Goal: Task Accomplishment & Management: Manage account settings

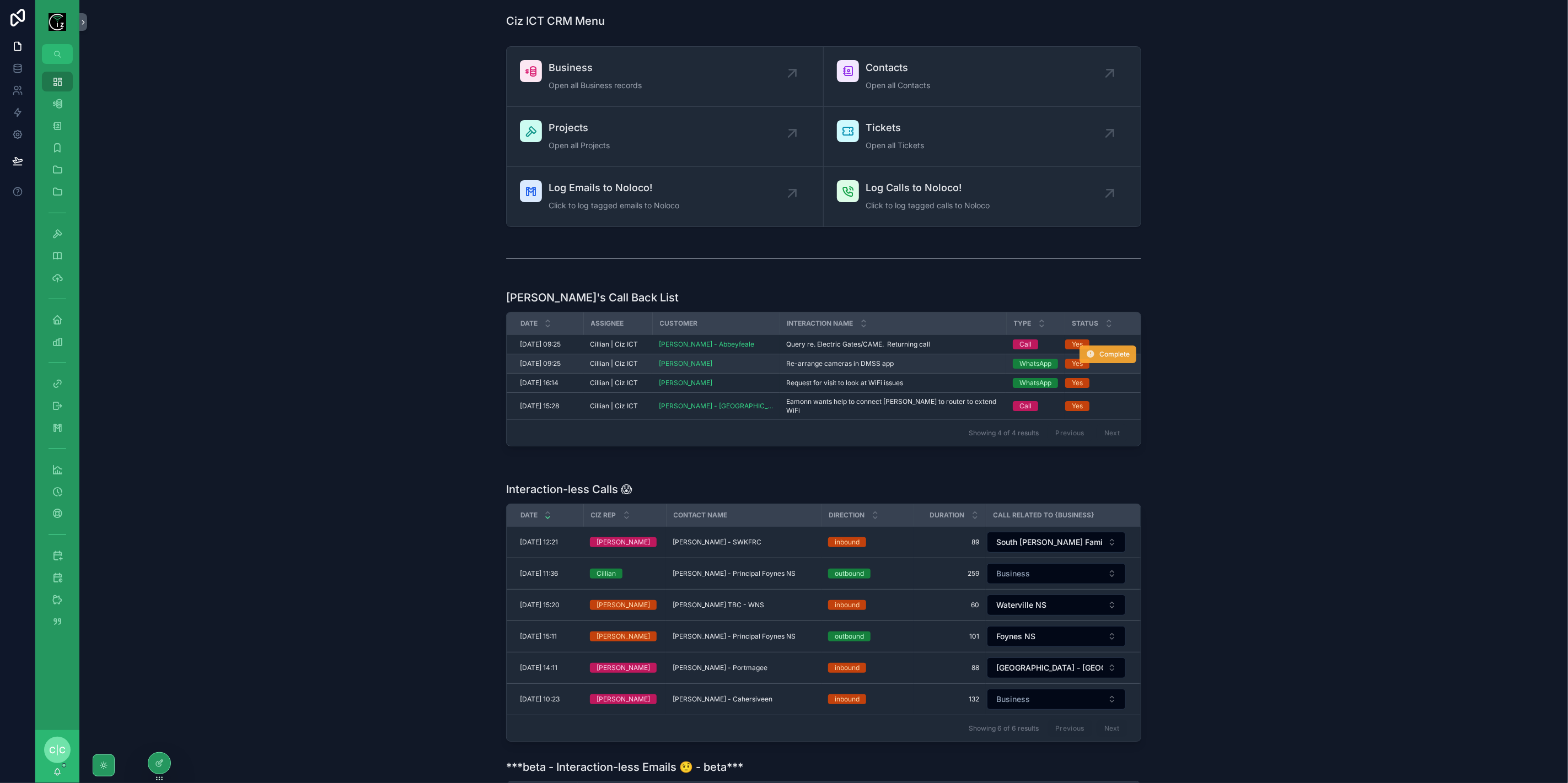
click at [1100, 354] on span "Complete" at bounding box center [1115, 354] width 30 height 9
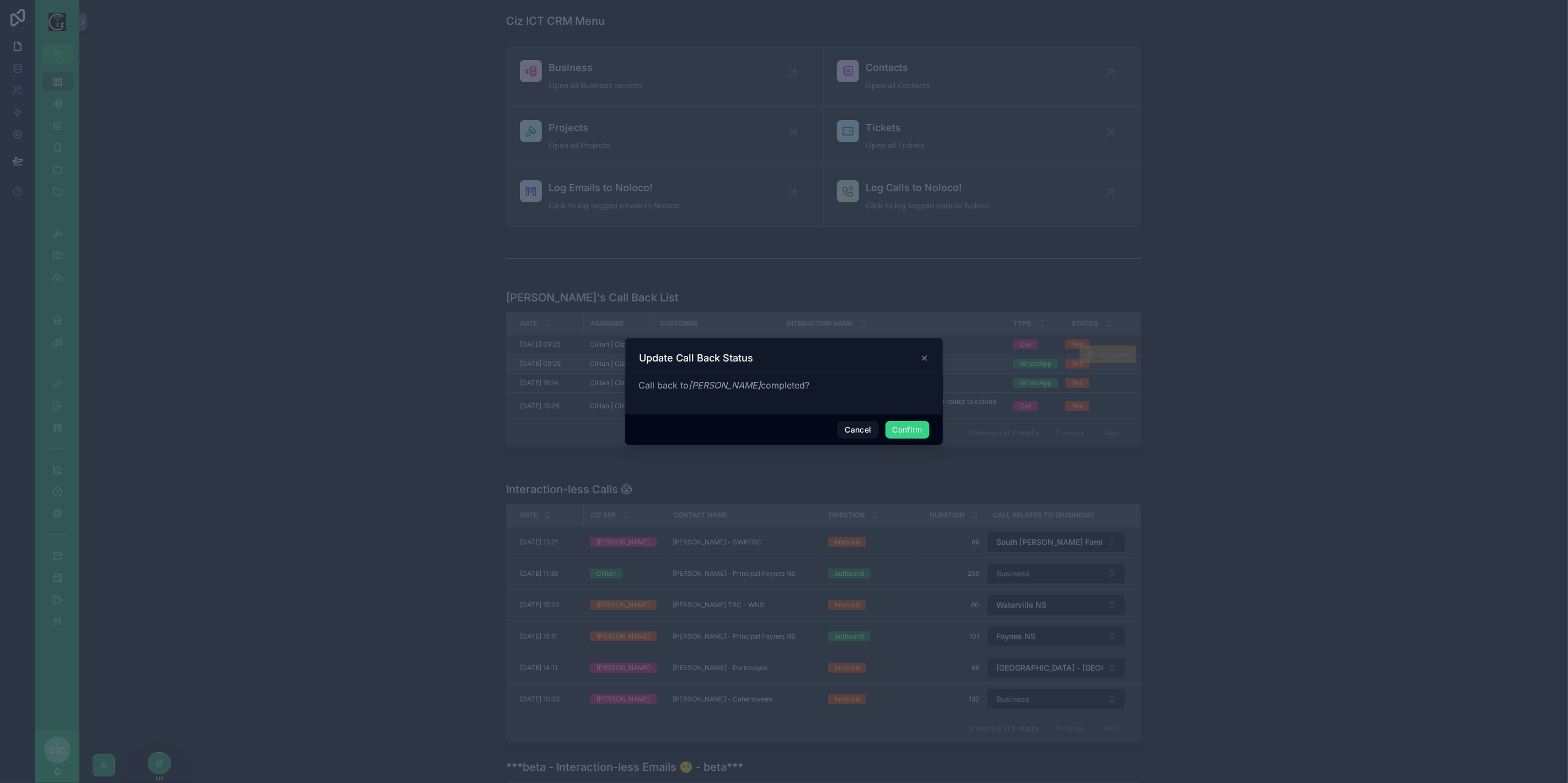
click at [904, 433] on button "Confirm" at bounding box center [908, 430] width 44 height 18
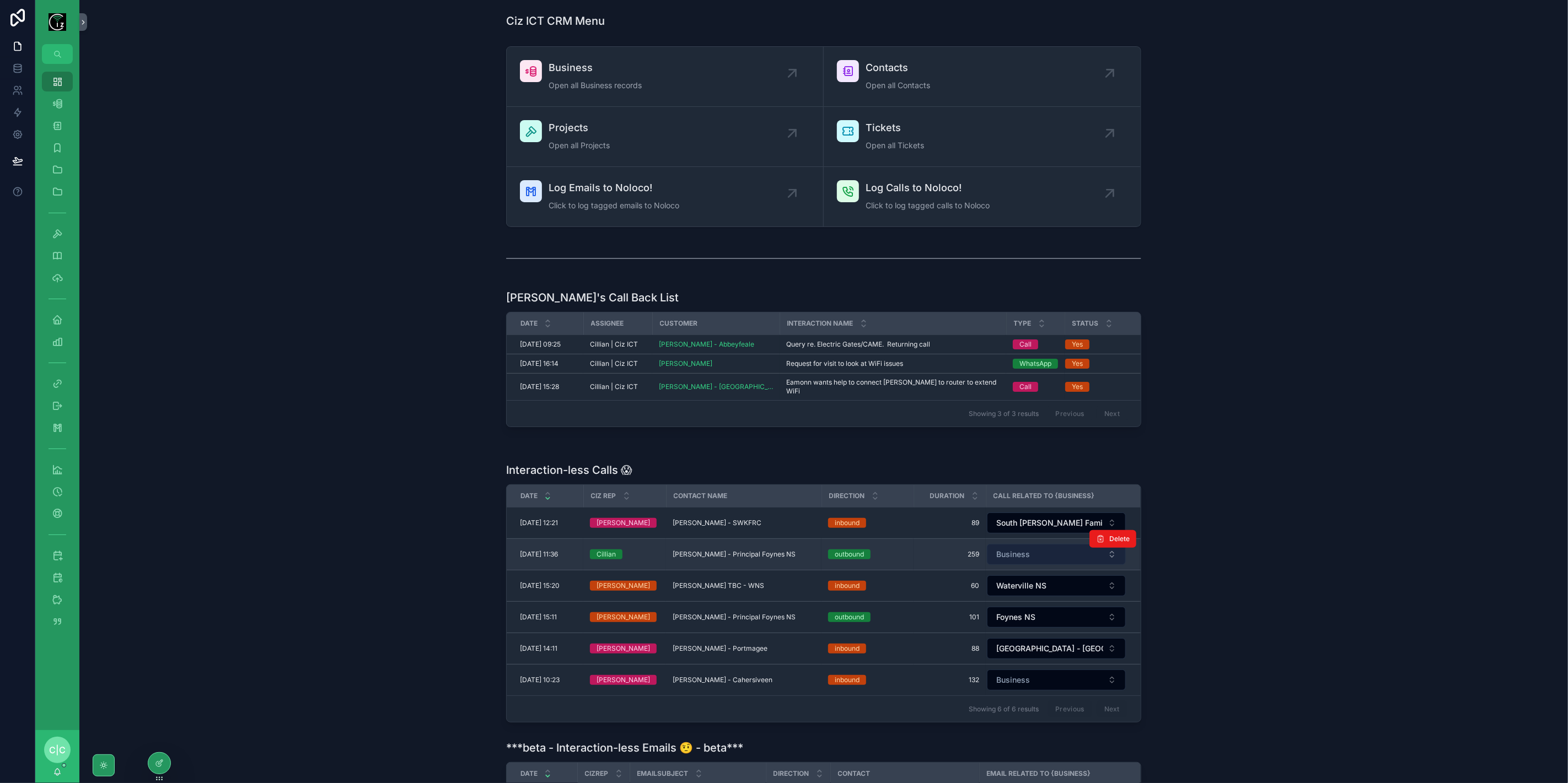
click at [1032, 546] on button "Business" at bounding box center [1056, 554] width 139 height 21
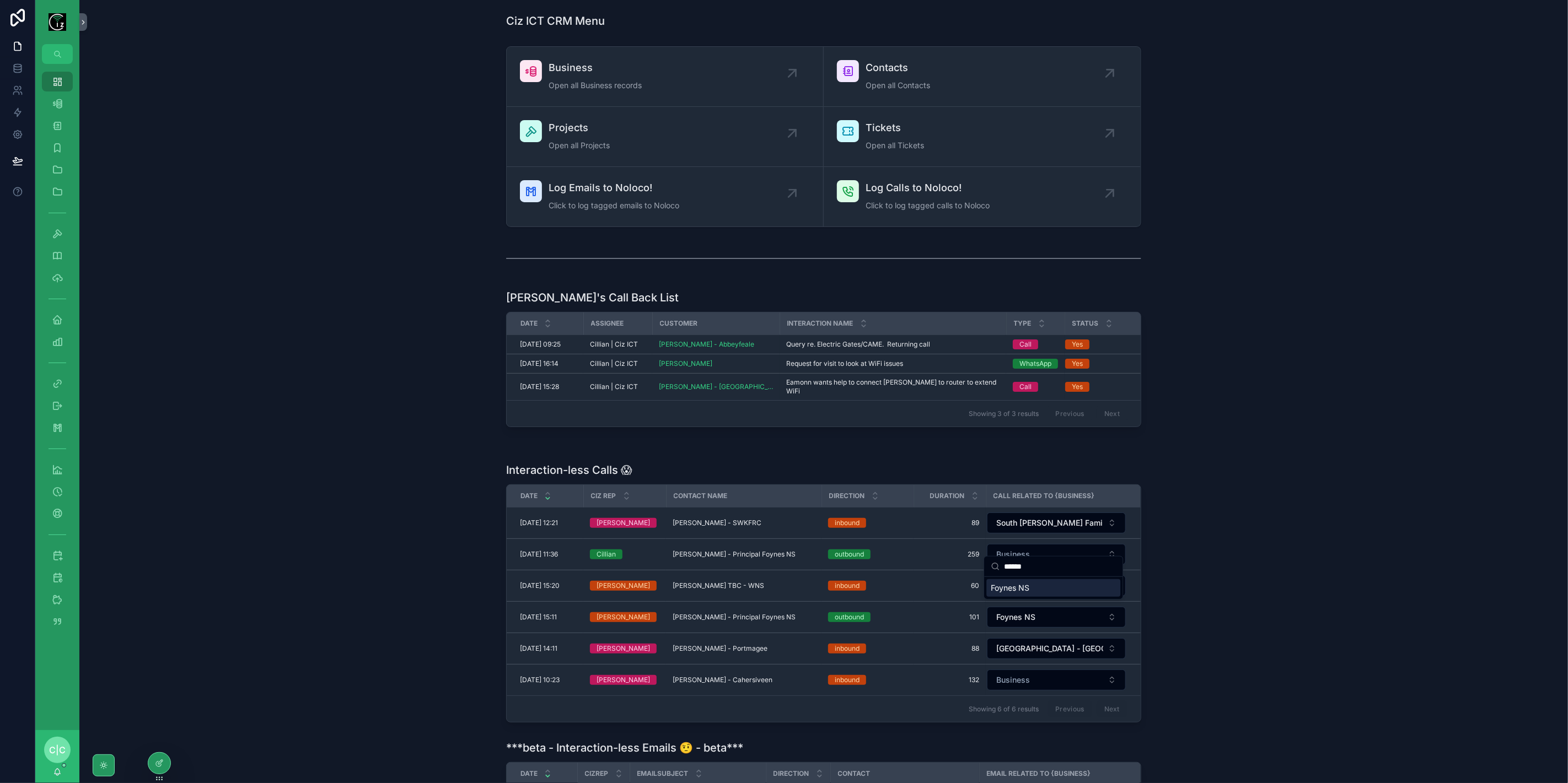
type input "******"
click at [1052, 588] on div "Foynes NS" at bounding box center [1053, 588] width 134 height 18
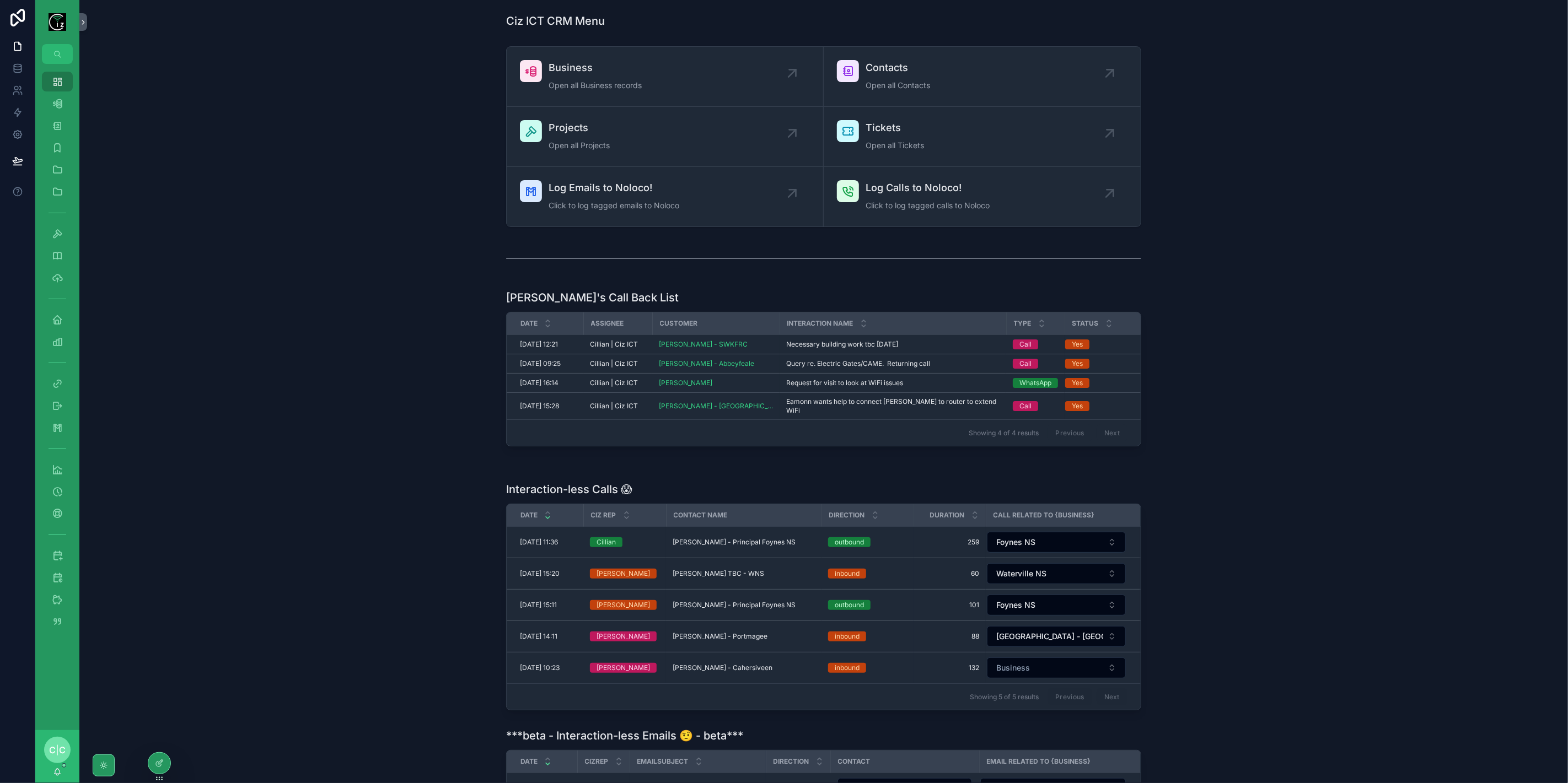
click at [743, 538] on span "[PERSON_NAME] - Principal Foynes NS" at bounding box center [734, 542] width 123 height 9
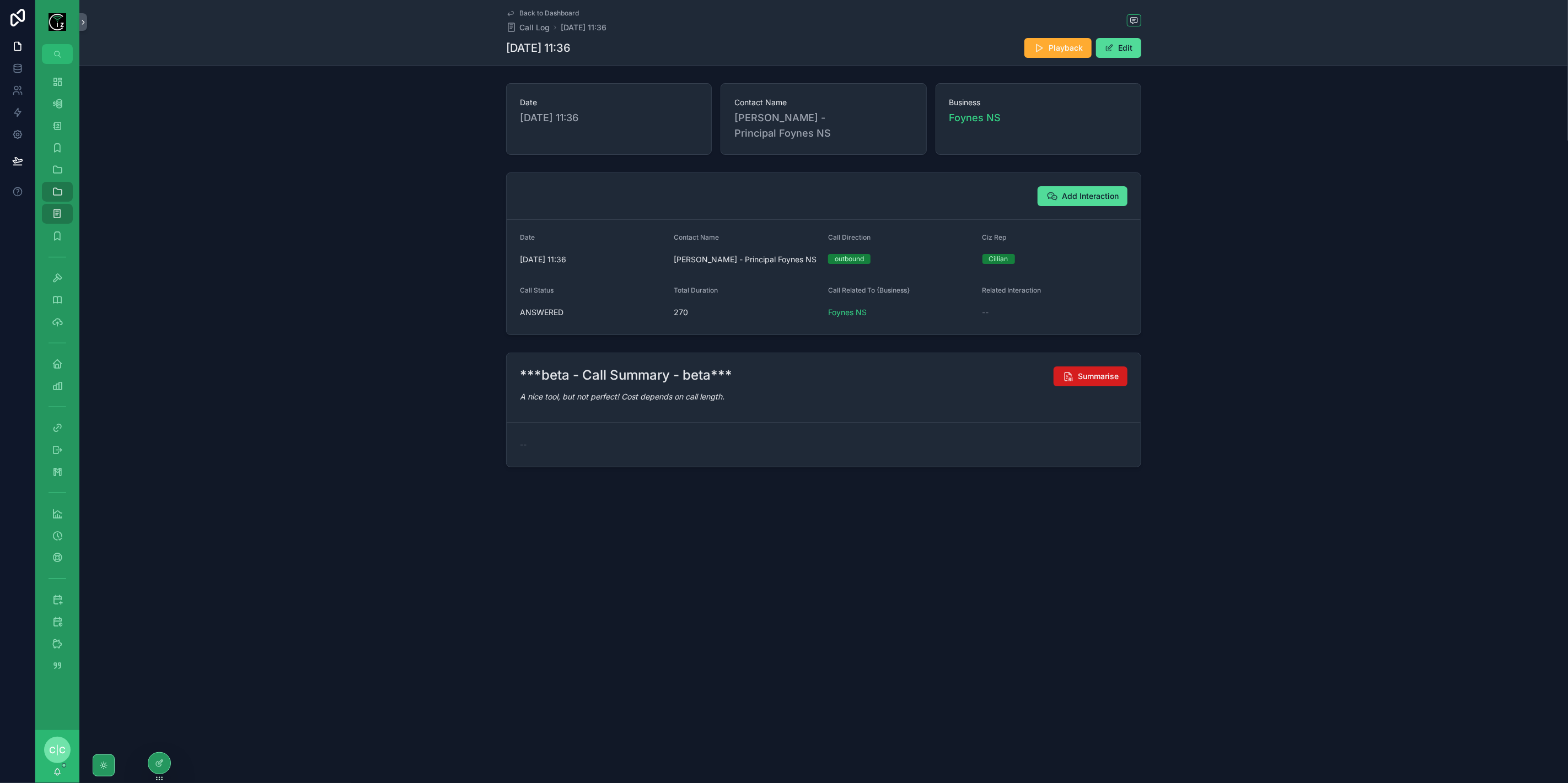
click at [1099, 371] on span "Summarise" at bounding box center [1098, 377] width 41 height 11
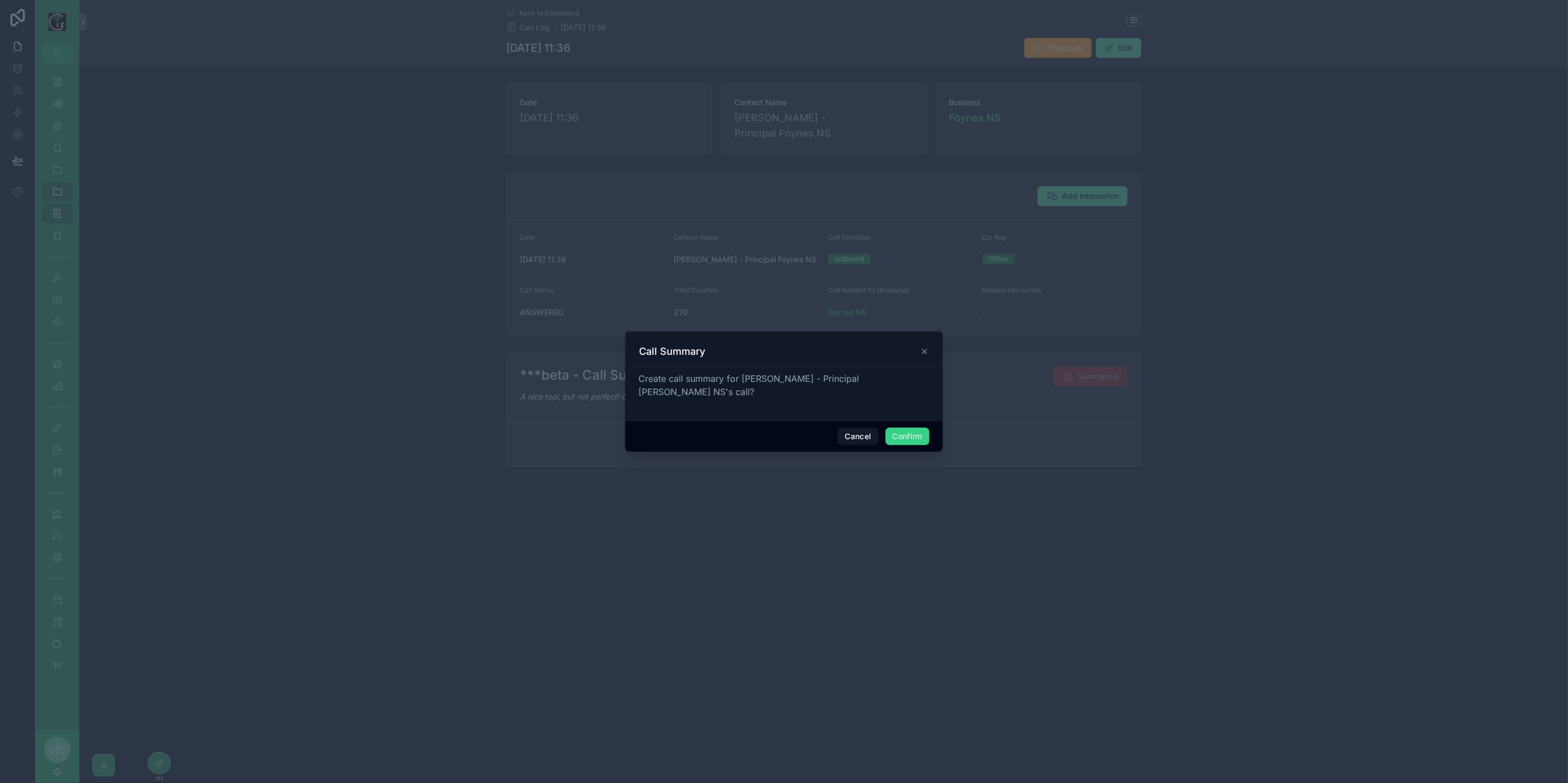
click at [915, 432] on button "Confirm" at bounding box center [908, 436] width 44 height 18
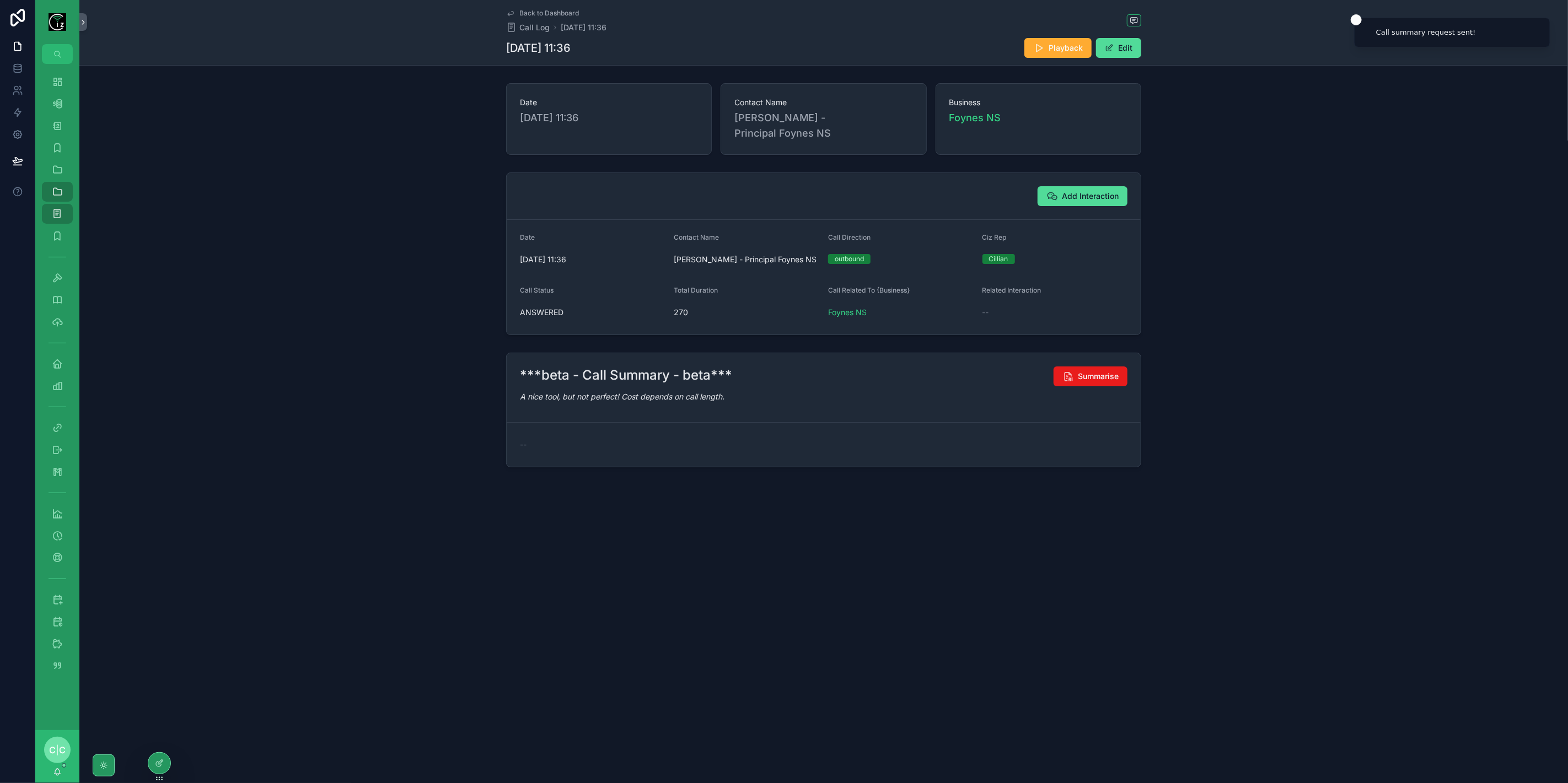
click at [519, 13] on span "Back to Dashboard" at bounding box center [549, 13] width 60 height 9
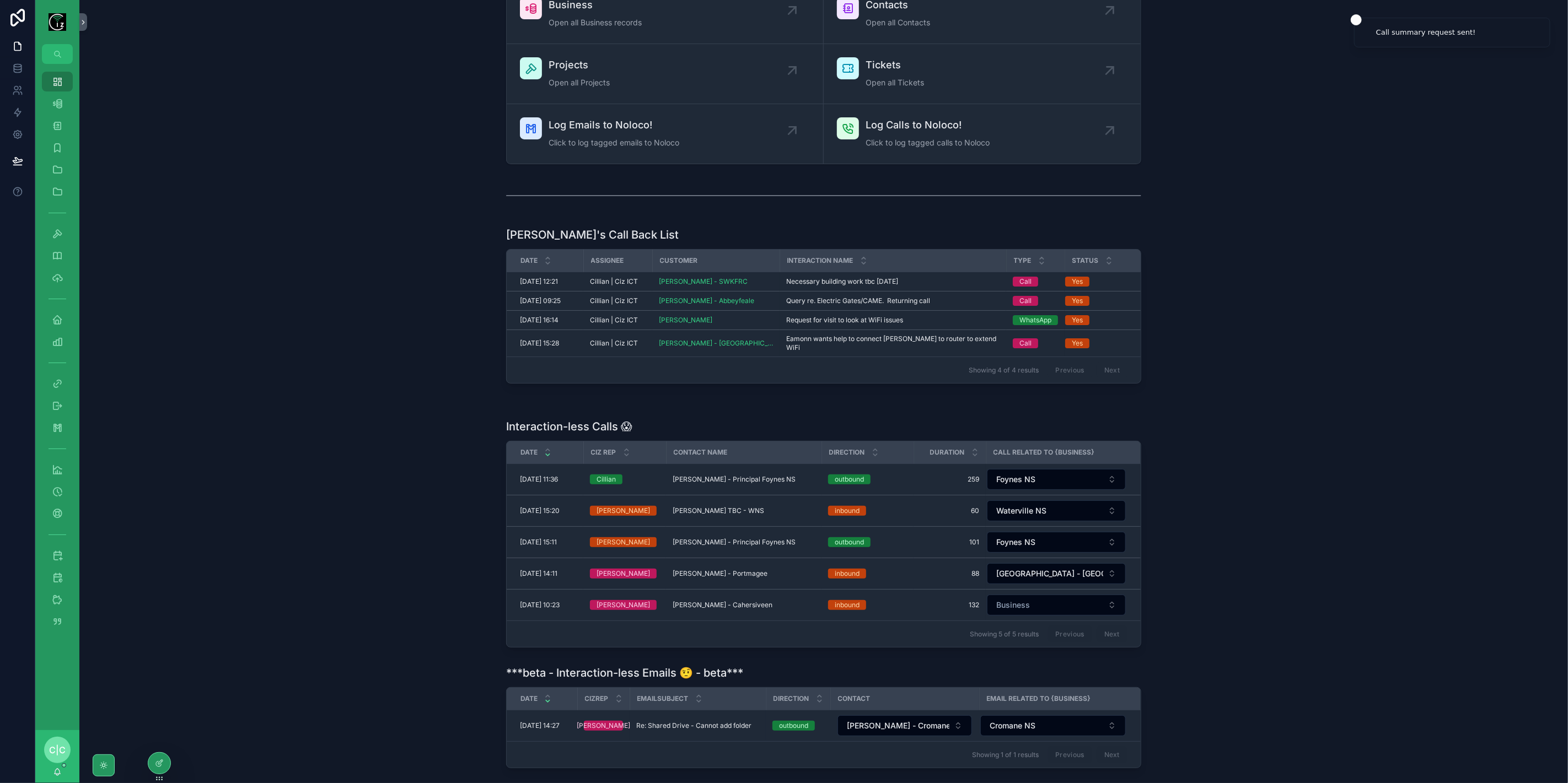
scroll to position [122, 0]
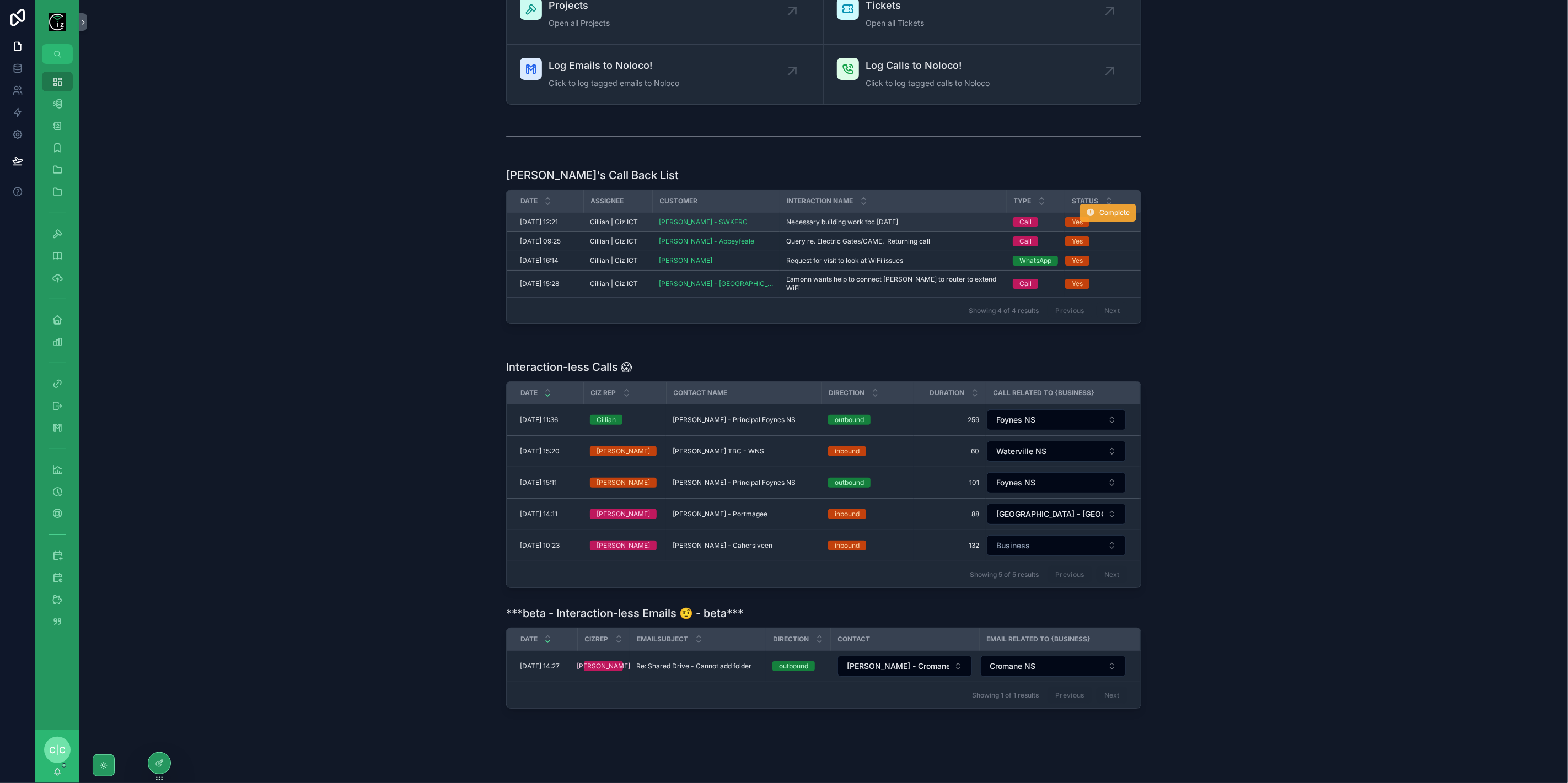
click at [1106, 204] on button "Complete" at bounding box center [1107, 212] width 57 height 18
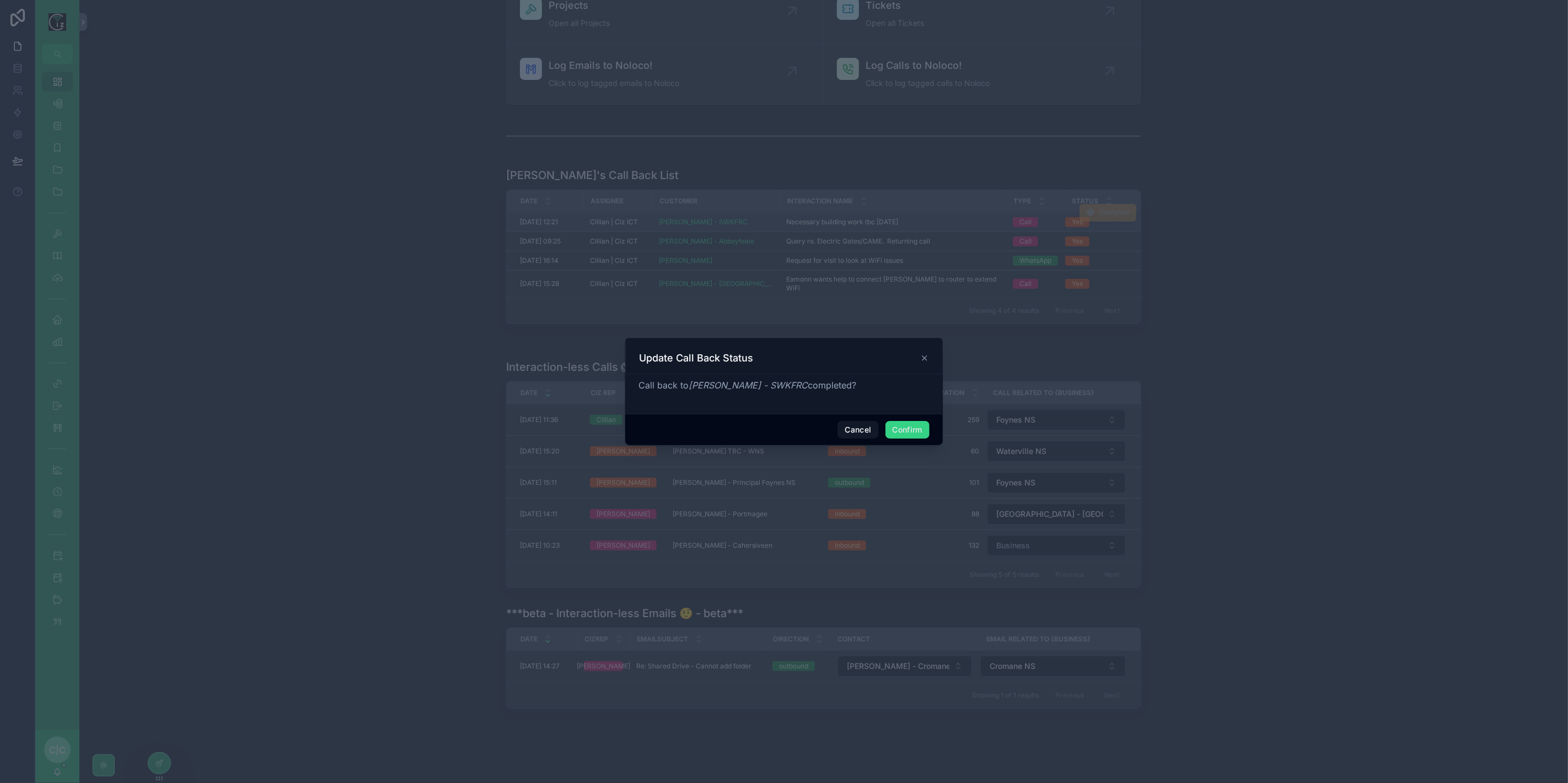
click at [902, 431] on button "Confirm" at bounding box center [908, 430] width 44 height 18
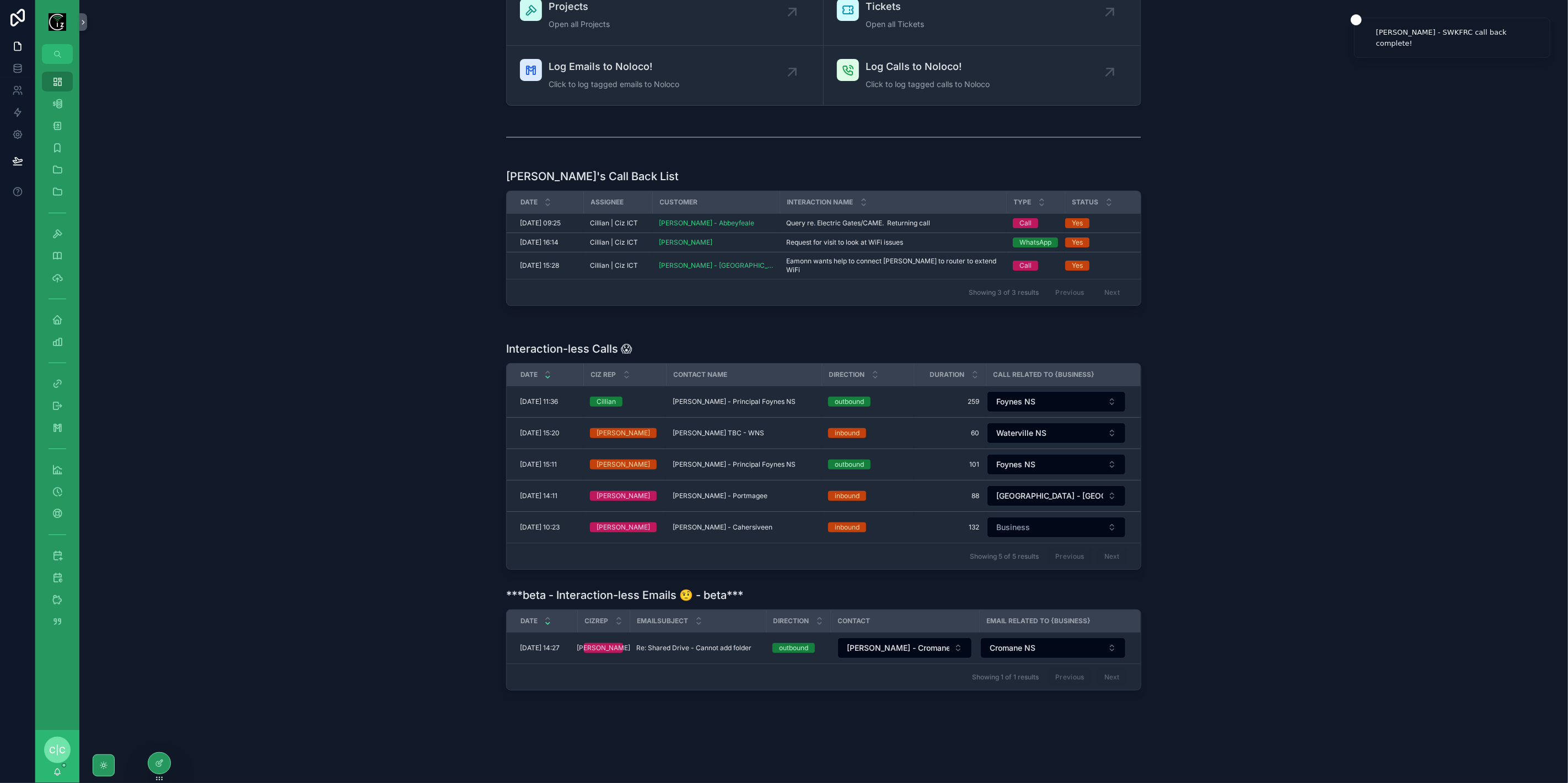
scroll to position [106, 0]
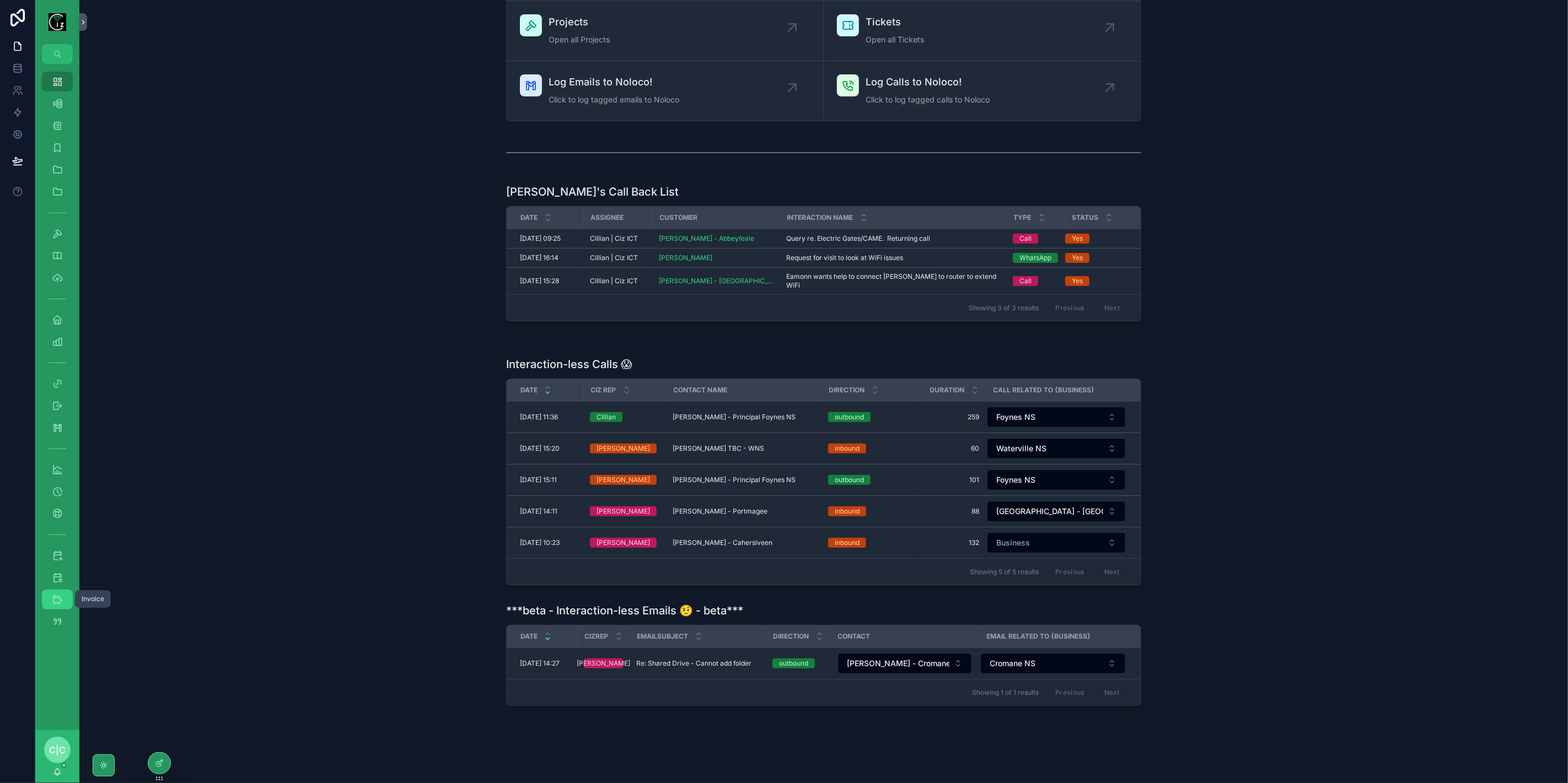
click at [49, 595] on div "Invoice" at bounding box center [57, 599] width 18 height 18
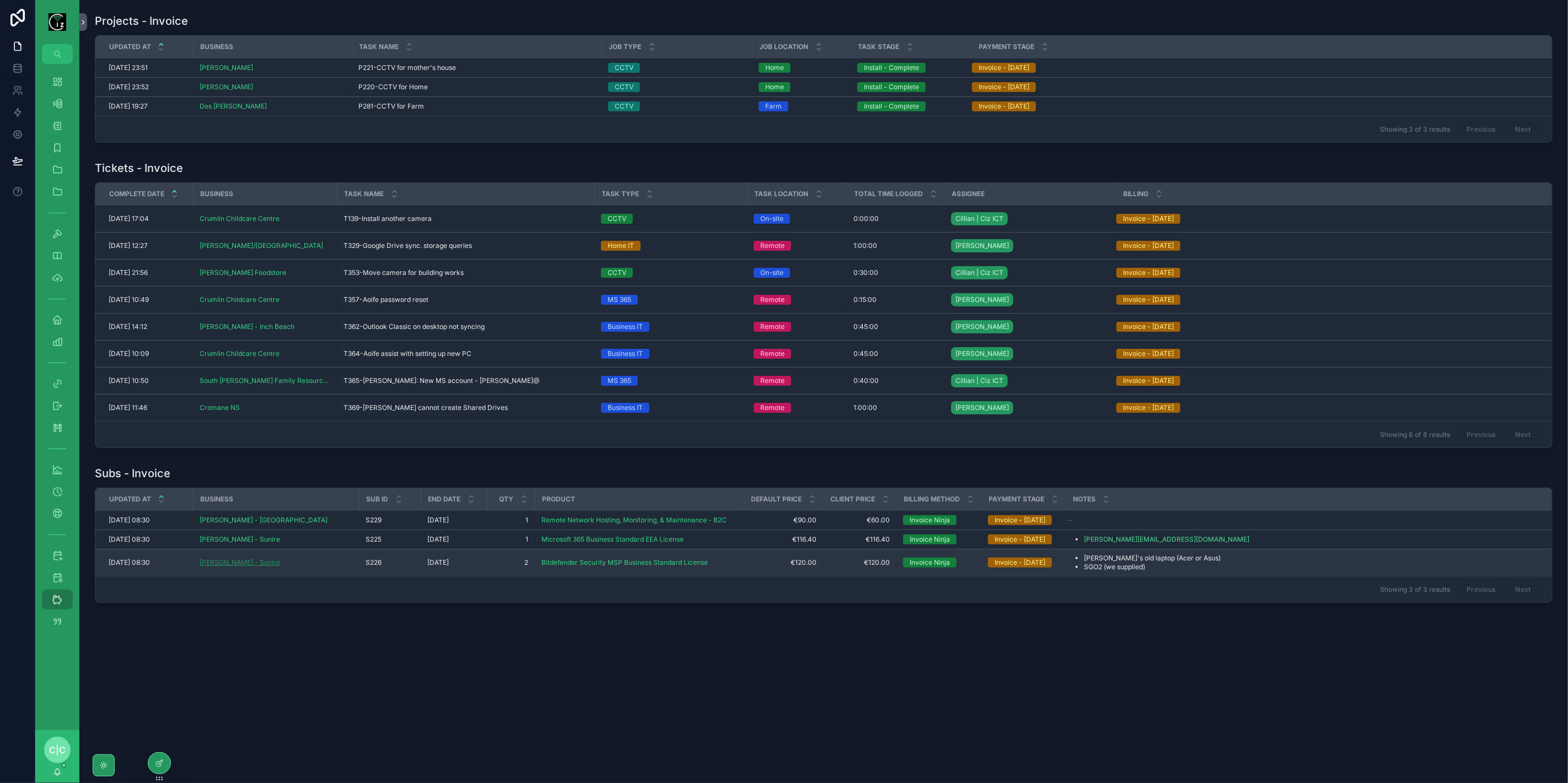
click at [268, 562] on span "[PERSON_NAME] - Sunire" at bounding box center [240, 563] width 80 height 9
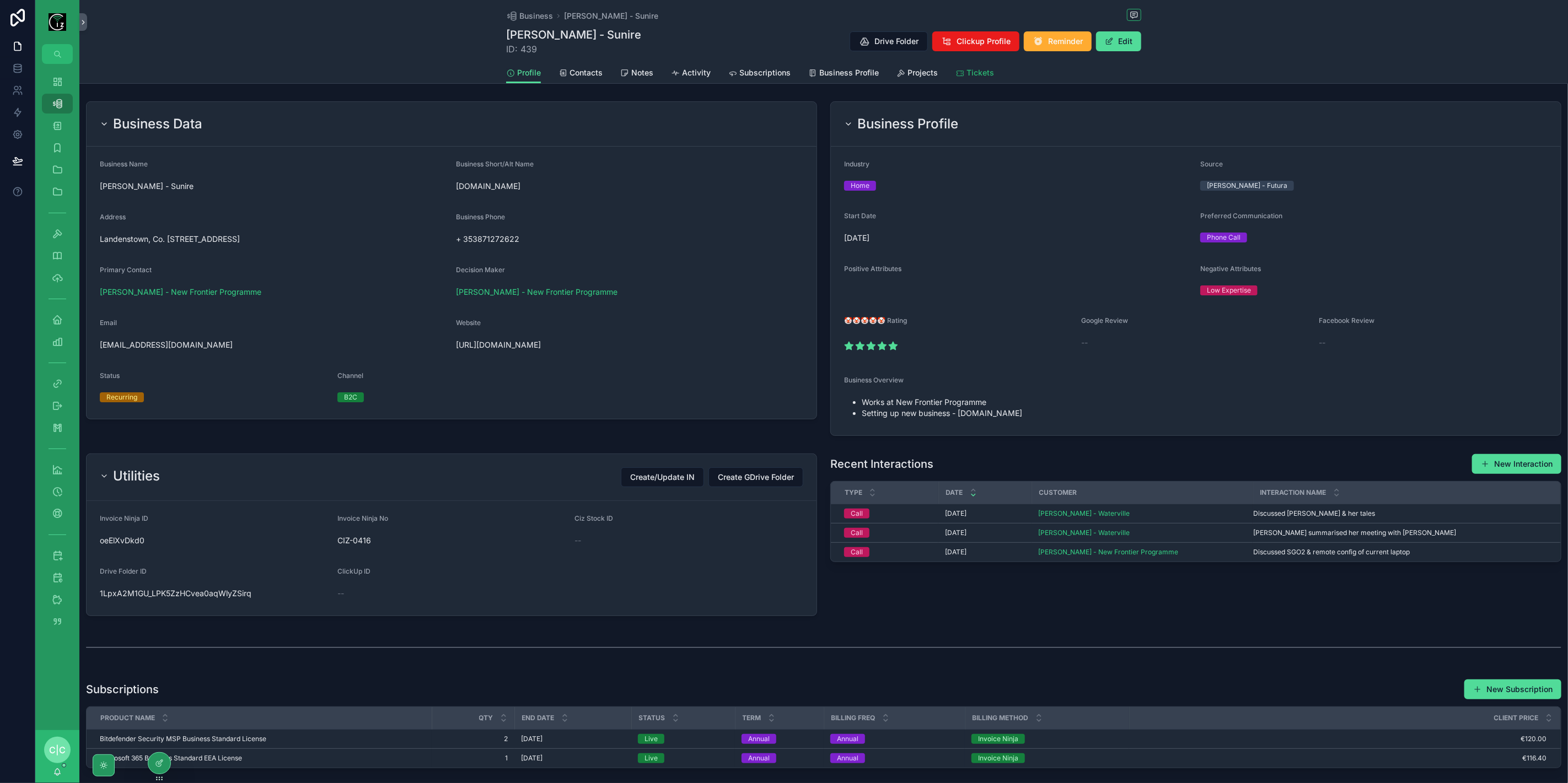
click at [987, 72] on span "Tickets" at bounding box center [980, 73] width 27 height 11
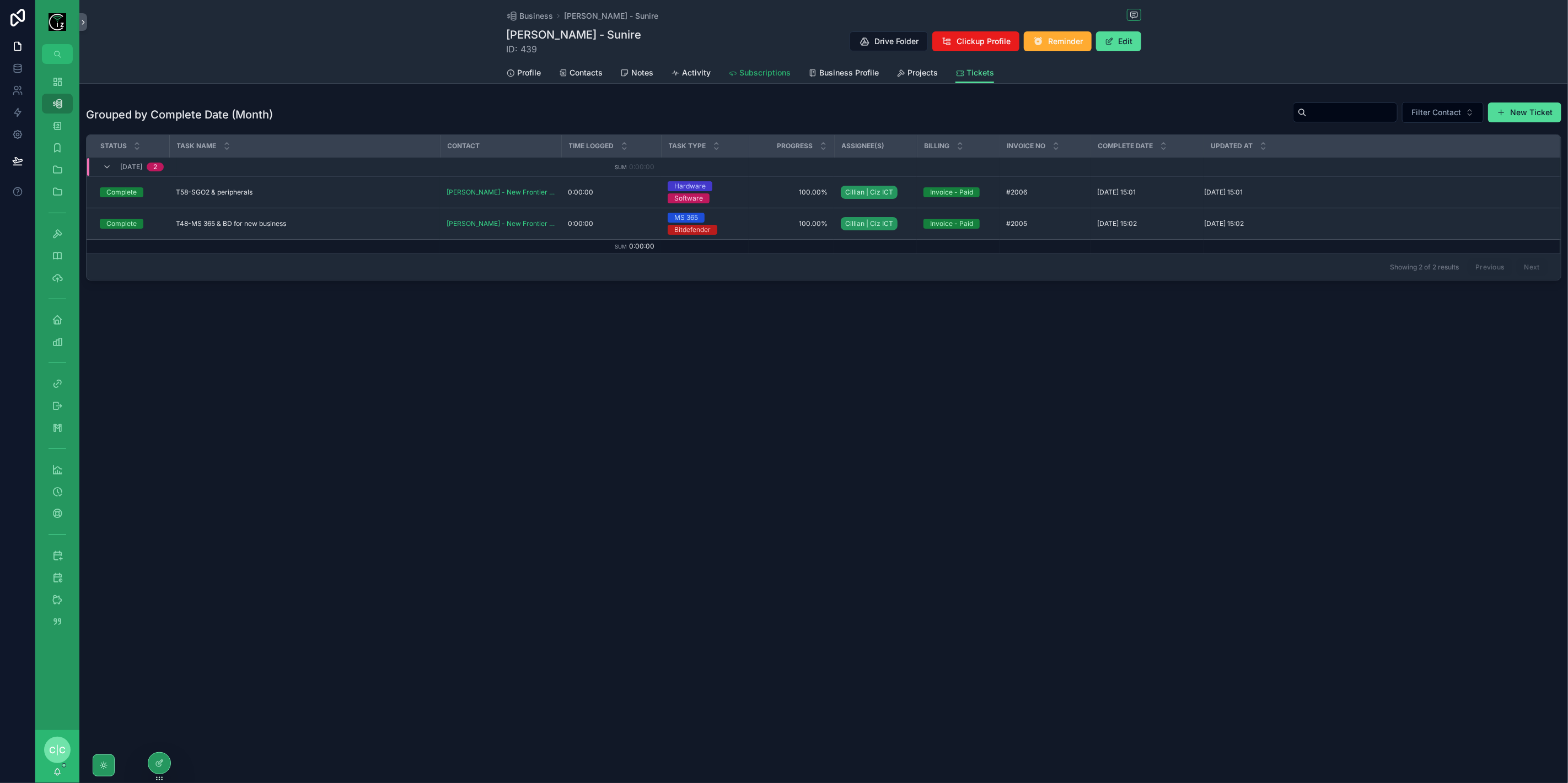
click at [765, 74] on span "Subscriptions" at bounding box center [765, 73] width 51 height 11
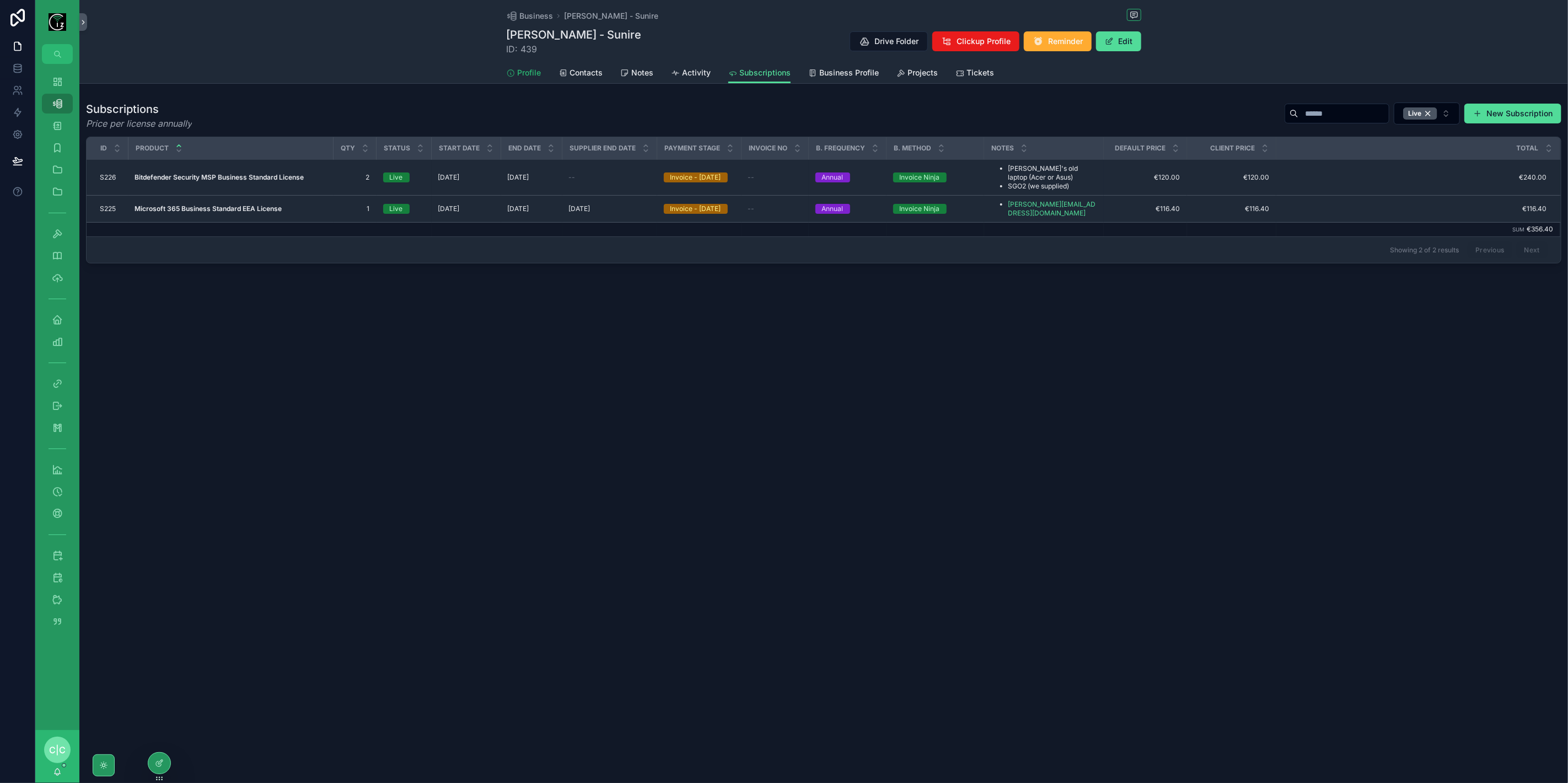
click at [512, 73] on icon "scrollable content" at bounding box center [510, 73] width 9 height 9
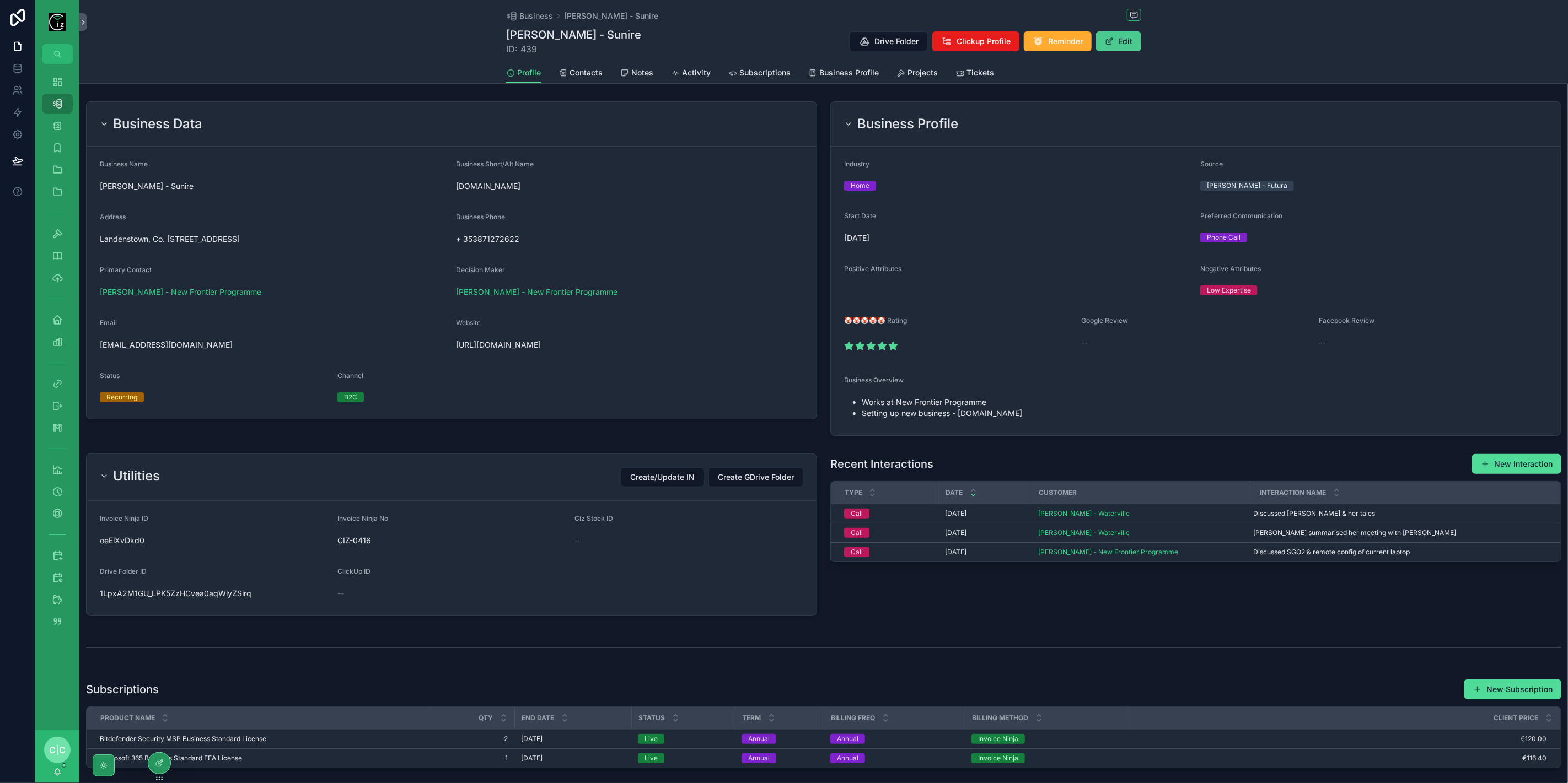
click at [1126, 43] on button "Edit" at bounding box center [1119, 41] width 45 height 20
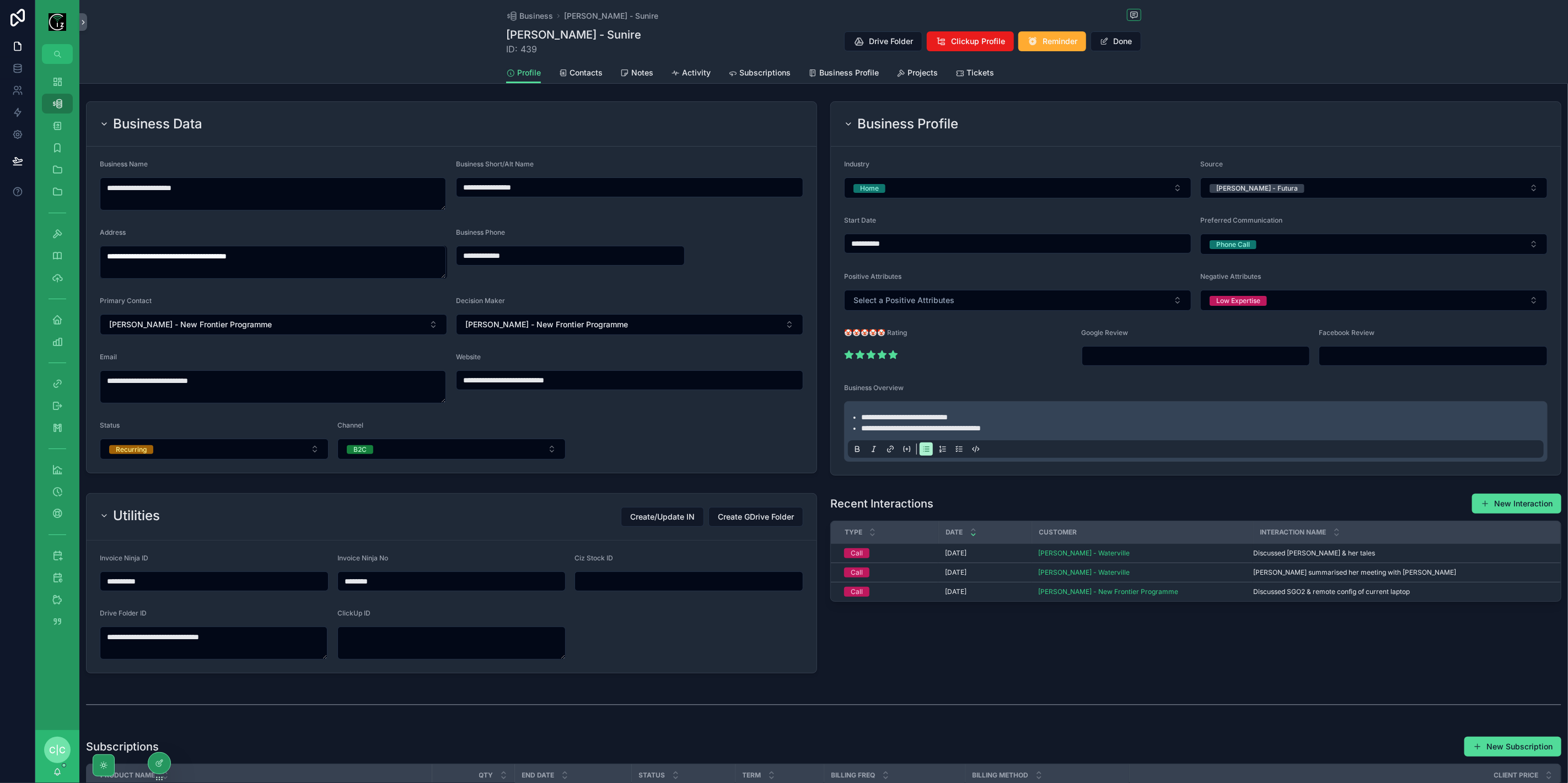
click at [861, 416] on span "**********" at bounding box center [905, 417] width 86 height 8
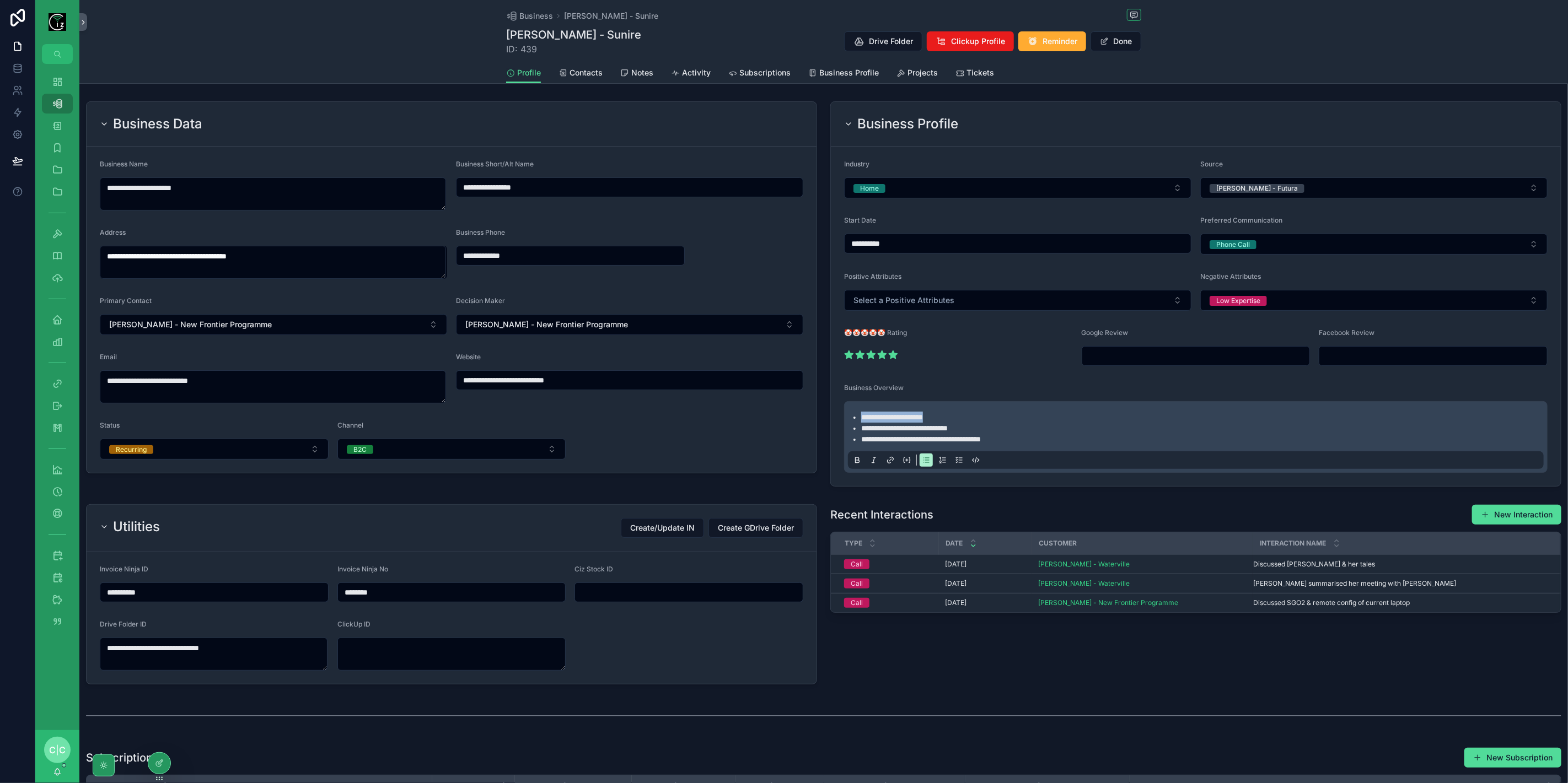
copy span "**********"
click at [583, 77] on span "Contacts" at bounding box center [586, 73] width 33 height 11
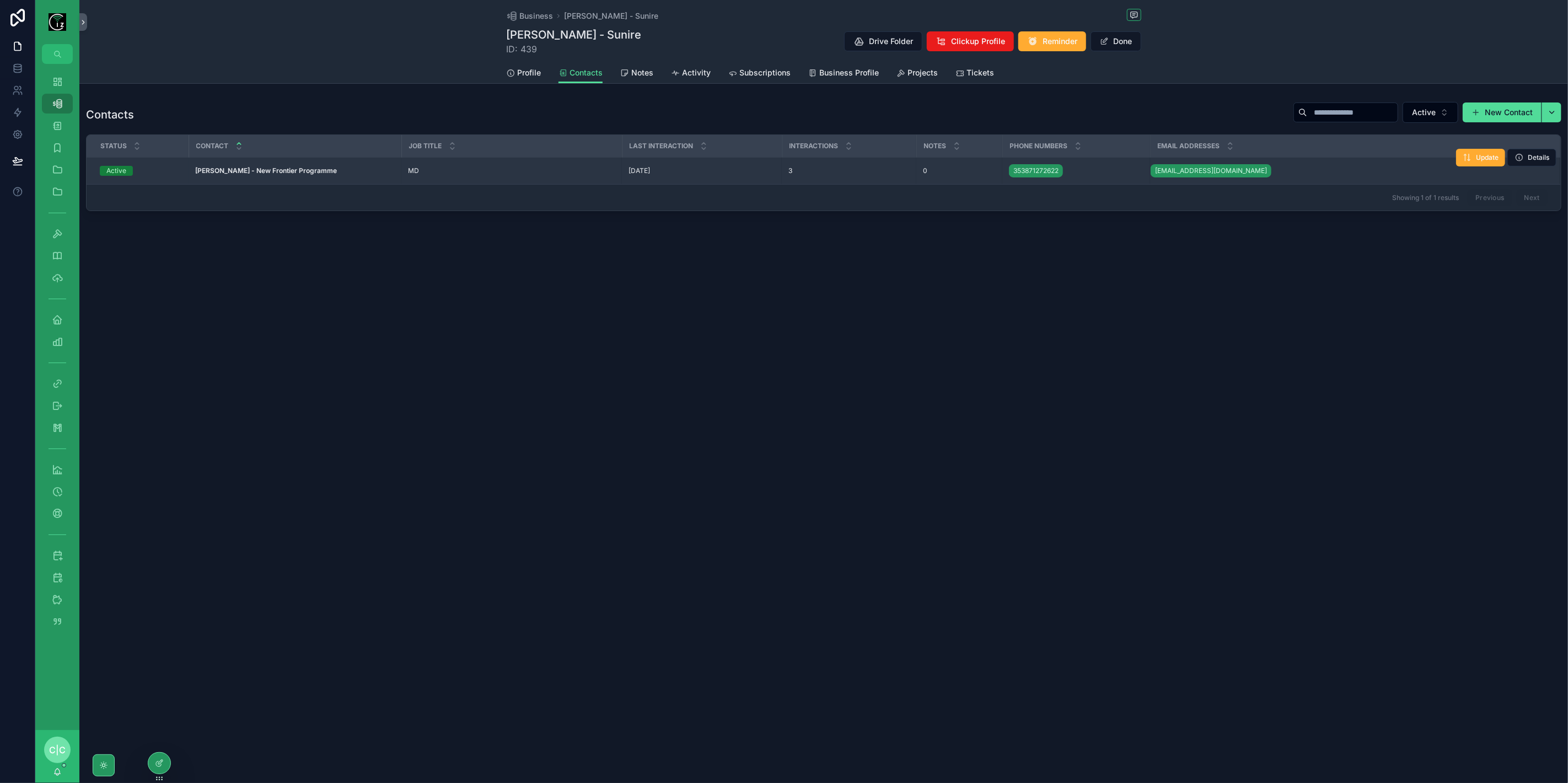
click at [332, 169] on div "[PERSON_NAME] - New Frontier Programme [PERSON_NAME] - New Frontier Programme" at bounding box center [295, 171] width 200 height 9
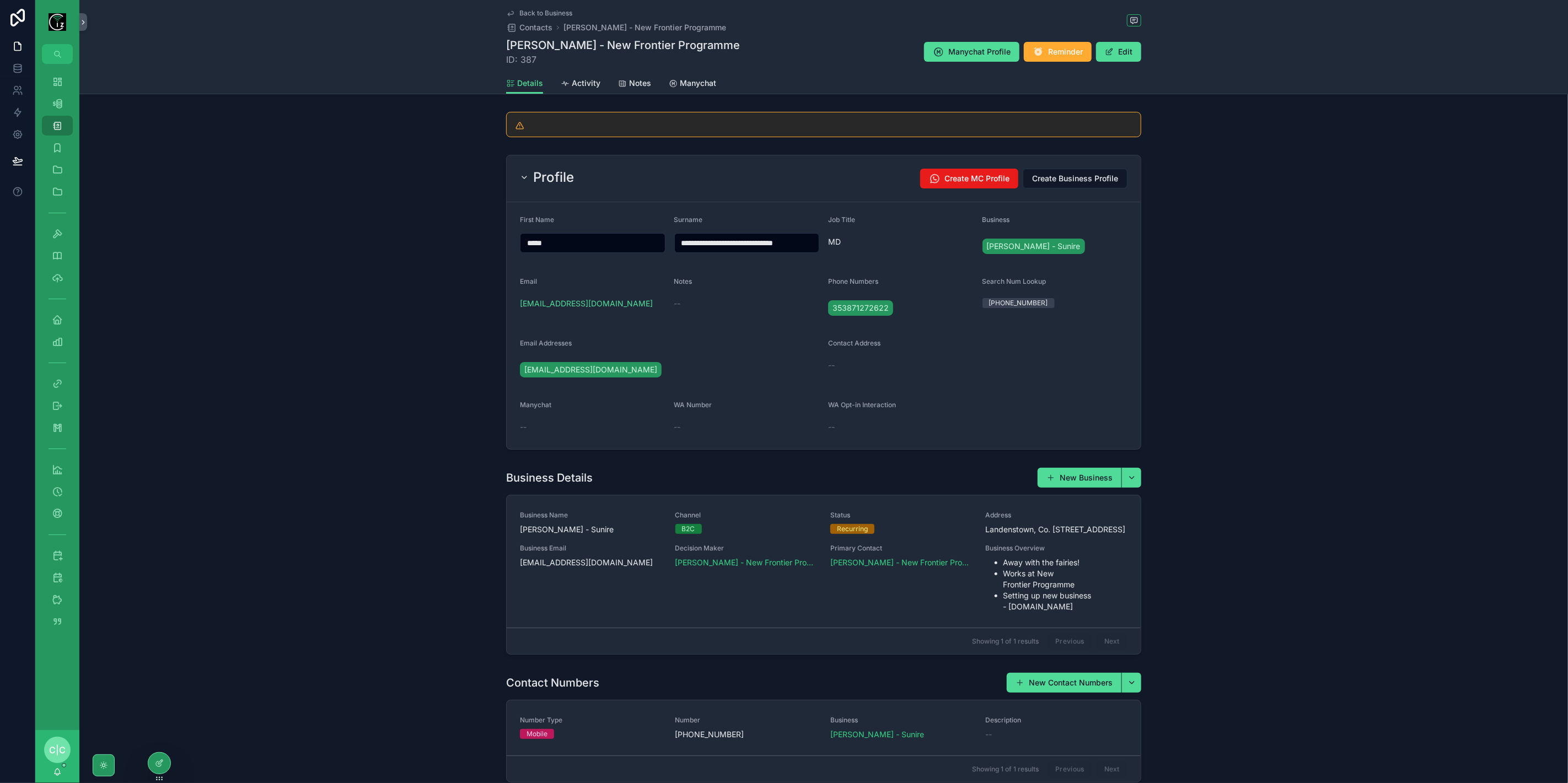
scroll to position [0, 3]
drag, startPoint x: 723, startPoint y: 244, endPoint x: 849, endPoint y: 244, distance: 126.0
click at [849, 244] on form "**********" at bounding box center [824, 325] width 634 height 247
type input "**********"
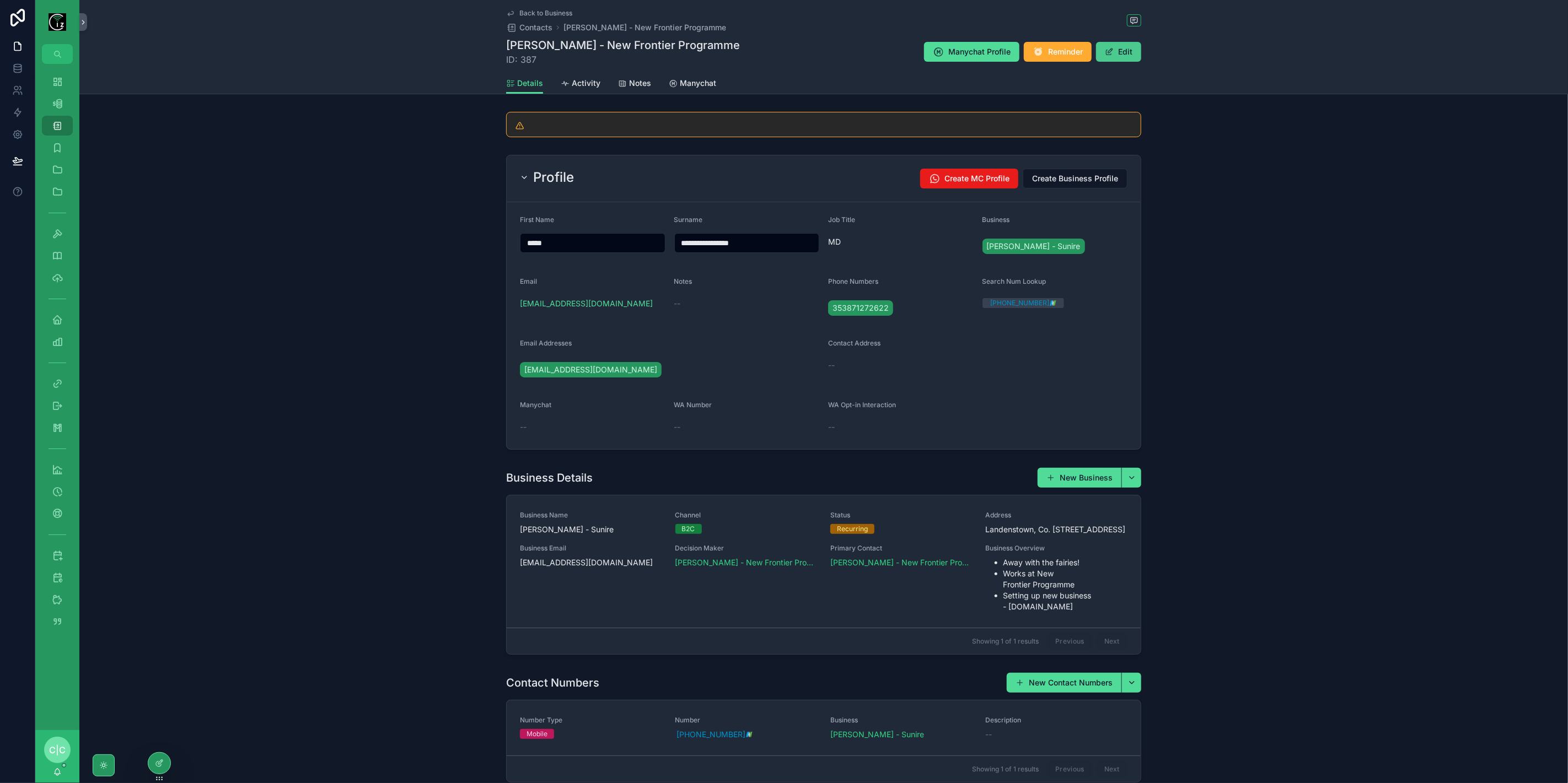
click at [1108, 49] on span "scrollable content" at bounding box center [1109, 52] width 9 height 9
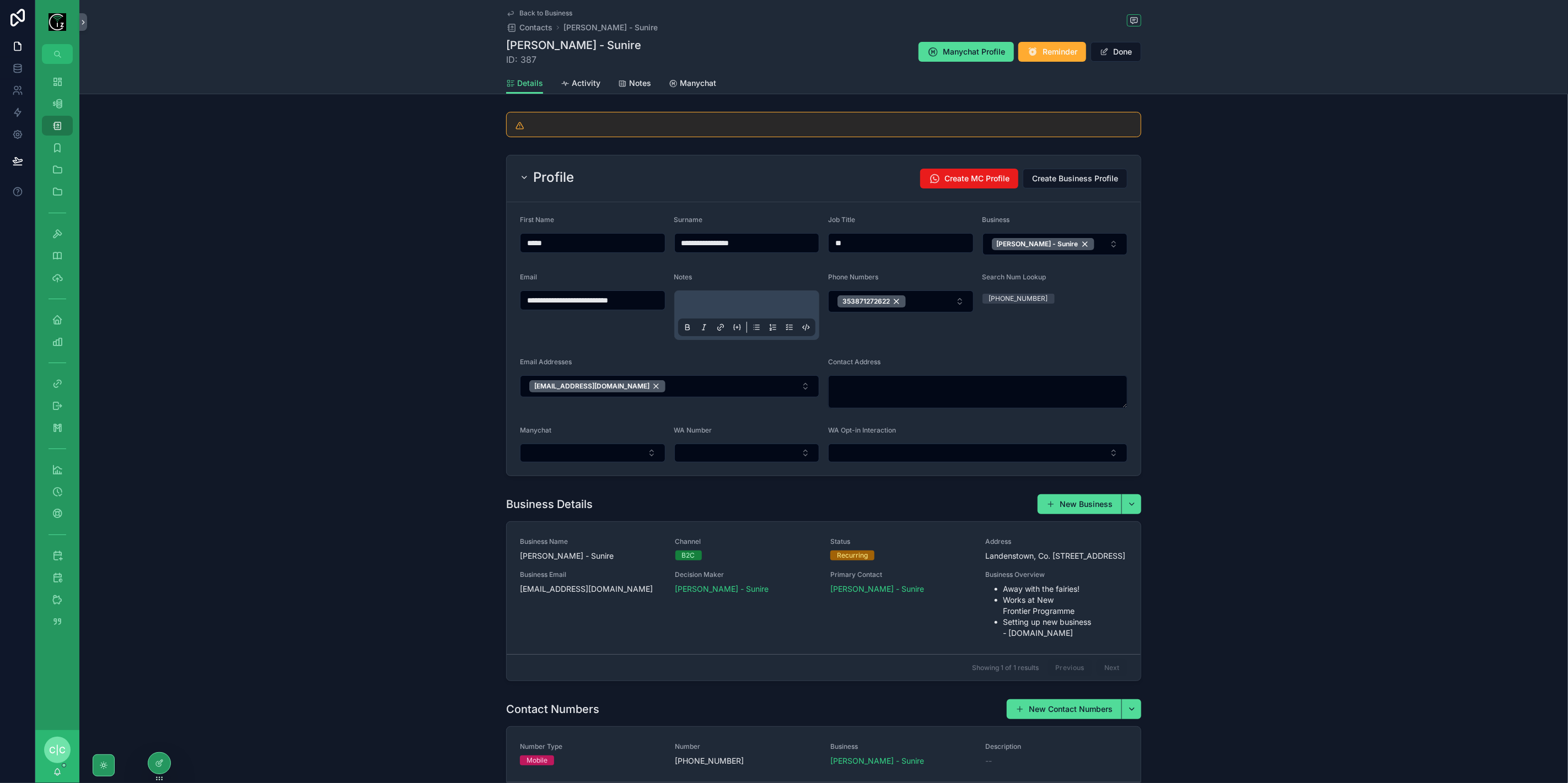
click at [716, 301] on p "scrollable content" at bounding box center [749, 307] width 138 height 11
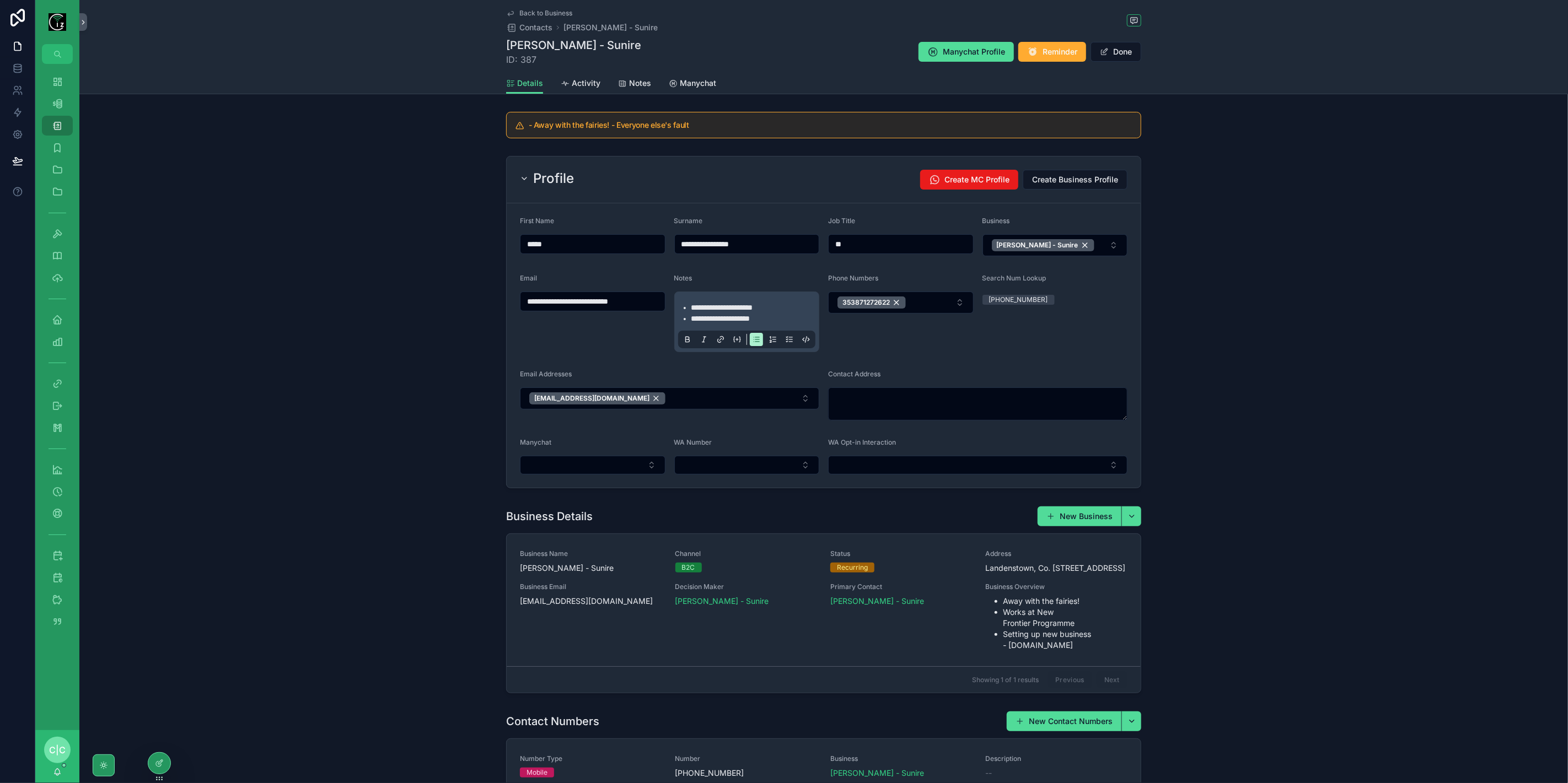
click at [776, 318] on li "**********" at bounding box center [755, 318] width 127 height 11
drag, startPoint x: 592, startPoint y: 286, endPoint x: 593, endPoint y: 299, distance: 13.0
click at [592, 290] on div "**********" at bounding box center [592, 313] width 145 height 78
click at [593, 302] on input "**********" at bounding box center [592, 301] width 144 height 15
drag, startPoint x: 757, startPoint y: 245, endPoint x: 642, endPoint y: 248, distance: 115.0
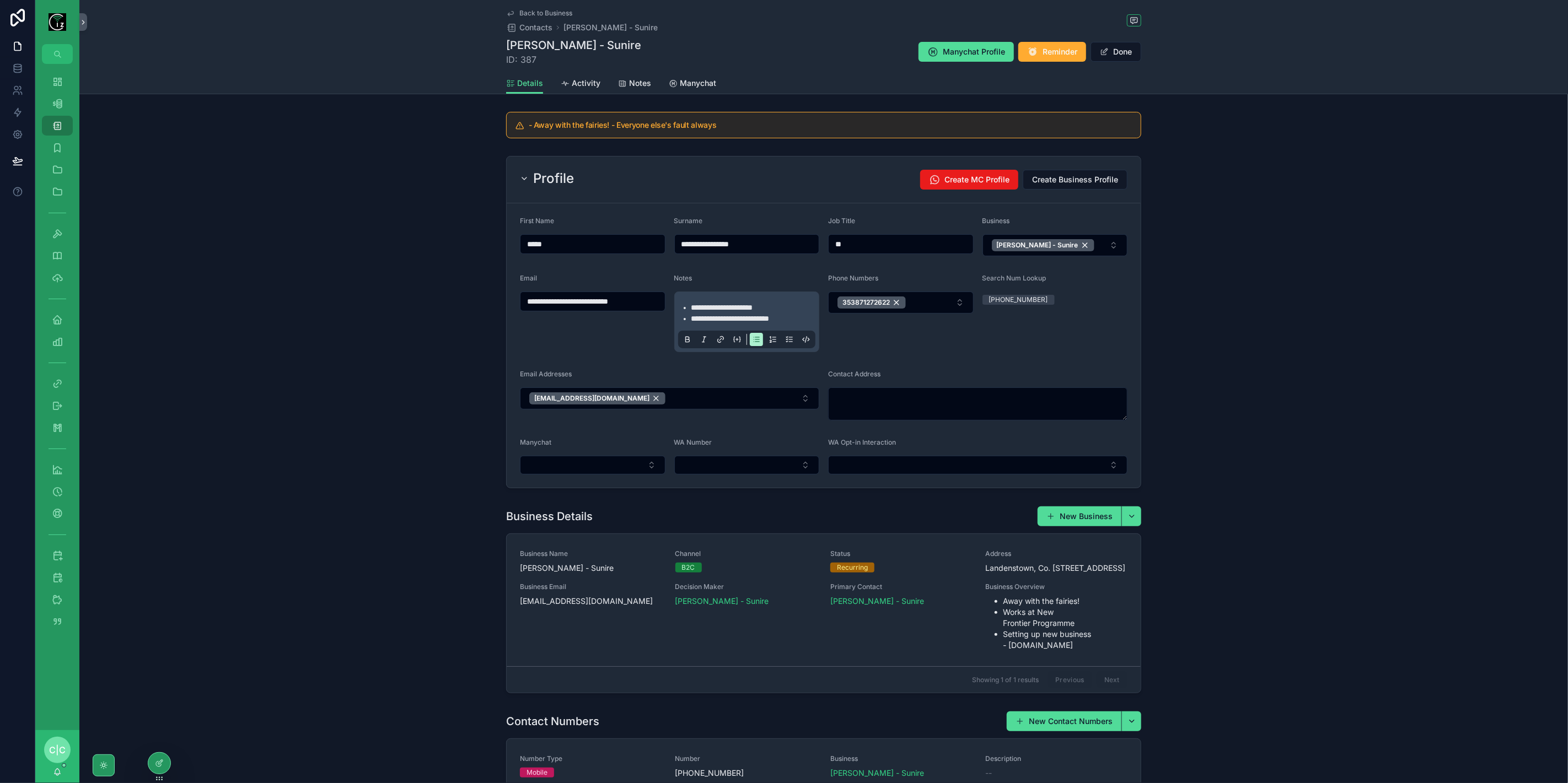
click at [642, 248] on form "**********" at bounding box center [824, 345] width 634 height 284
click at [523, 12] on span "Back to Business" at bounding box center [545, 13] width 53 height 9
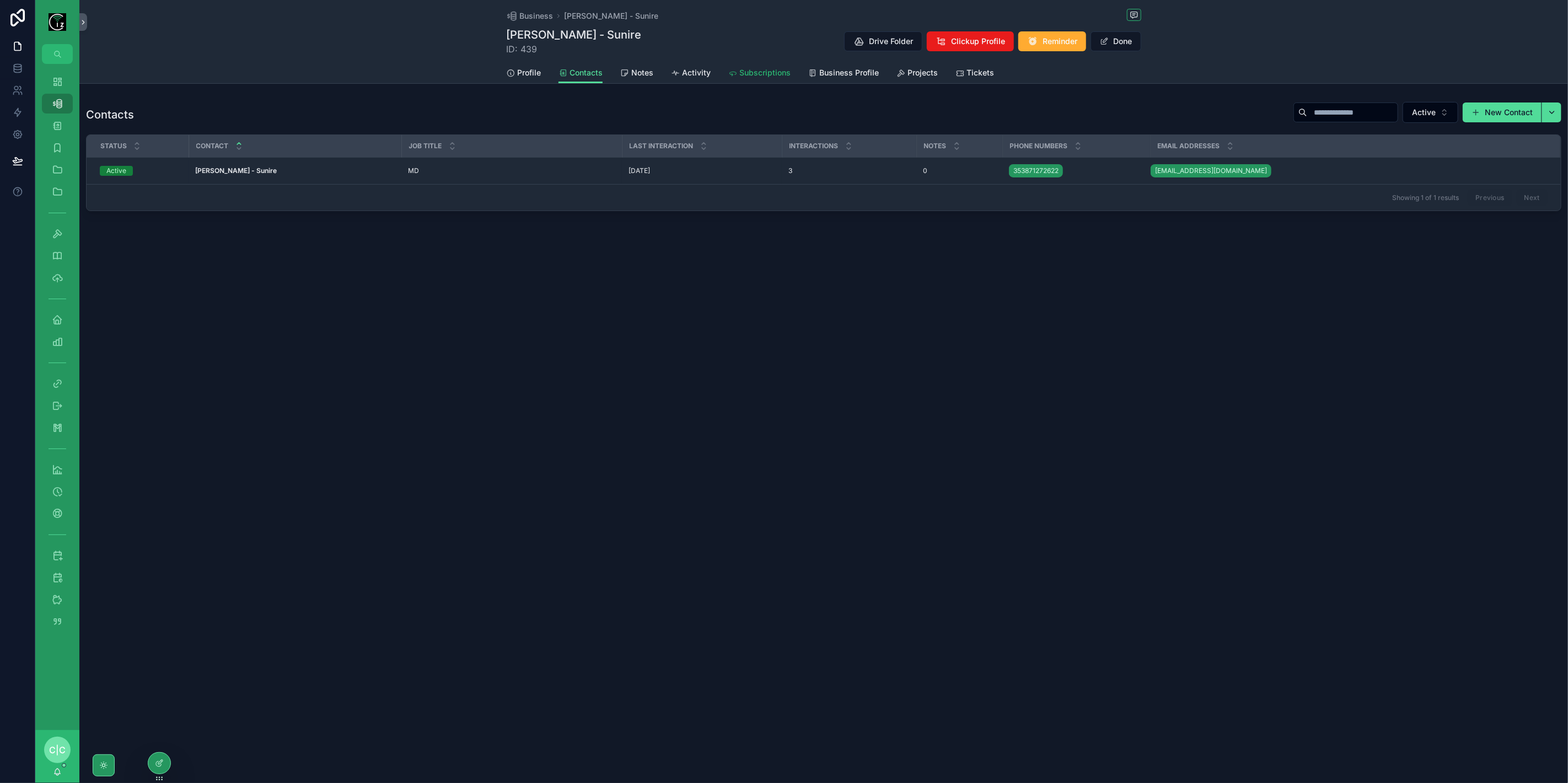
click at [765, 74] on span "Subscriptions" at bounding box center [765, 73] width 51 height 11
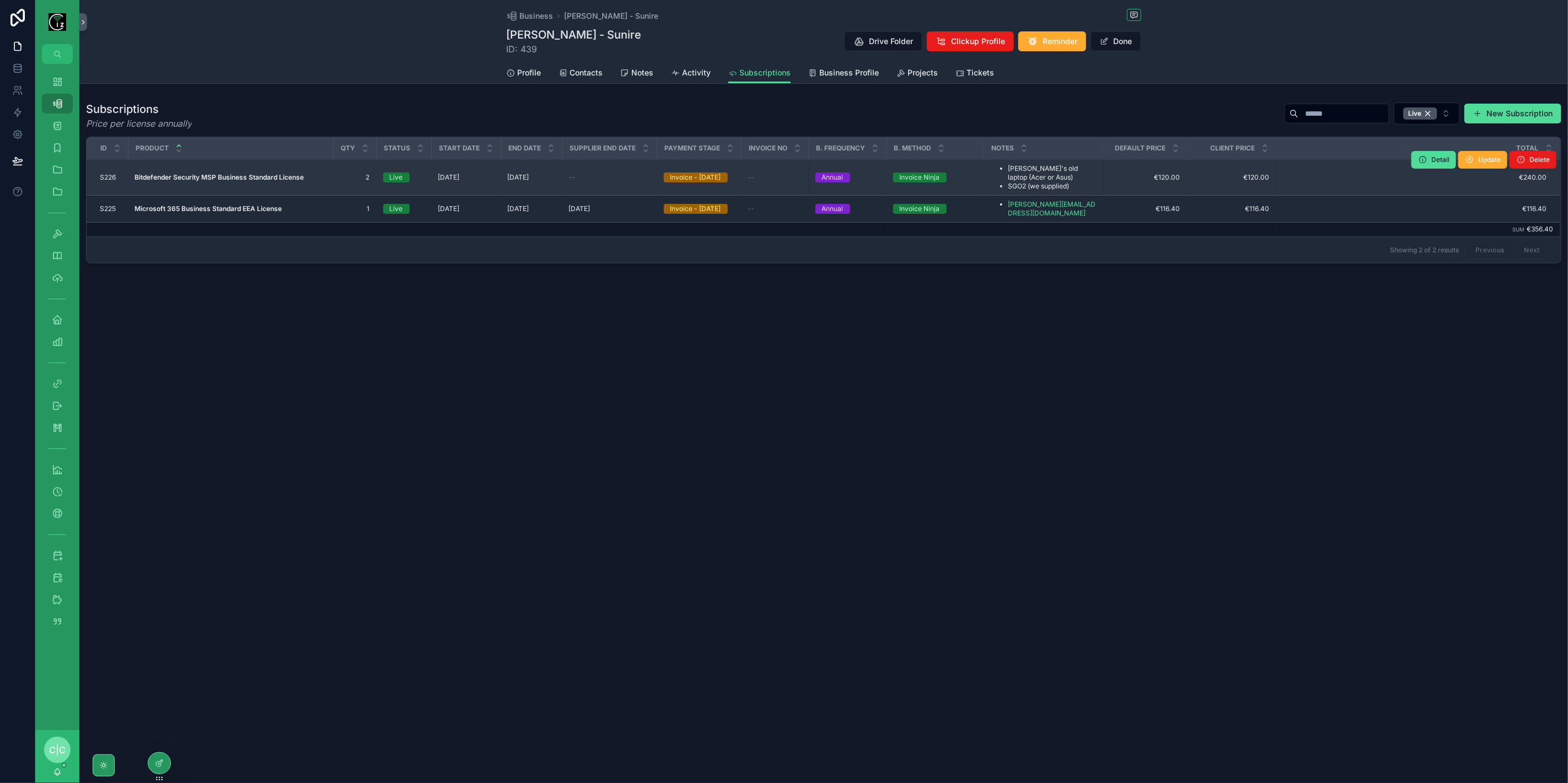
click at [287, 178] on strong "Bitdefender Security MSP Business Standard License" at bounding box center [220, 177] width 169 height 9
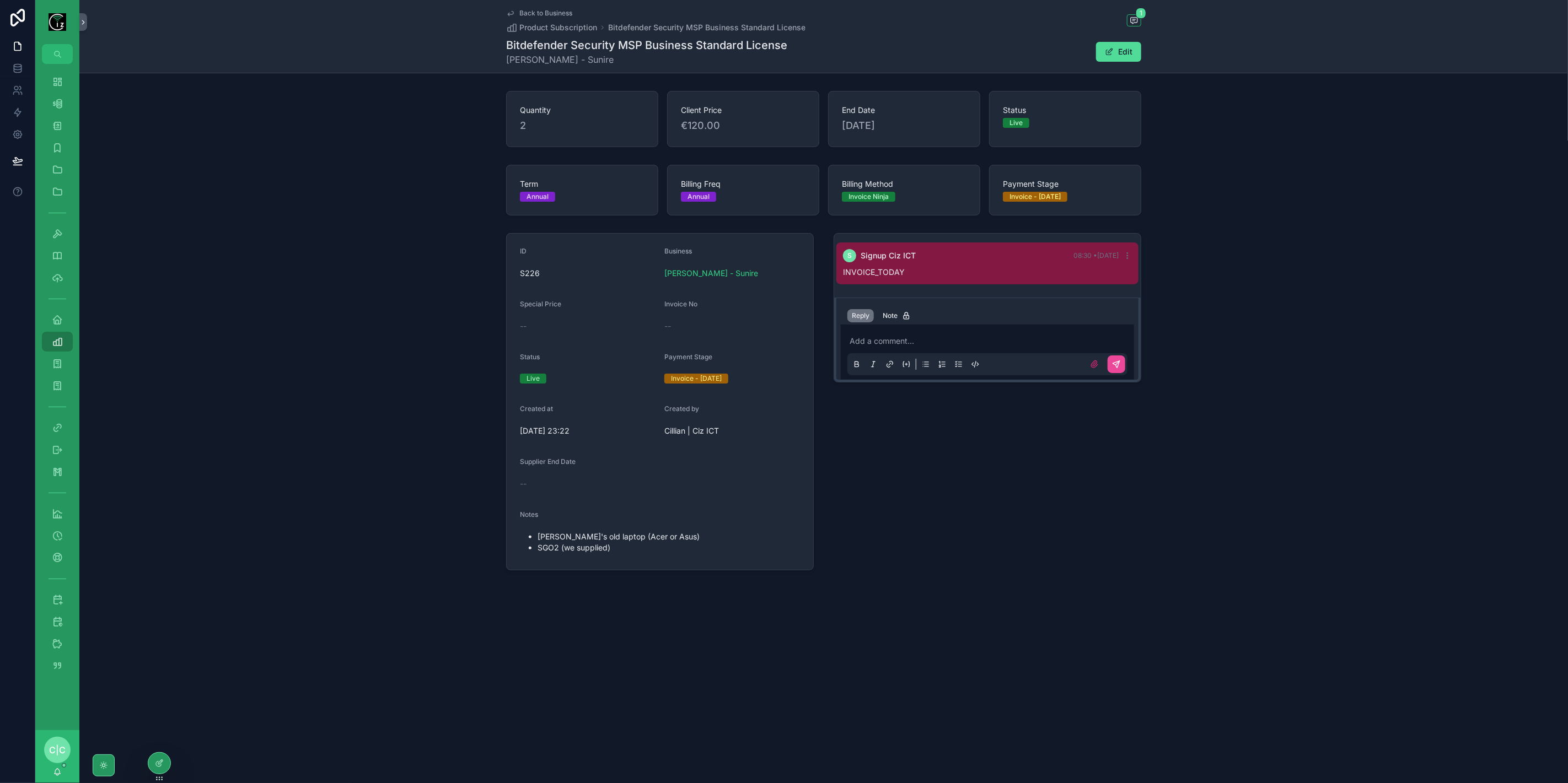
click at [517, 11] on link "Back to Business" at bounding box center [539, 13] width 66 height 9
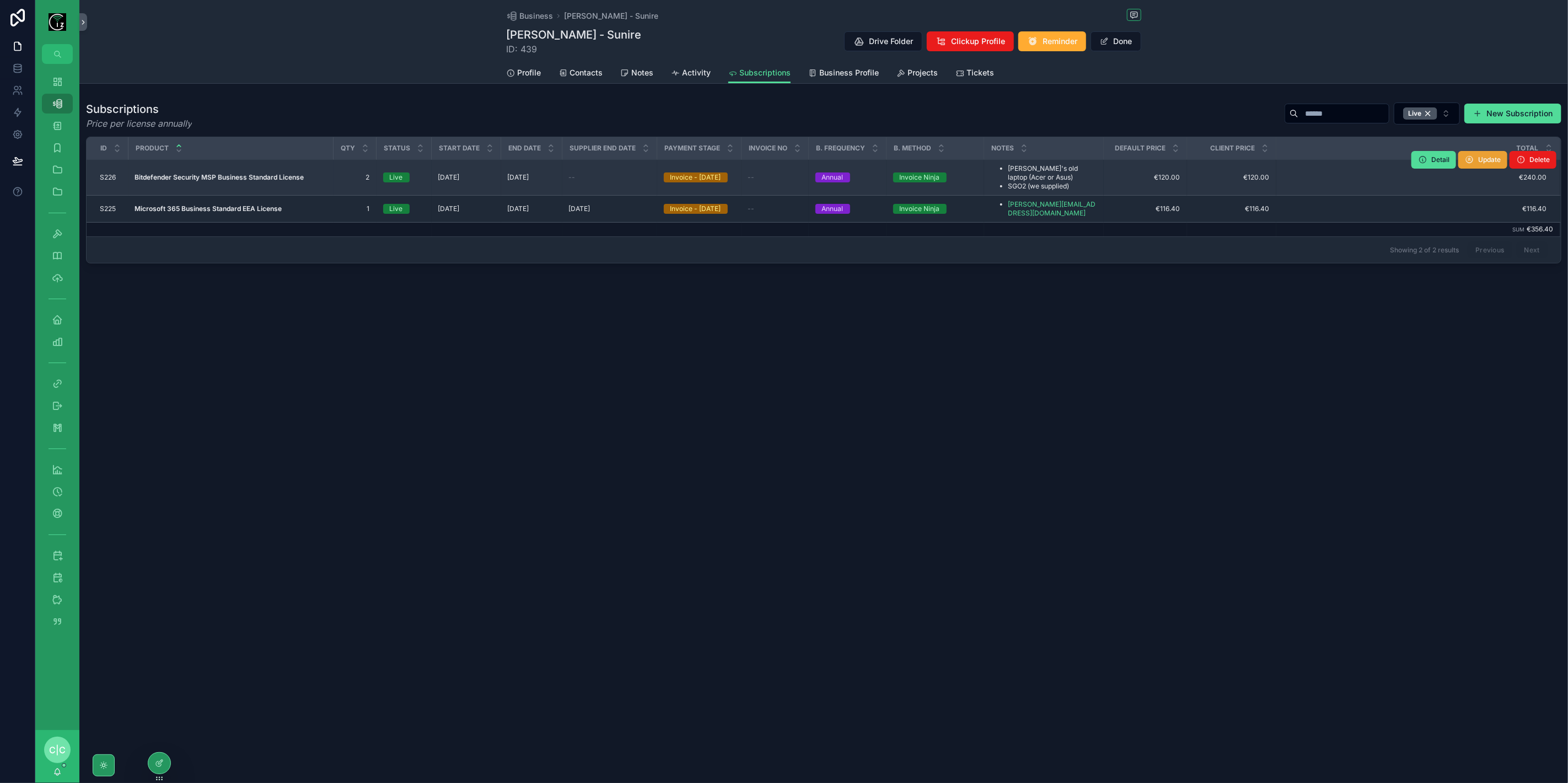
click at [1489, 162] on span "Update" at bounding box center [1489, 159] width 23 height 9
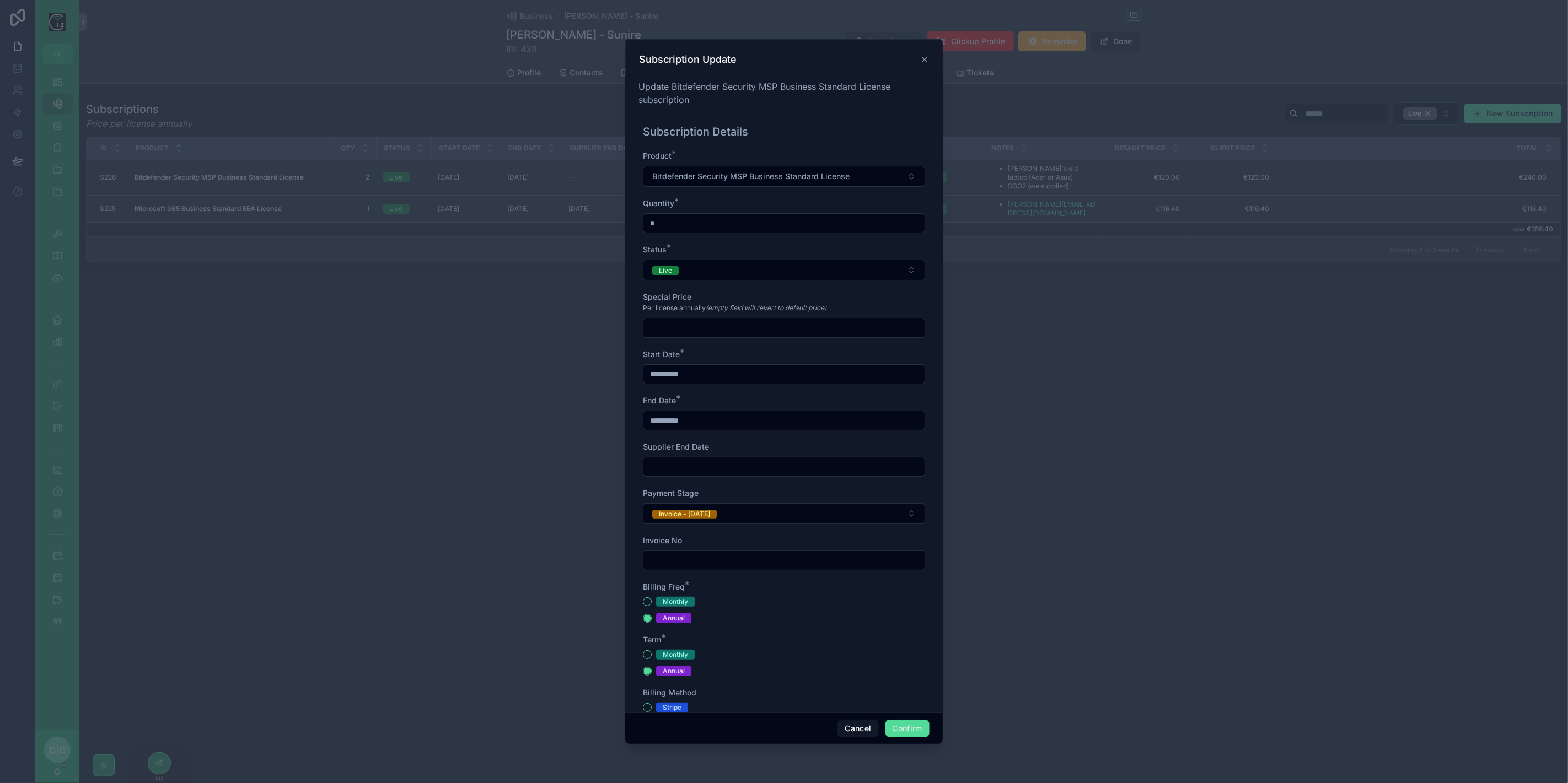
click at [925, 57] on icon at bounding box center [925, 60] width 9 height 9
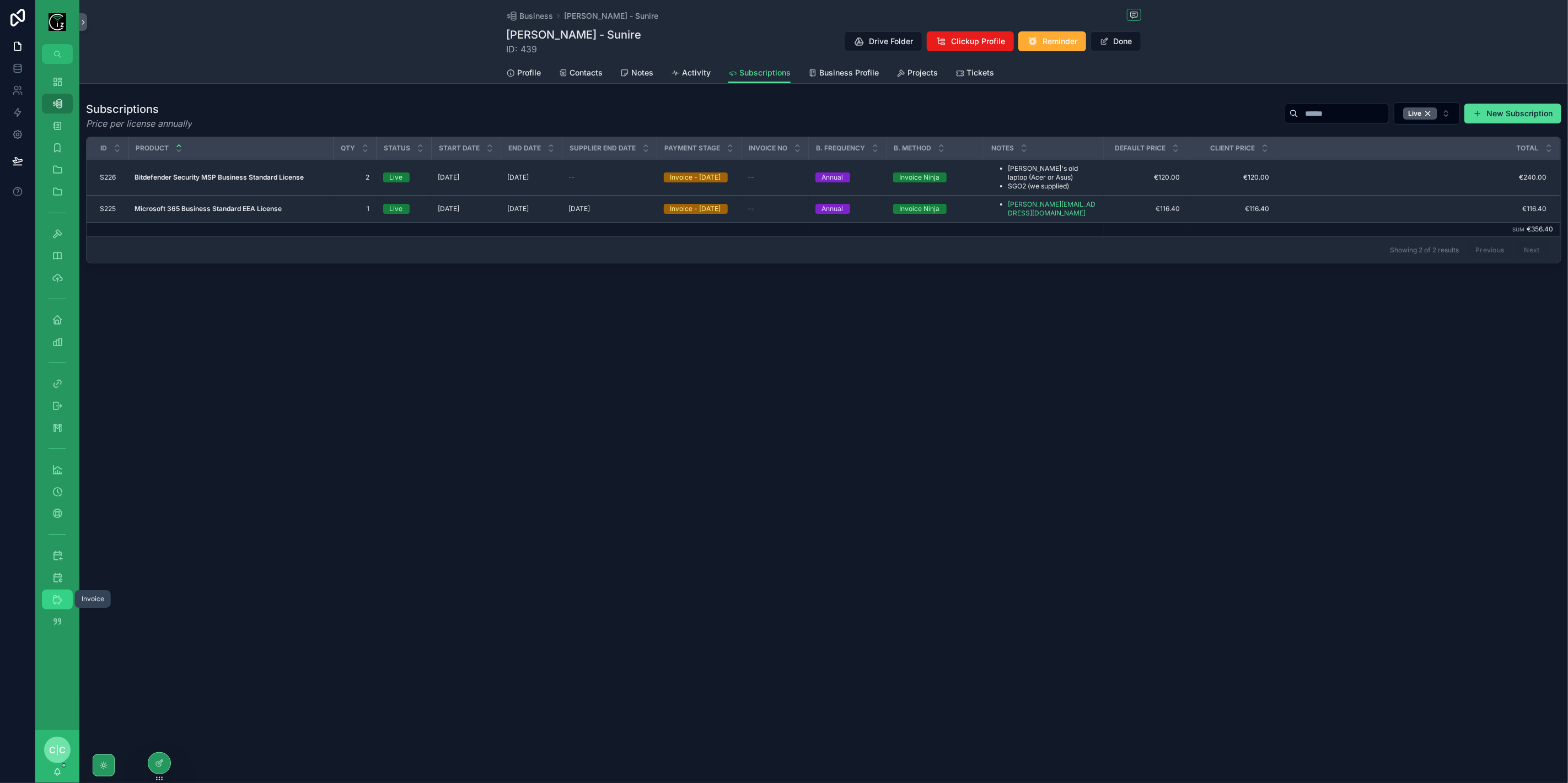
click at [66, 598] on div "Invoice" at bounding box center [57, 599] width 18 height 18
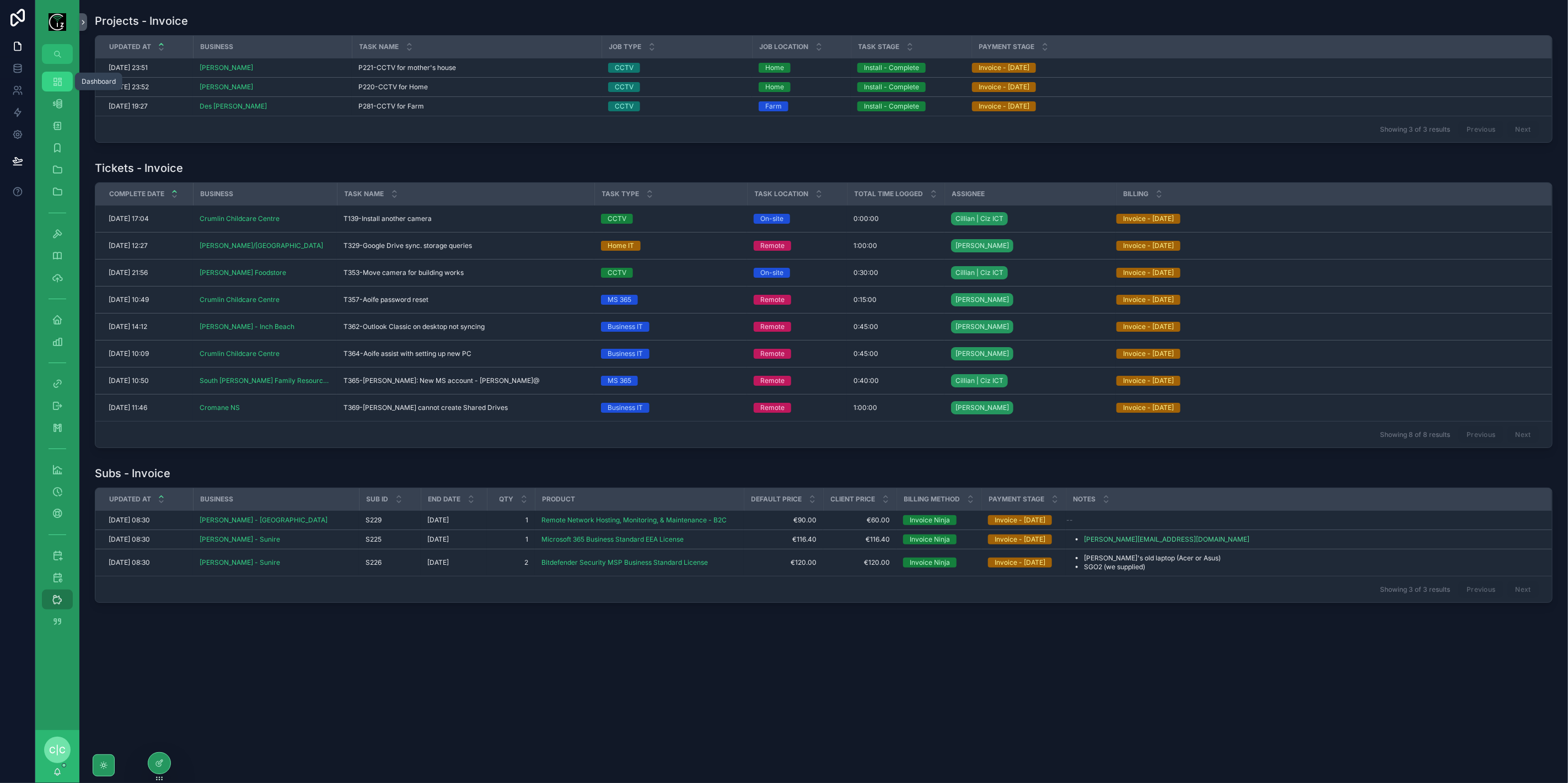
click at [55, 82] on icon "scrollable content" at bounding box center [57, 82] width 11 height 11
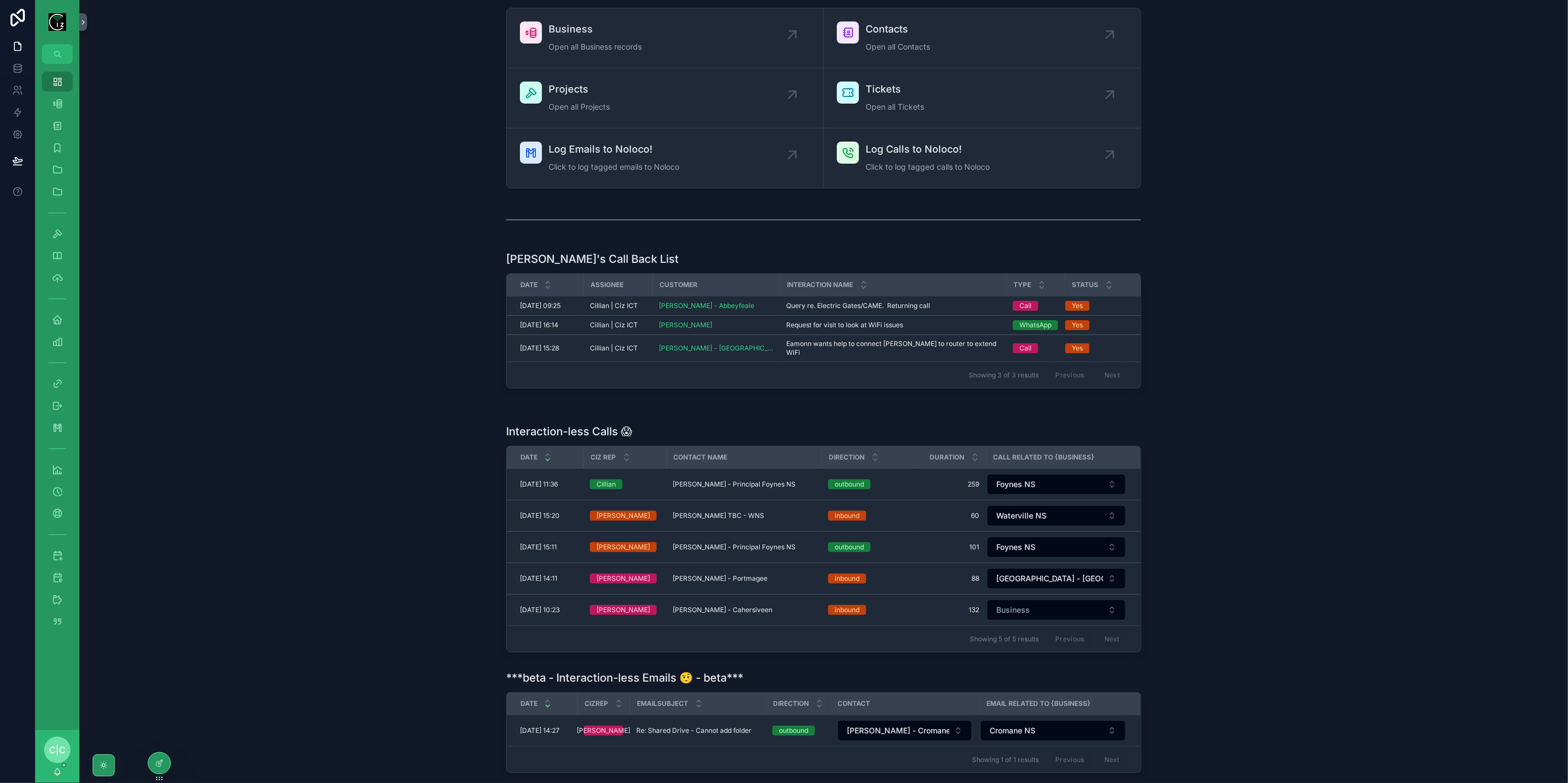
scroll to position [106, 0]
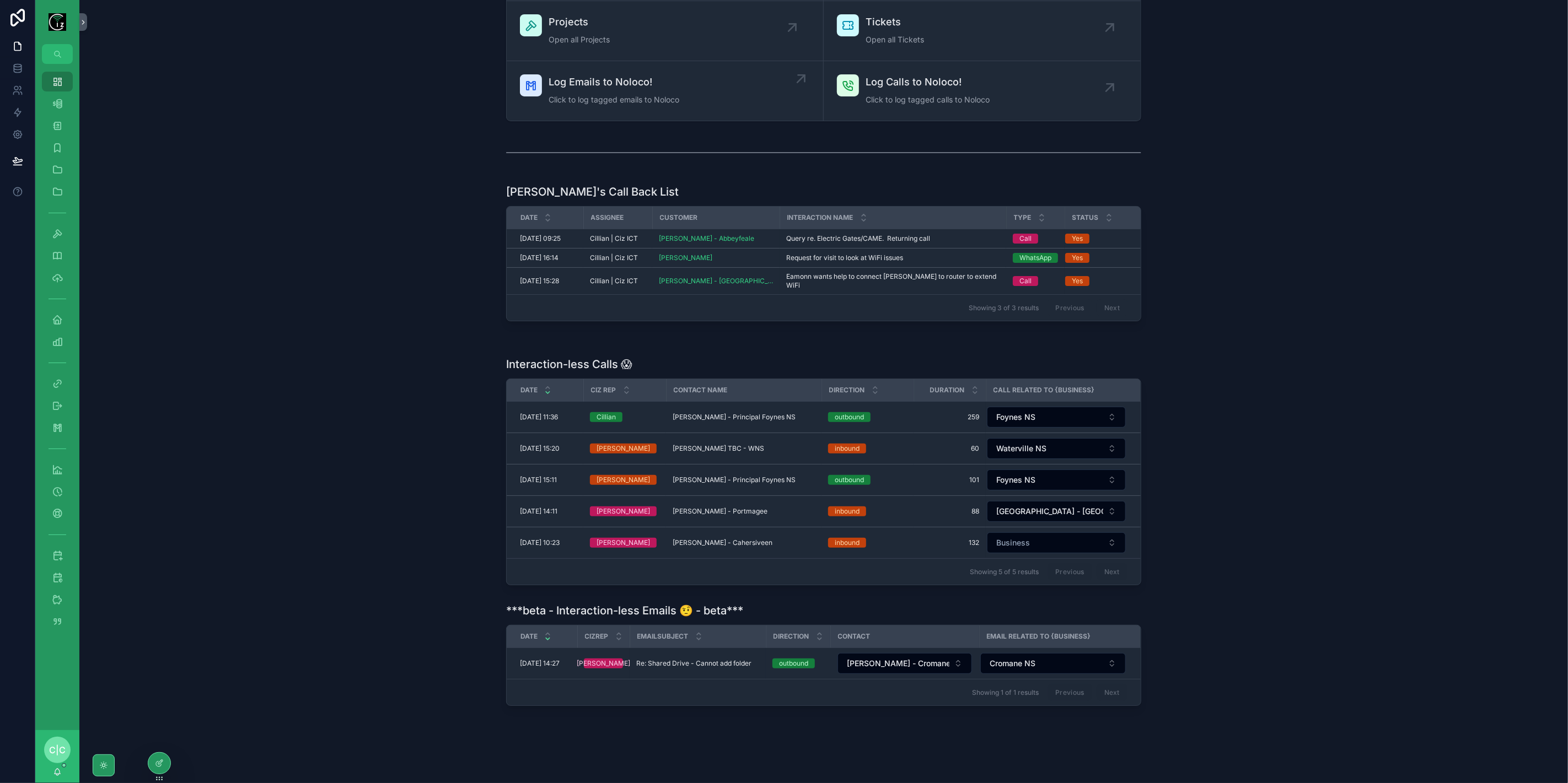
click at [627, 87] on span "Log Emails to Noloco!" at bounding box center [614, 82] width 131 height 15
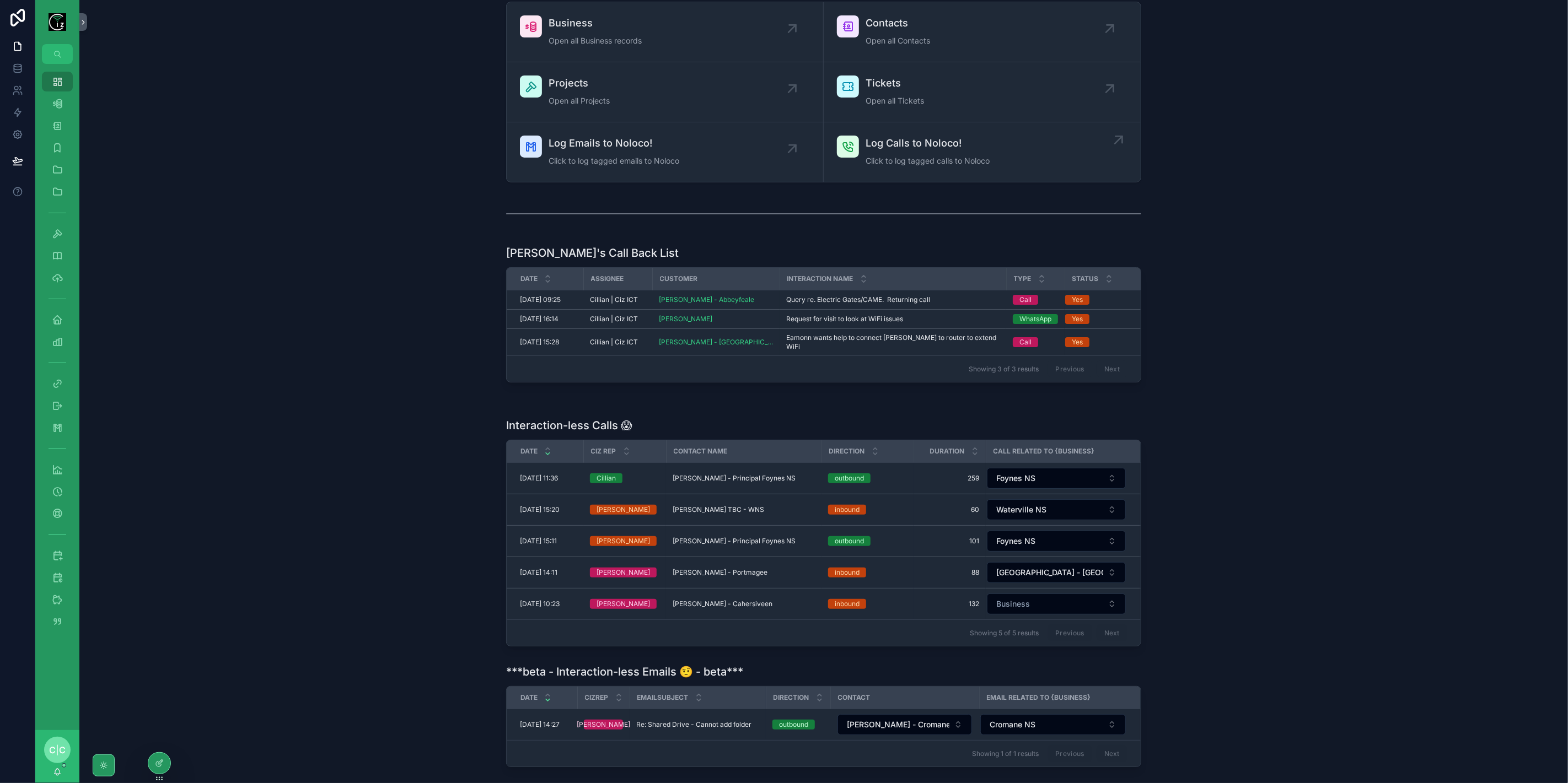
click at [906, 156] on span "Click to log tagged calls to Noloco" at bounding box center [928, 161] width 124 height 11
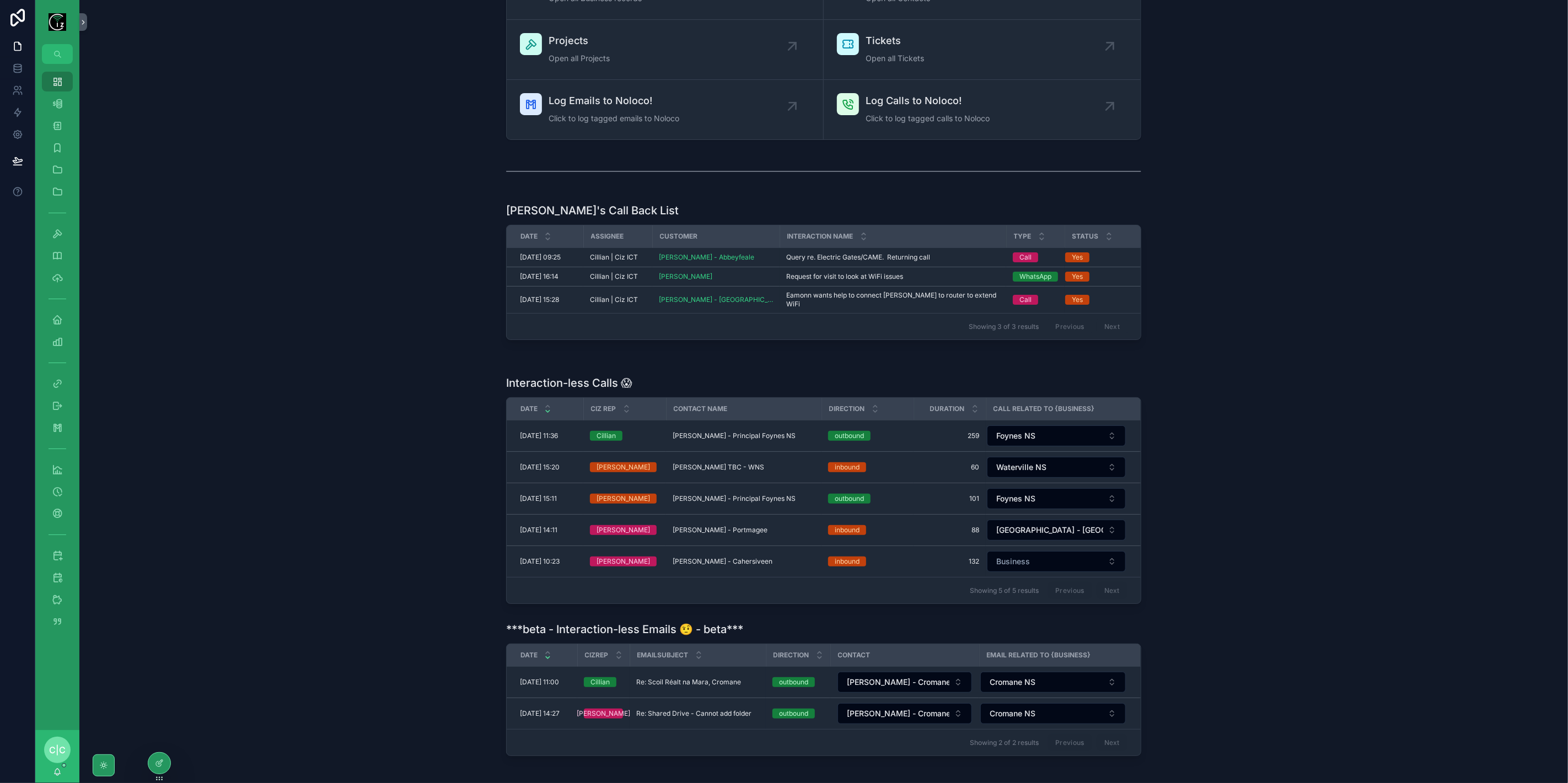
scroll to position [106, 0]
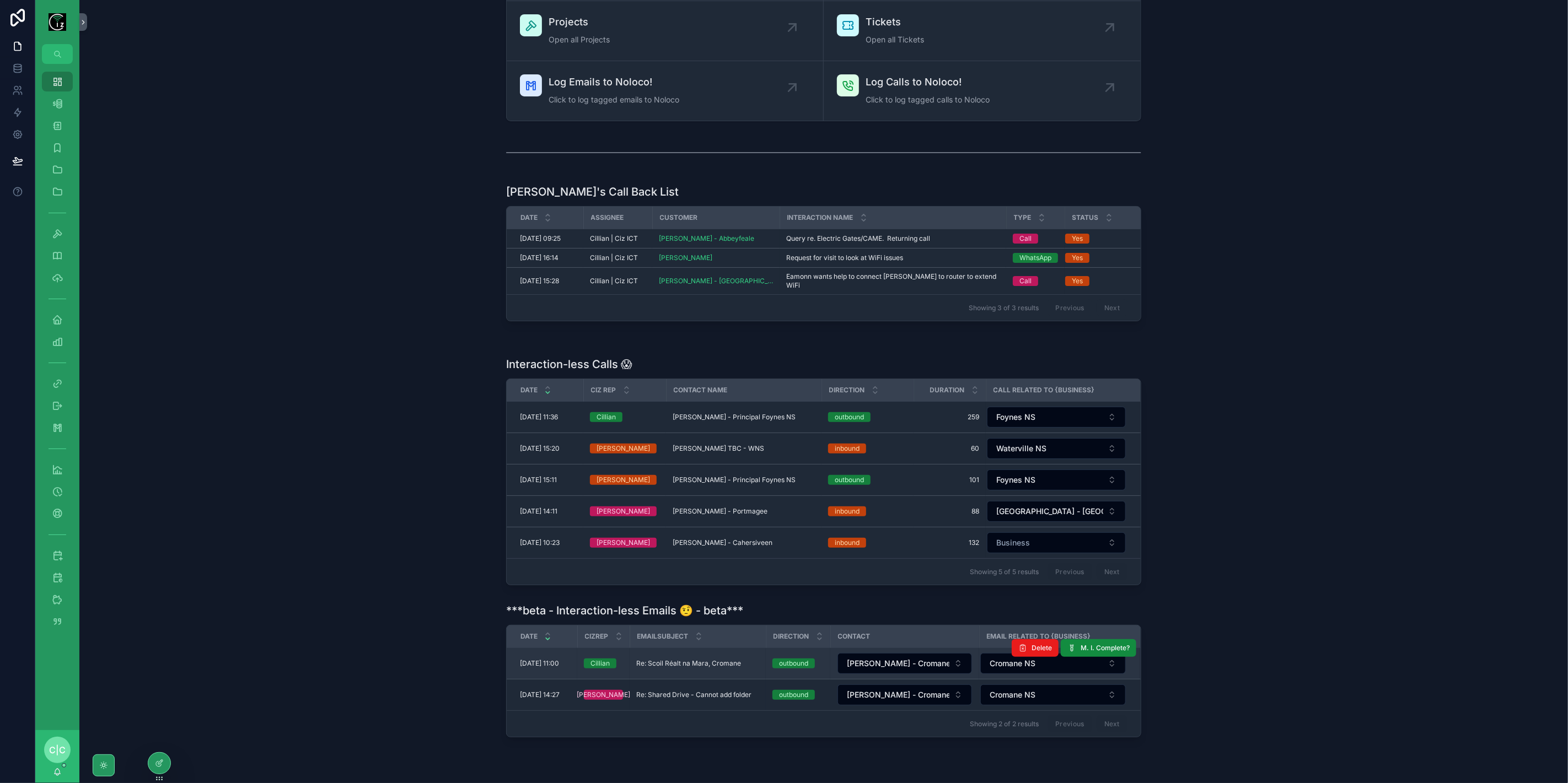
click at [741, 659] on div "Re: Scoil Réalt na Mara, Cromane Re: Scoil Réalt na Mara, Cromane" at bounding box center [698, 663] width 123 height 9
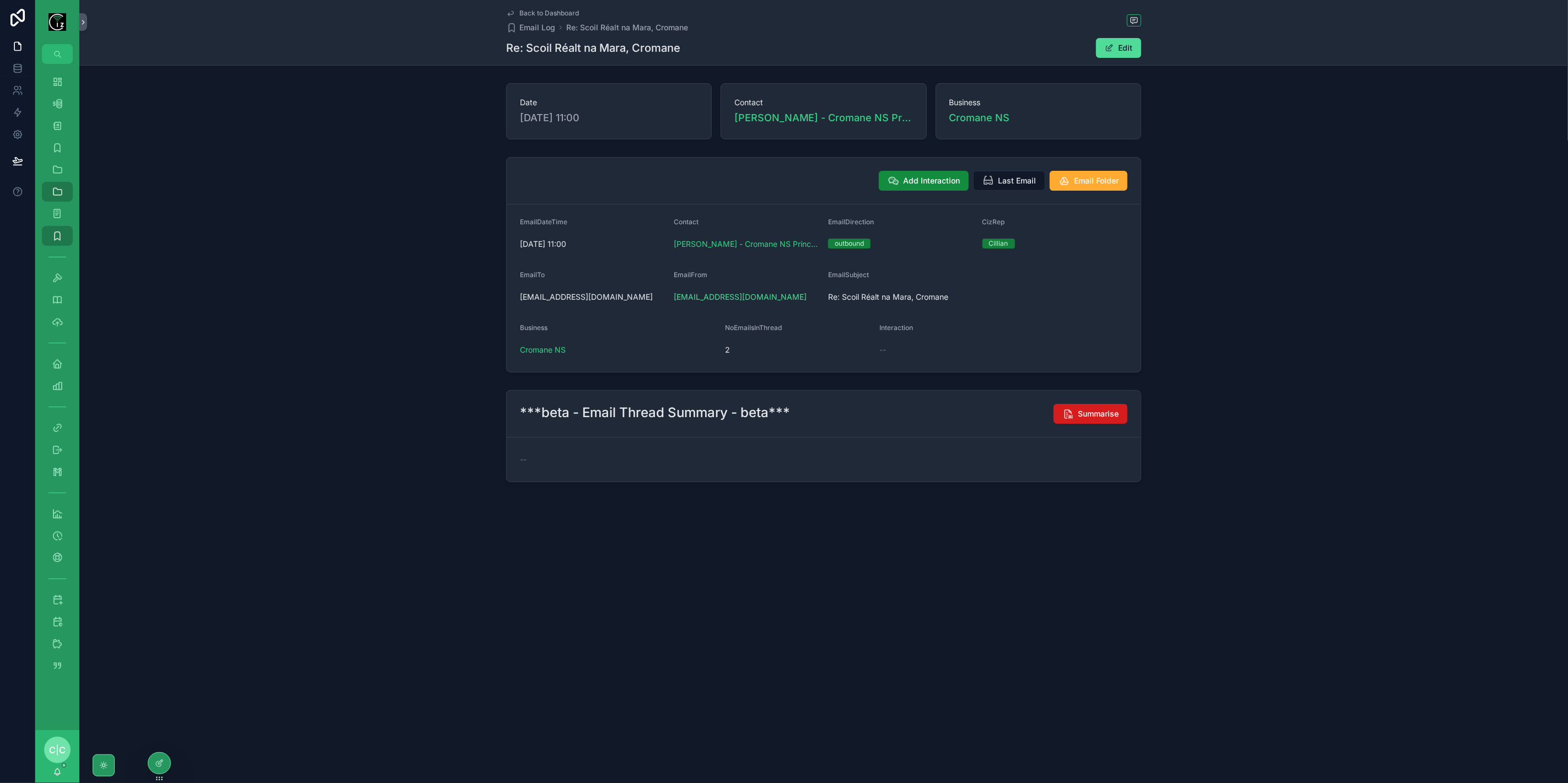
click at [1097, 410] on span "Summarise" at bounding box center [1098, 414] width 41 height 11
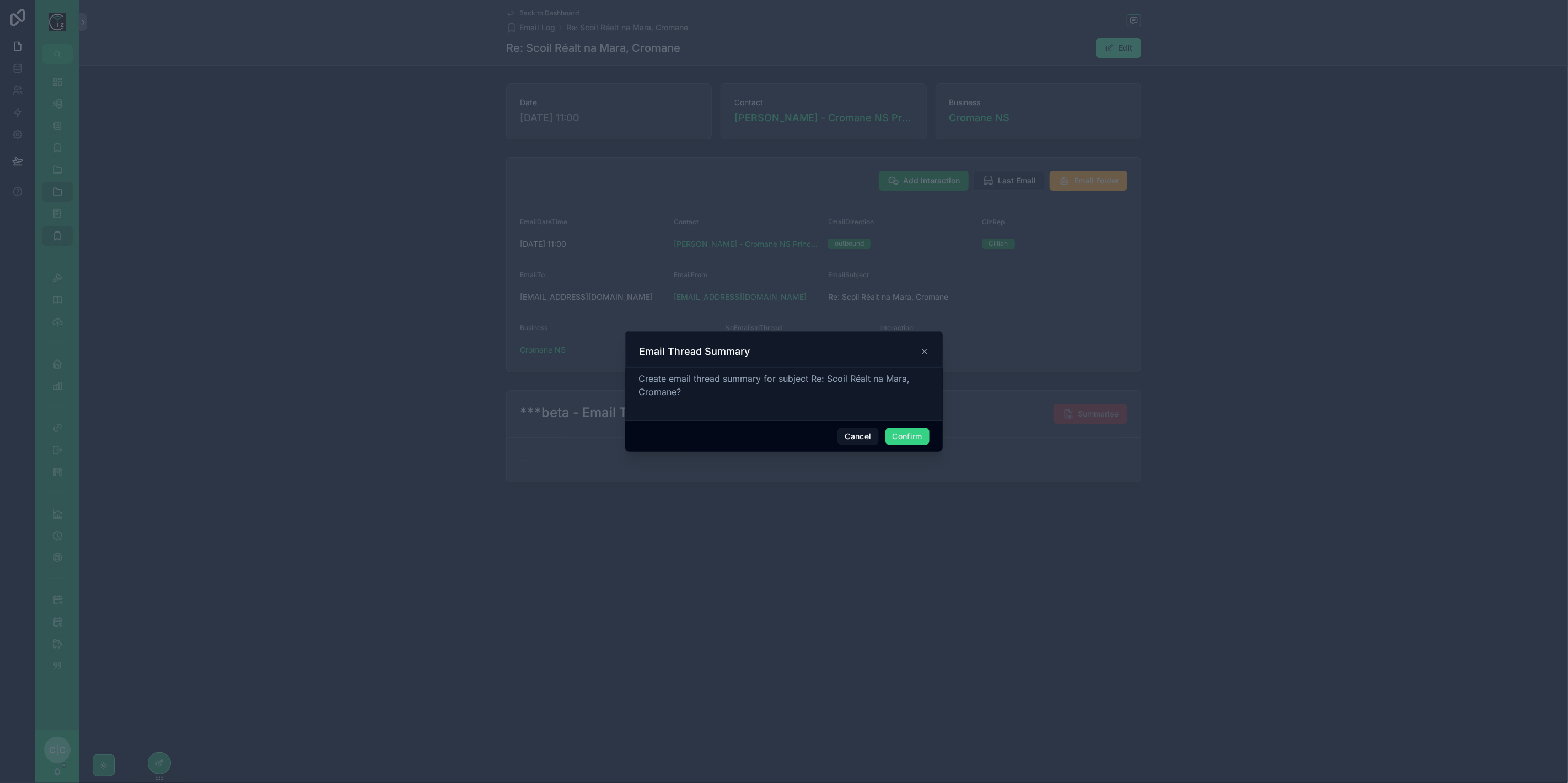
click at [905, 430] on button "Confirm" at bounding box center [908, 436] width 44 height 18
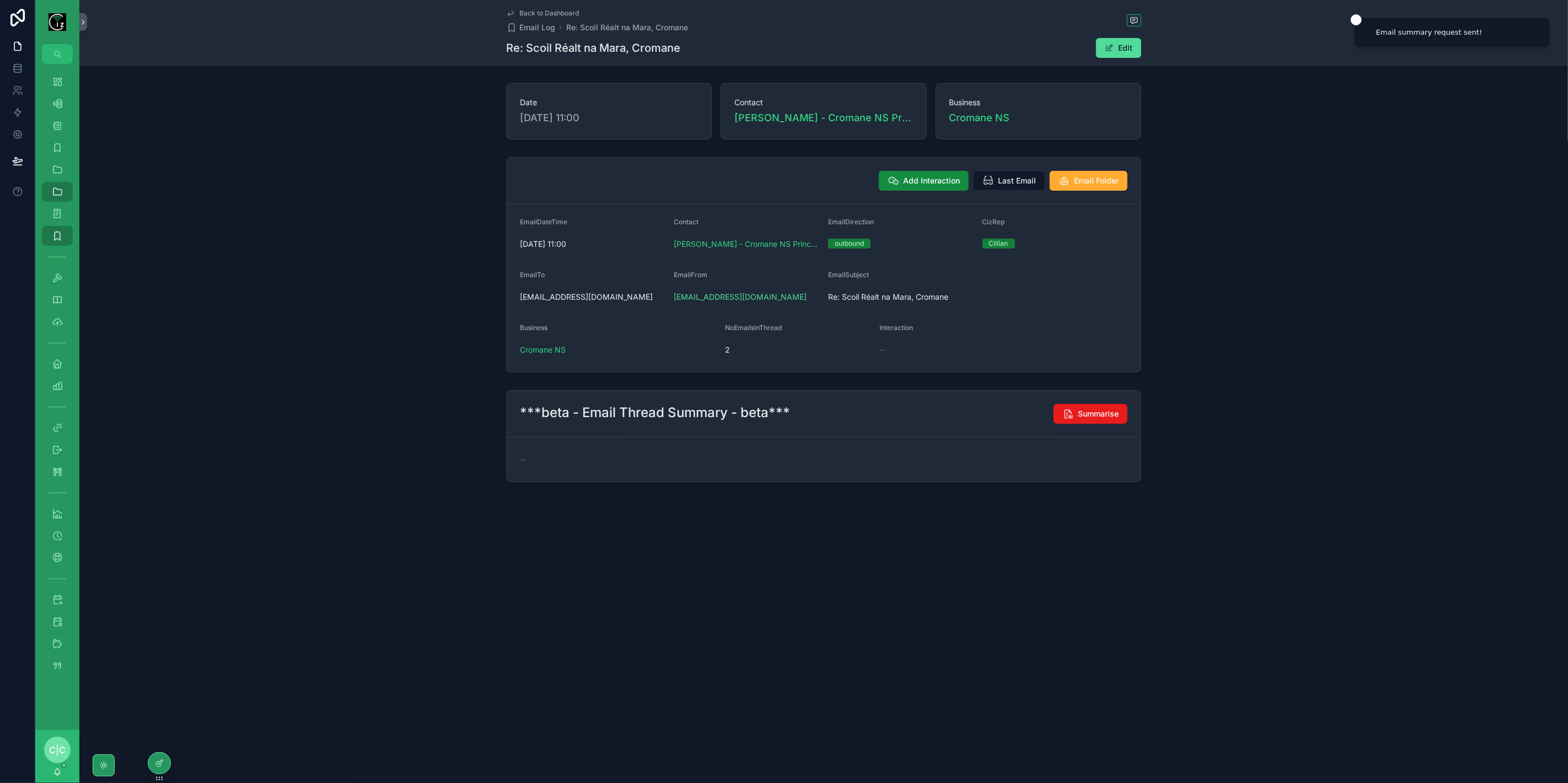
click at [530, 12] on span "Back to Dashboard" at bounding box center [549, 13] width 60 height 9
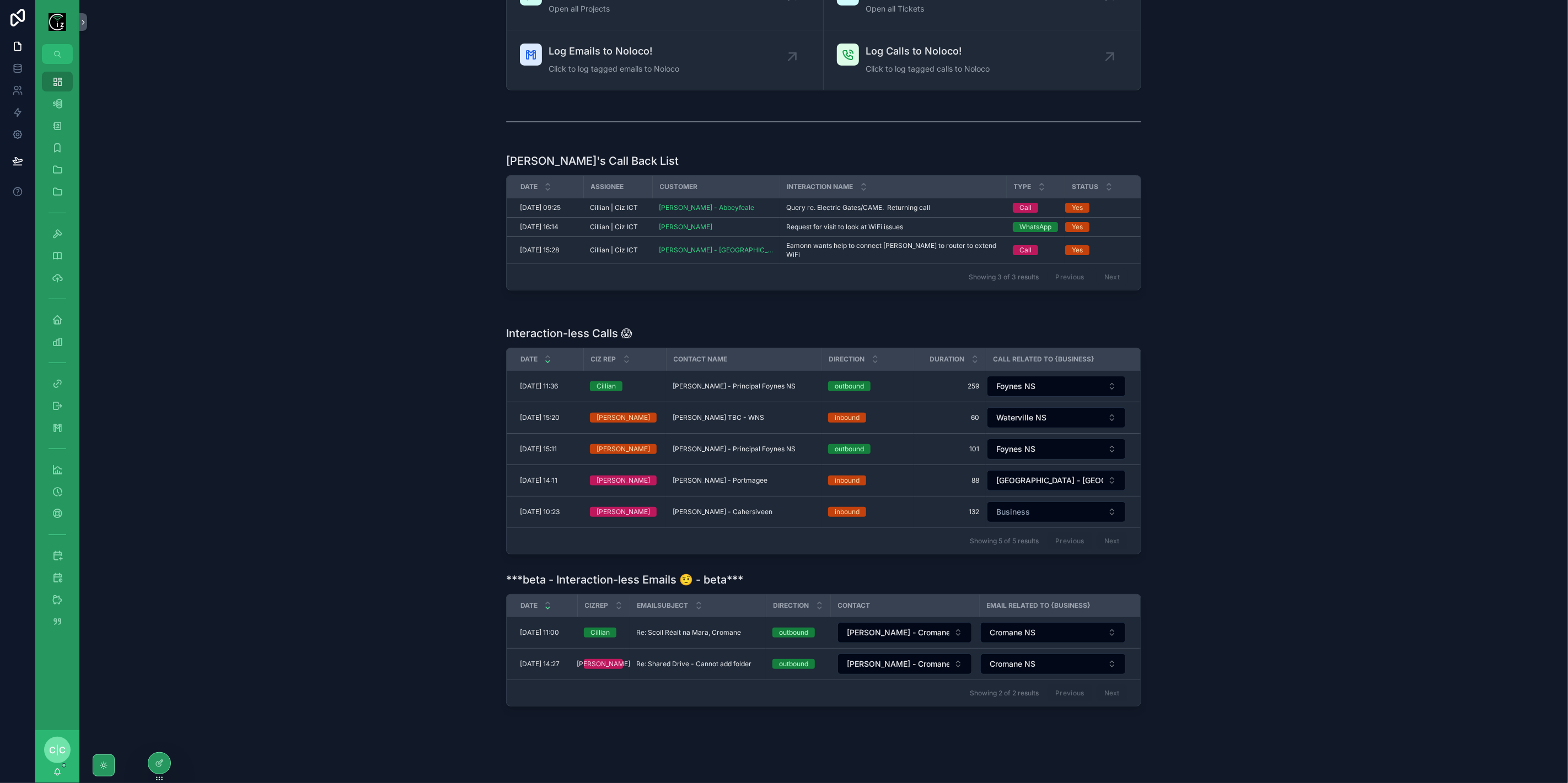
scroll to position [75, 0]
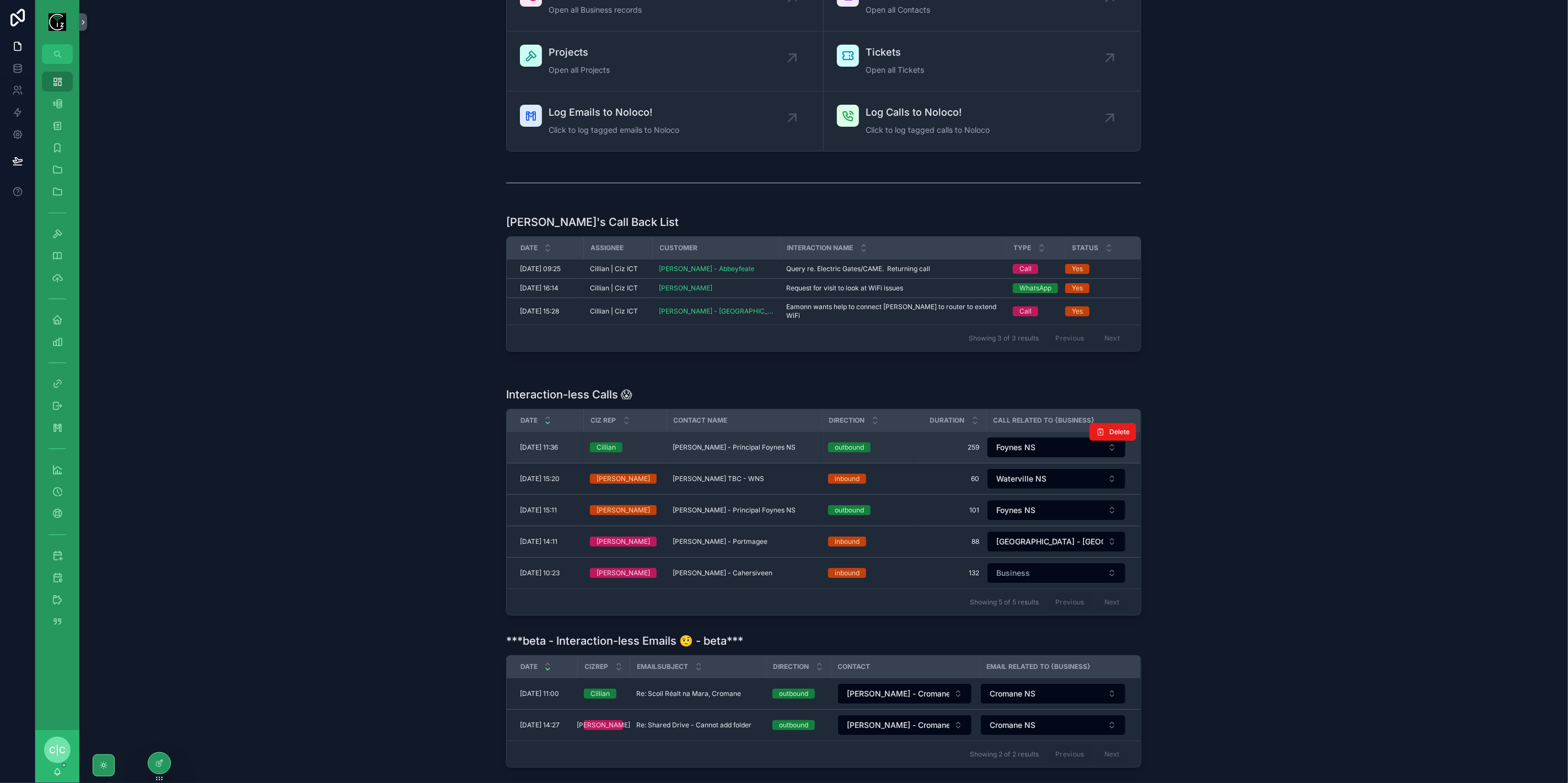
click at [757, 443] on span "[PERSON_NAME] - Principal Foynes NS" at bounding box center [734, 447] width 123 height 9
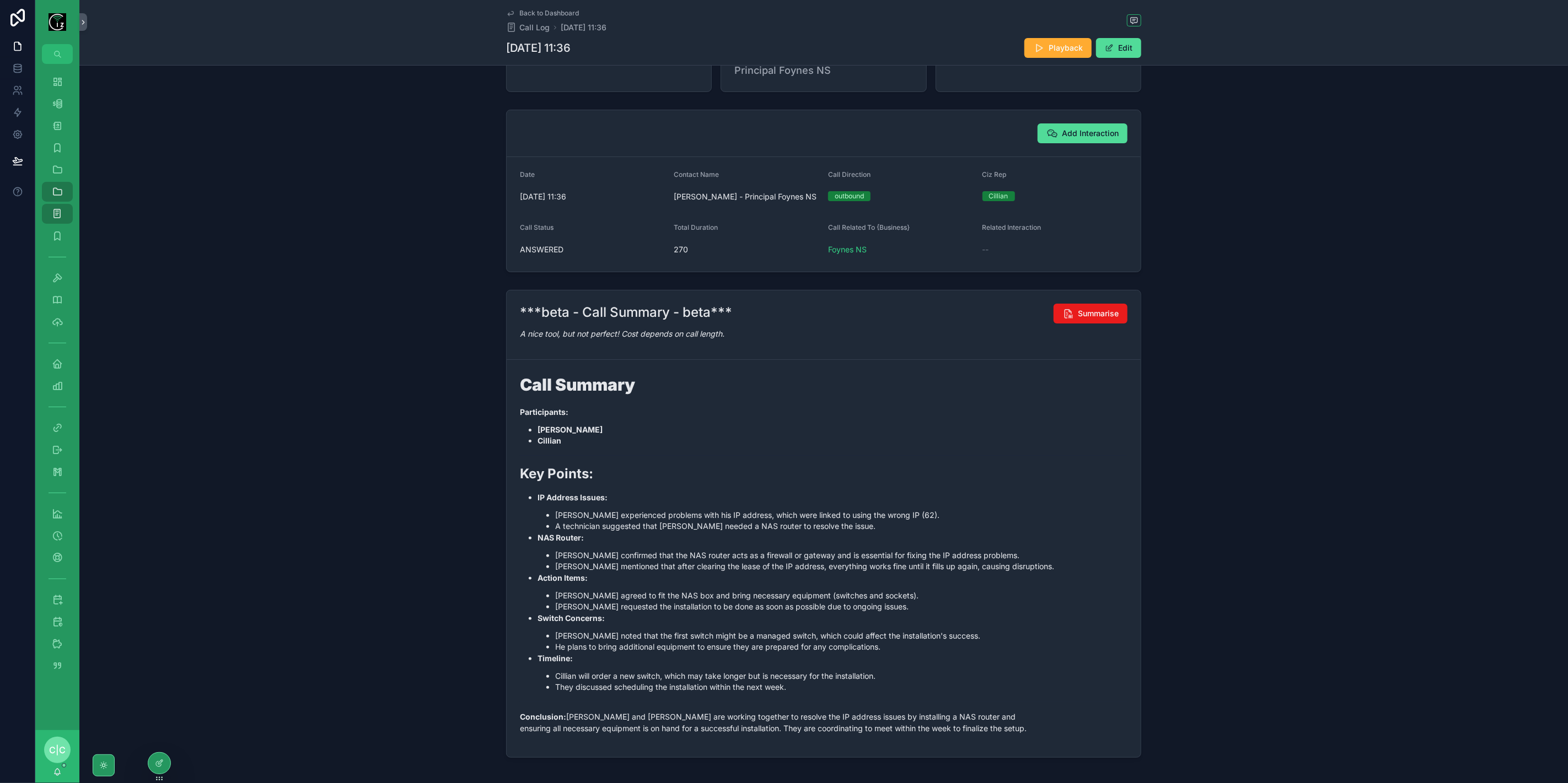
scroll to position [106, 0]
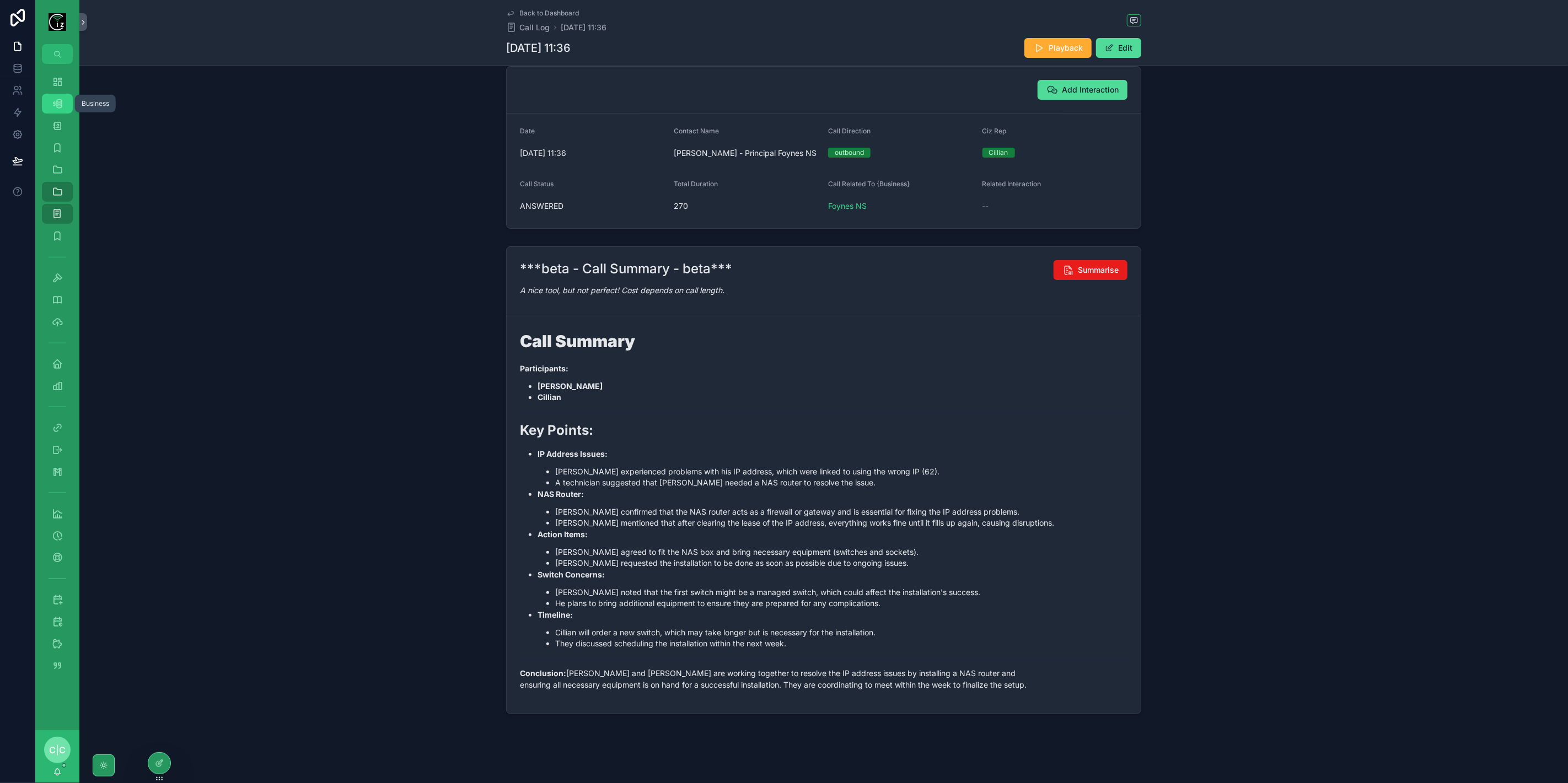
click at [63, 109] on div "Business 539" at bounding box center [57, 103] width 18 height 18
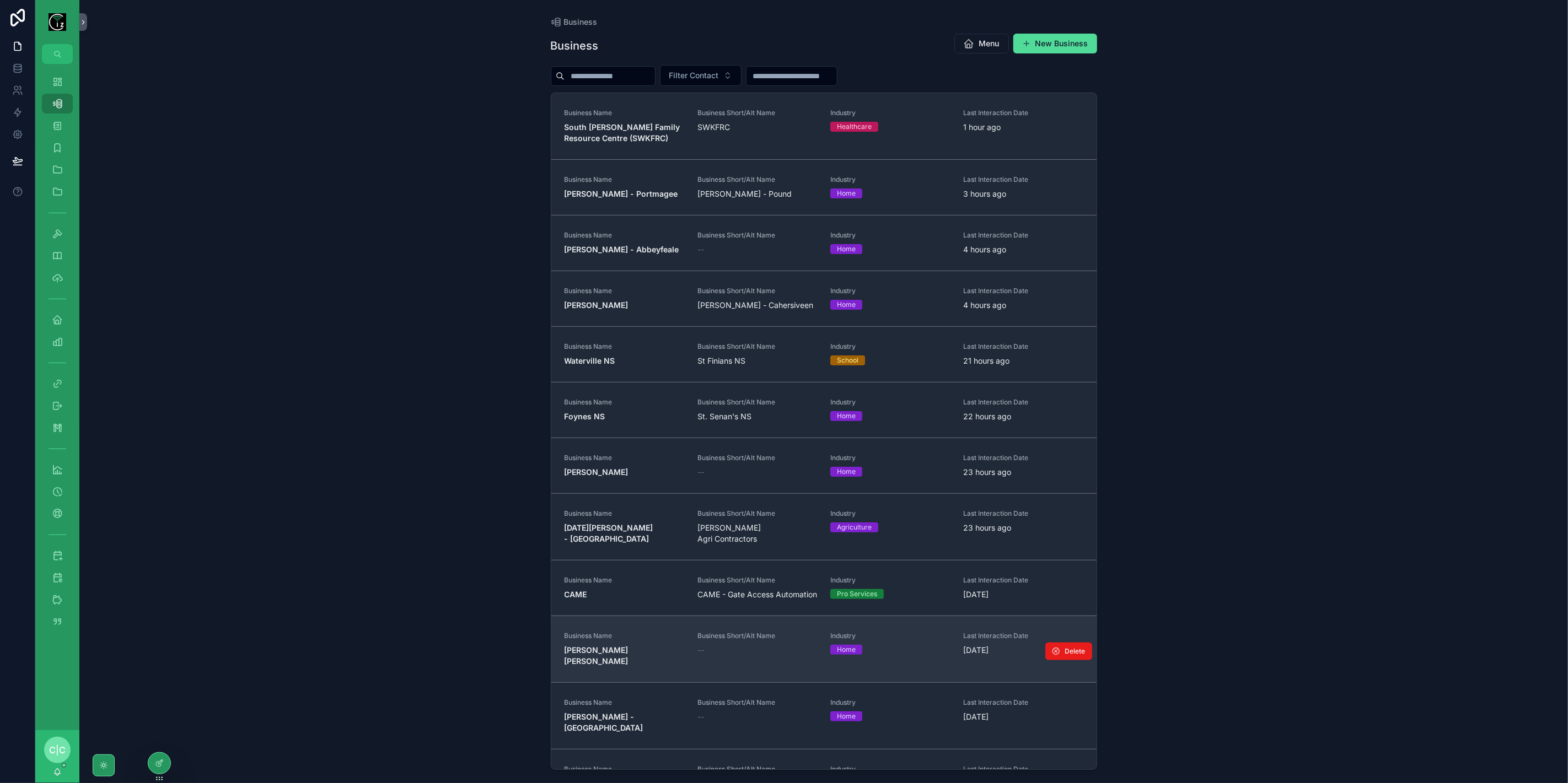
click at [625, 665] on span "[PERSON_NAME] [PERSON_NAME]" at bounding box center [625, 656] width 120 height 22
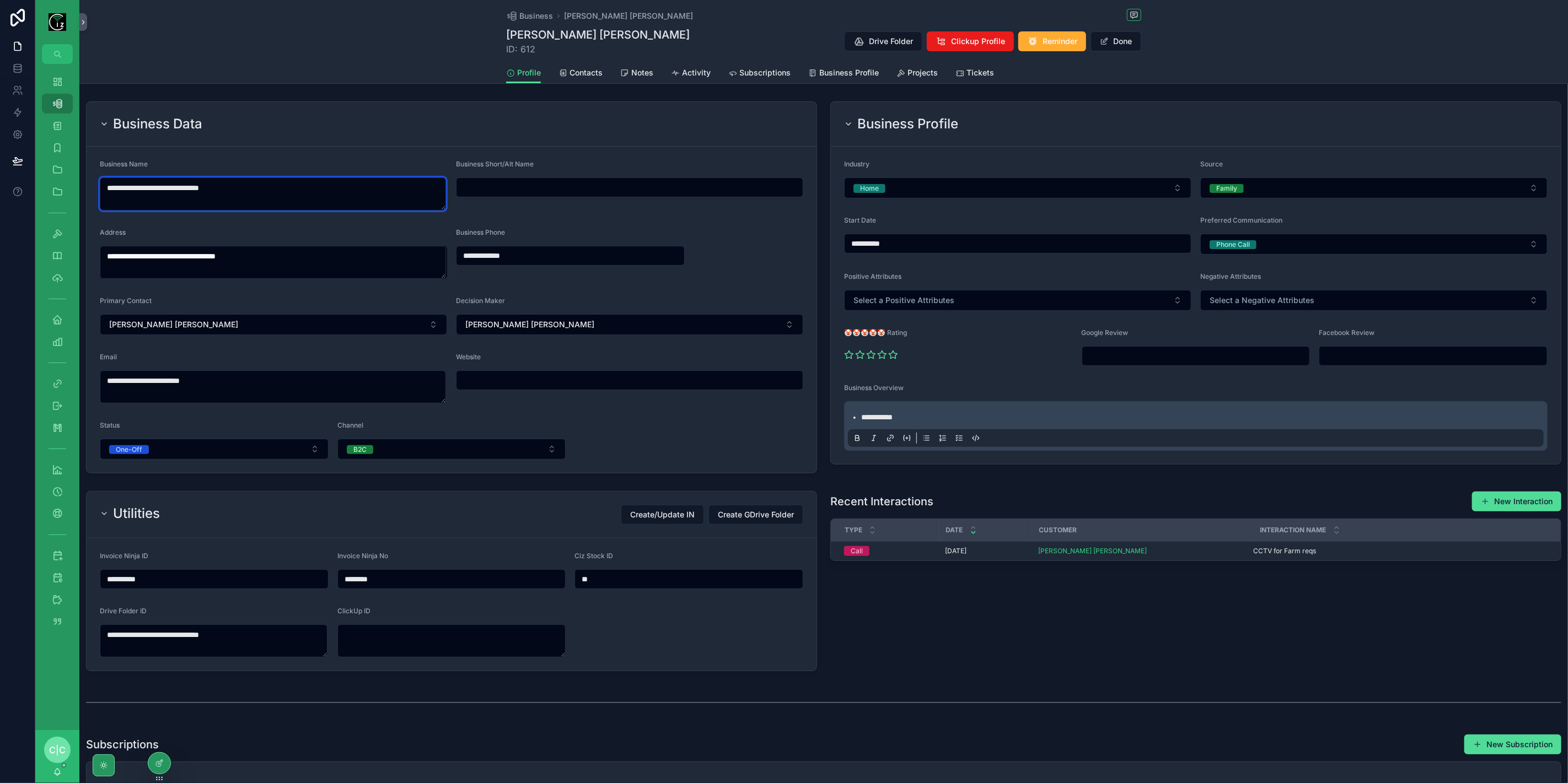
click at [225, 186] on textarea "**********" at bounding box center [273, 194] width 346 height 33
click at [54, 627] on div "Quote" at bounding box center [57, 621] width 18 height 18
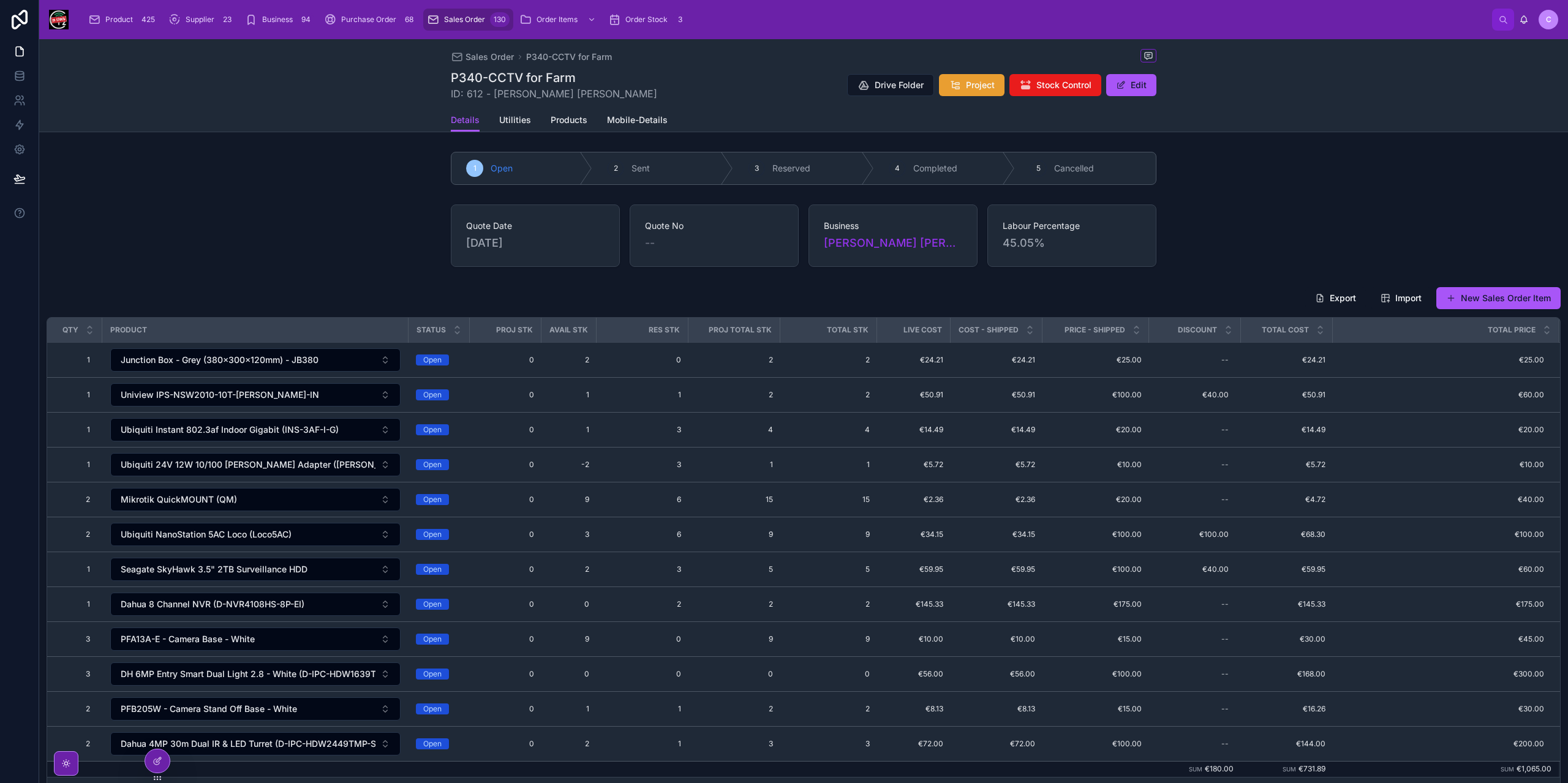
click at [957, 90] on icon at bounding box center [955, 85] width 11 height 12
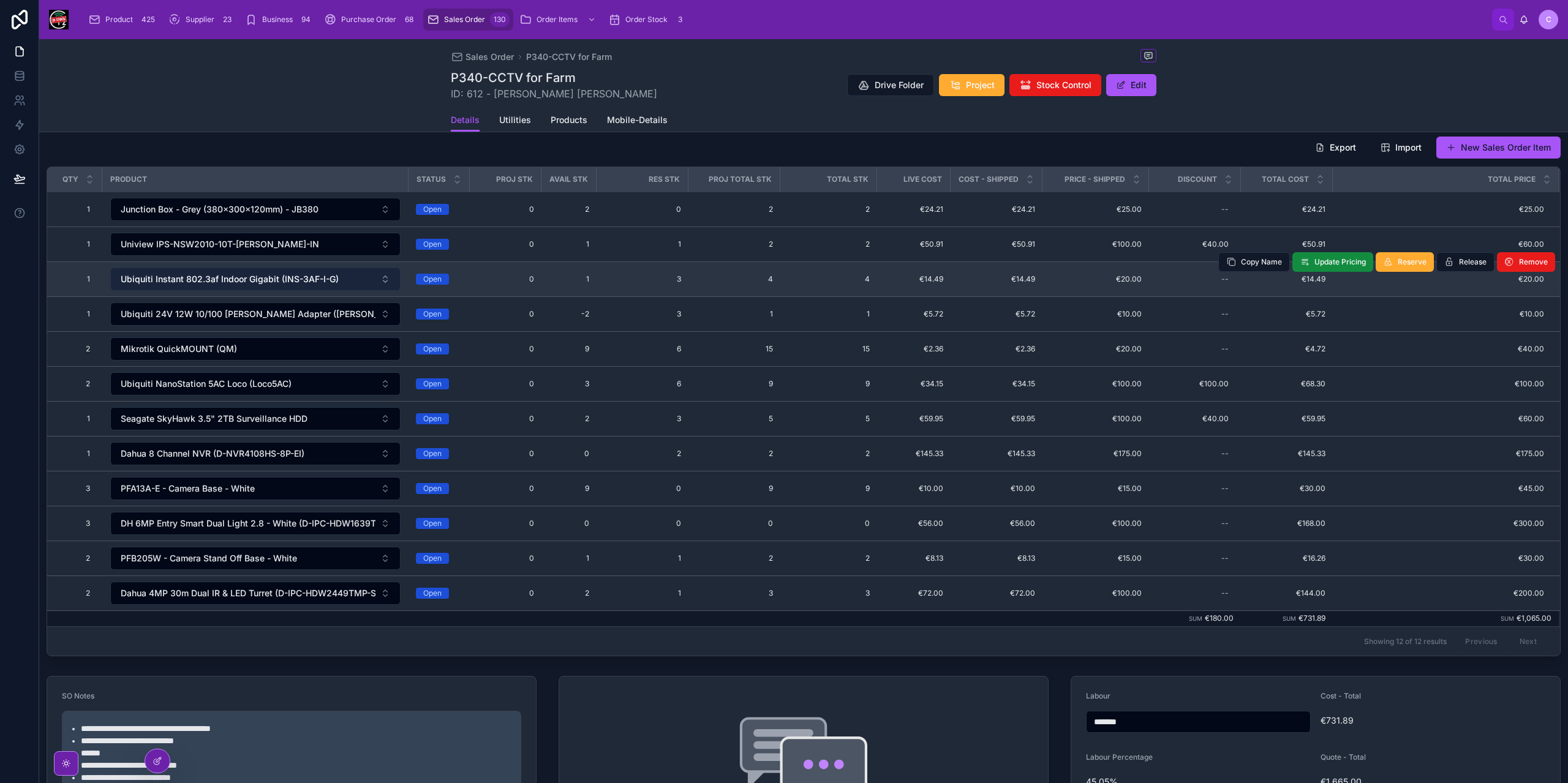
scroll to position [114, 0]
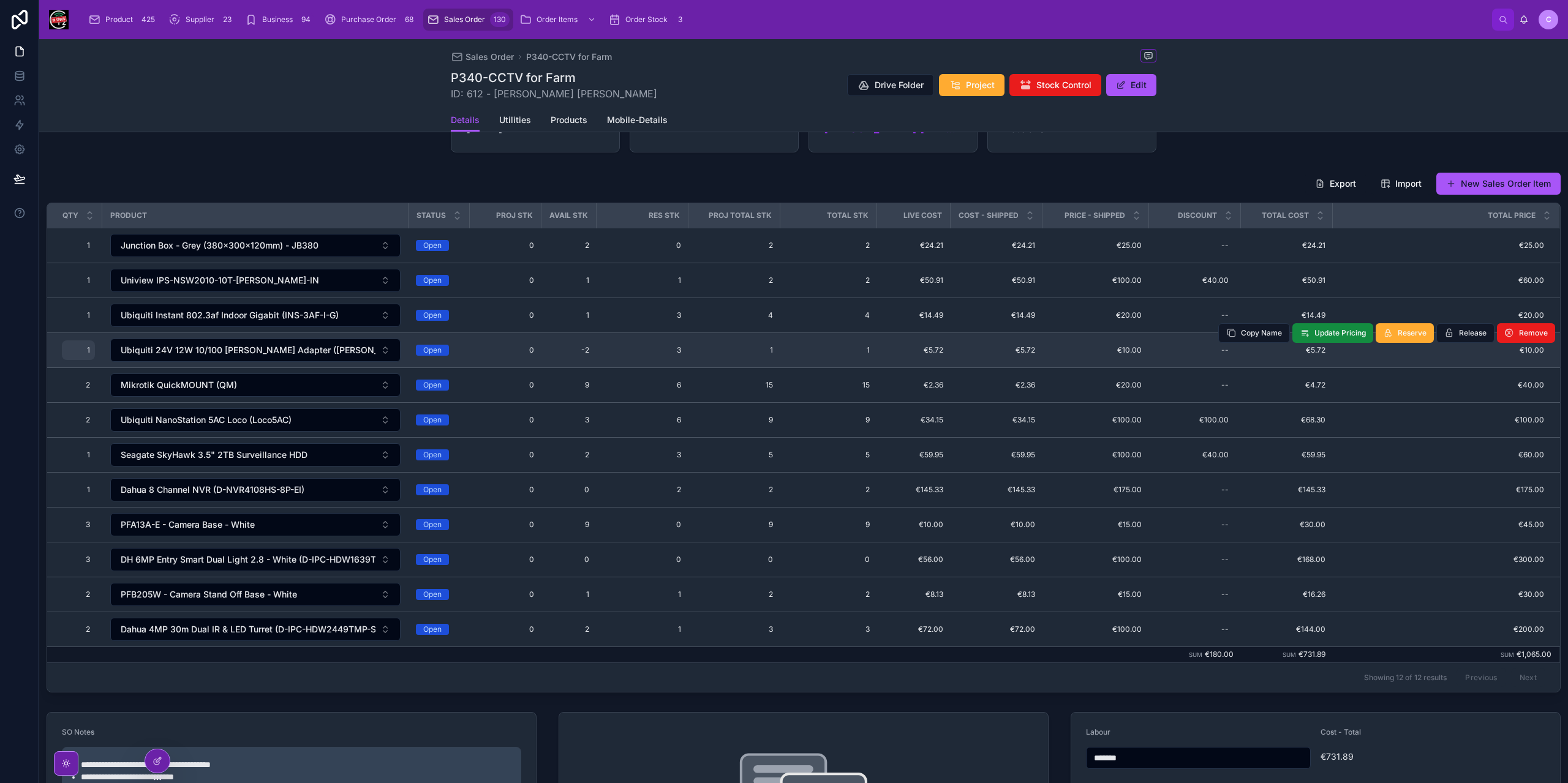
drag, startPoint x: 1257, startPoint y: 266, endPoint x: 69, endPoint y: 343, distance: 1190.5
click at [0, 0] on button "Copy Name" at bounding box center [0, 0] width 0 height 0
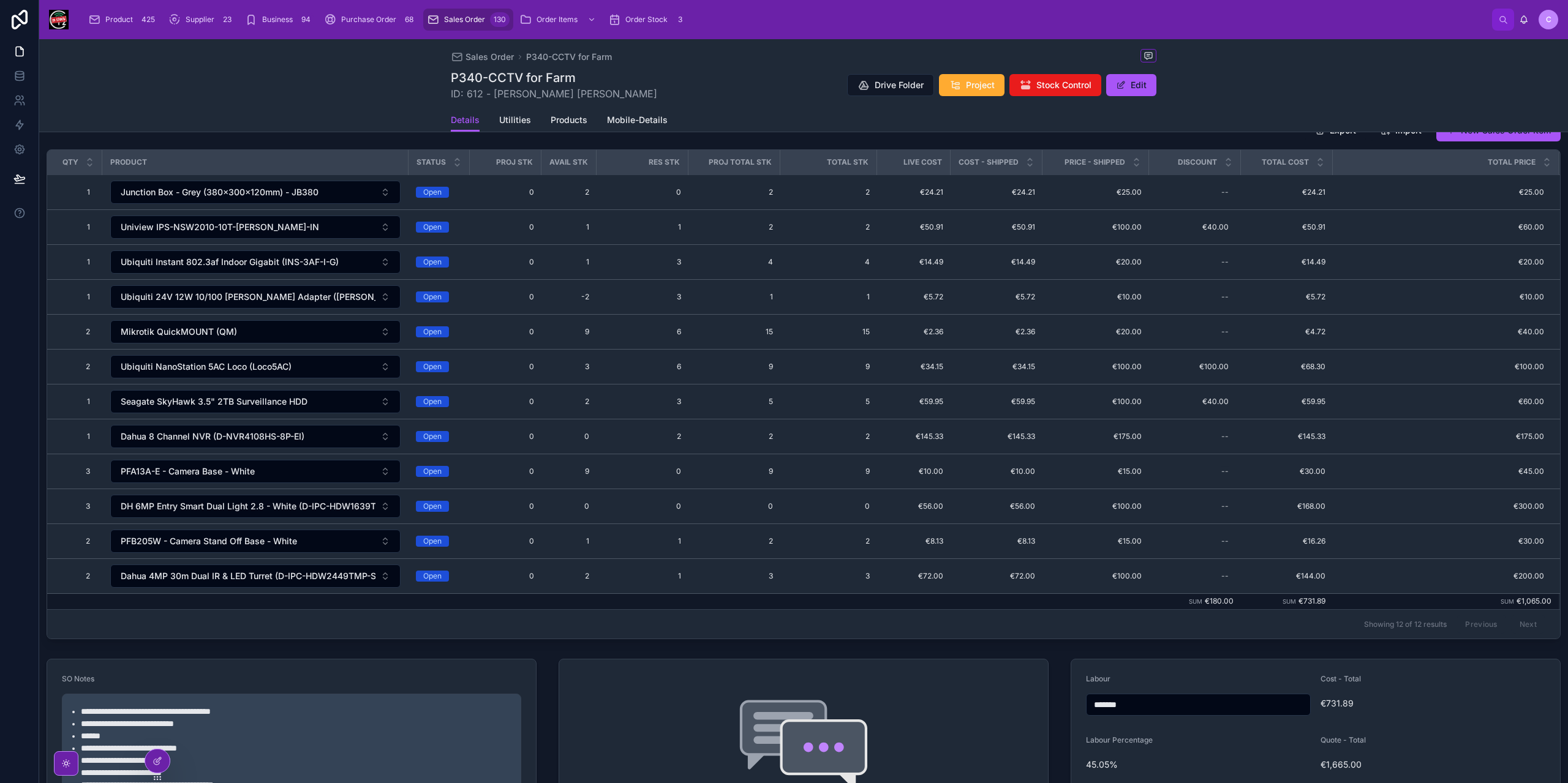
scroll to position [298, 0]
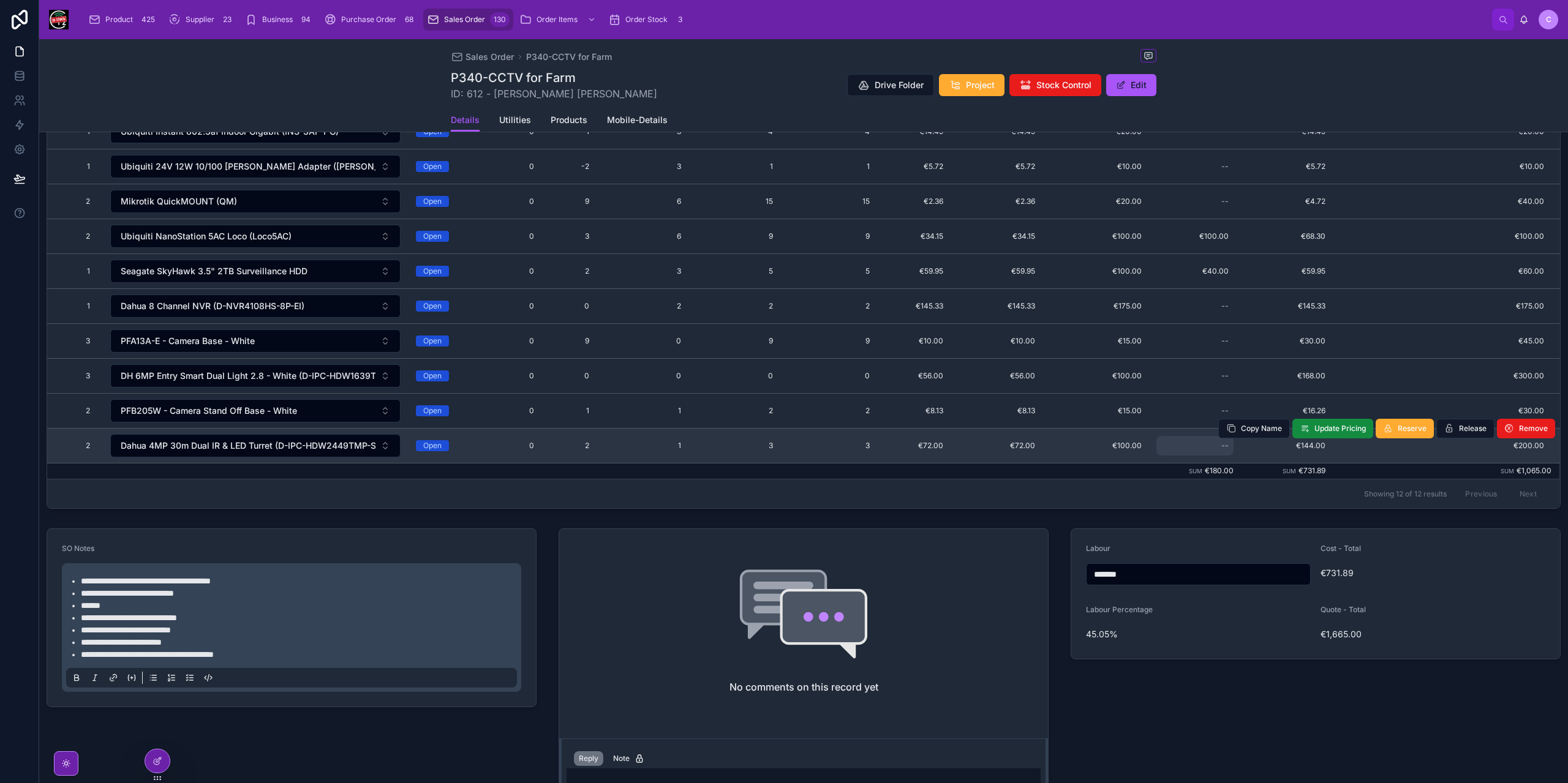
click at [1224, 442] on div "--" at bounding box center [1195, 446] width 77 height 20
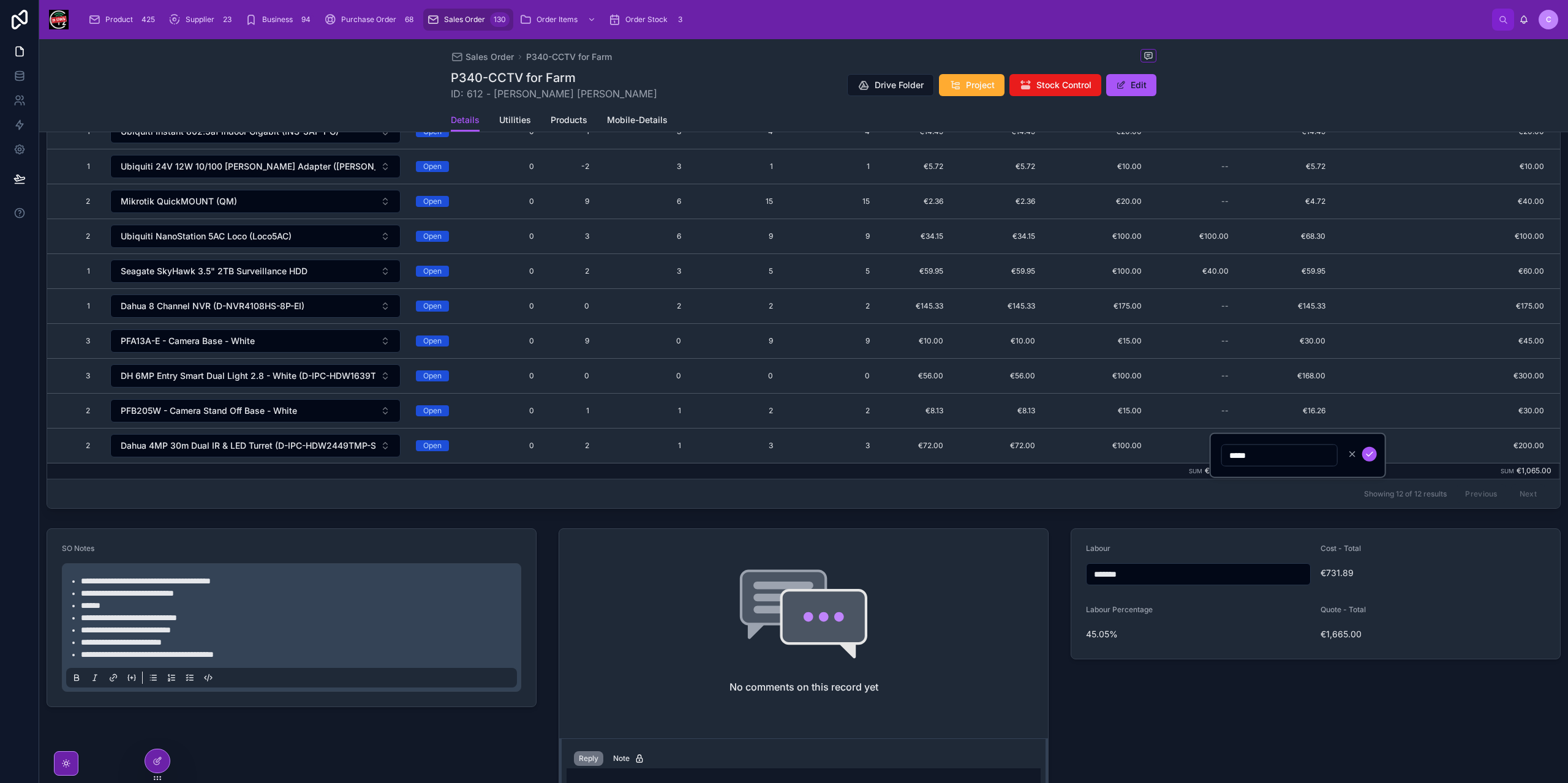
type input "******"
click button "submit" at bounding box center [1369, 454] width 15 height 15
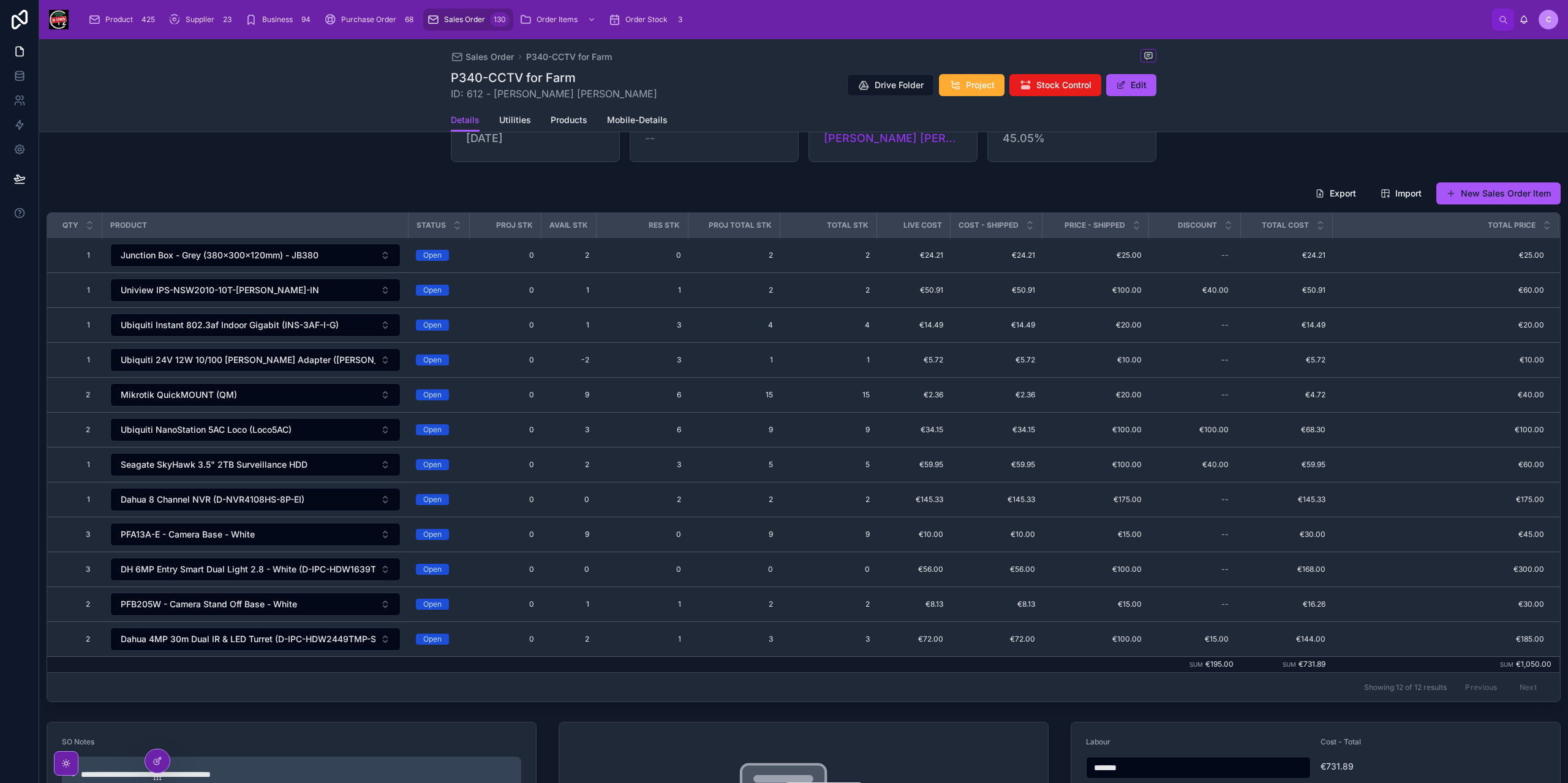
scroll to position [0, 0]
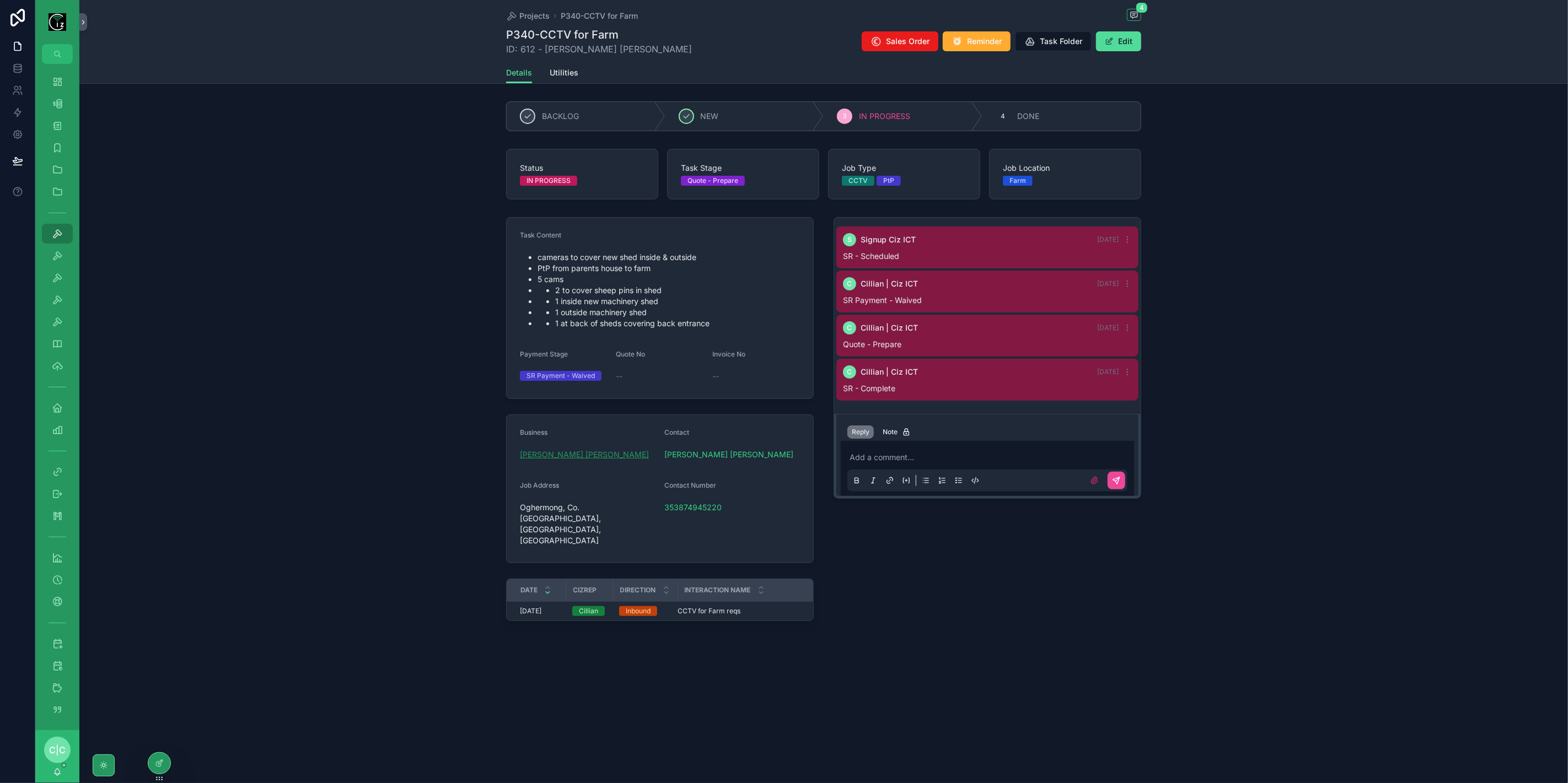
click at [609, 456] on span "[PERSON_NAME] [PERSON_NAME]" at bounding box center [584, 454] width 129 height 11
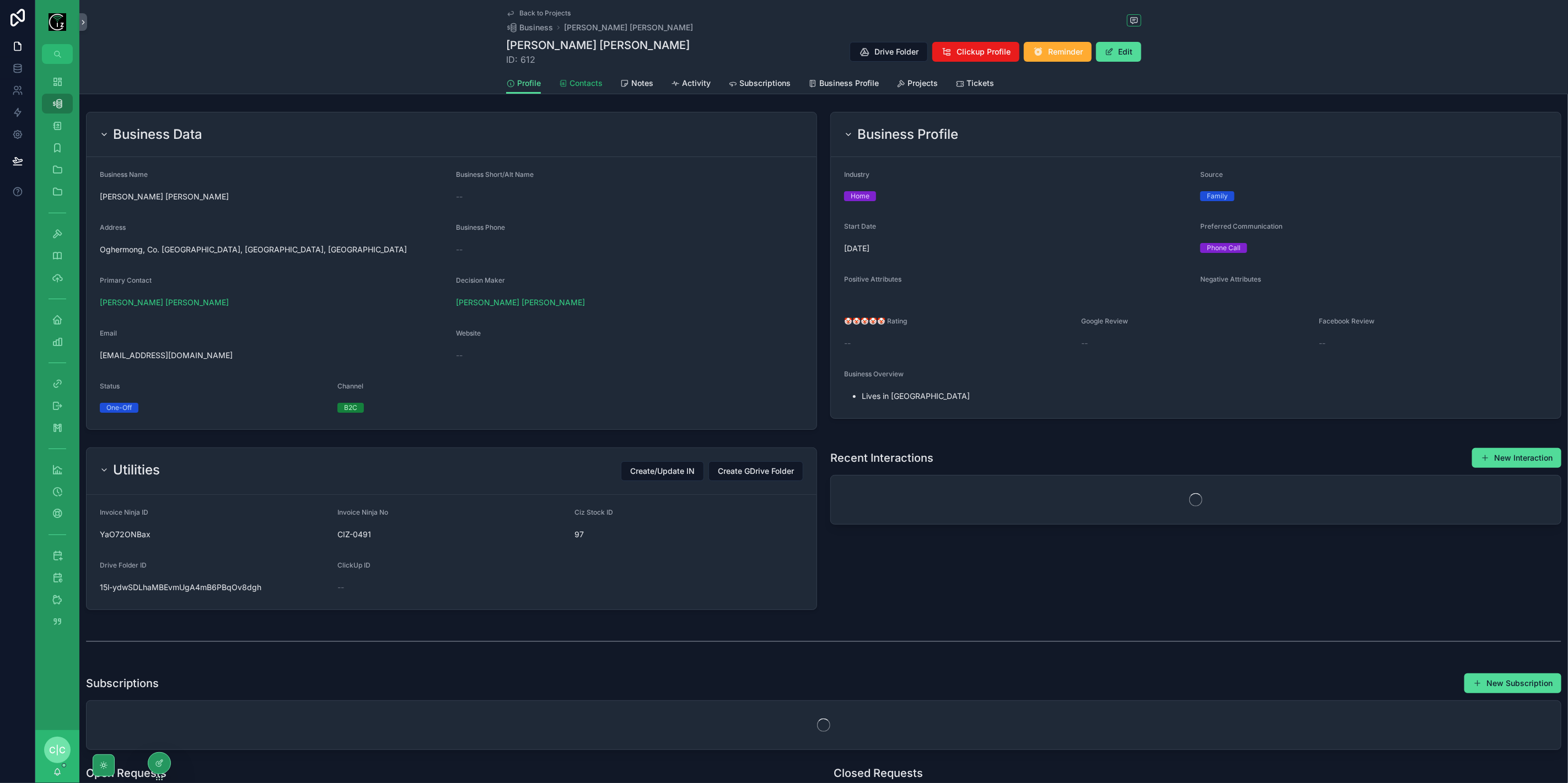
click at [590, 83] on span "Contacts" at bounding box center [586, 83] width 33 height 11
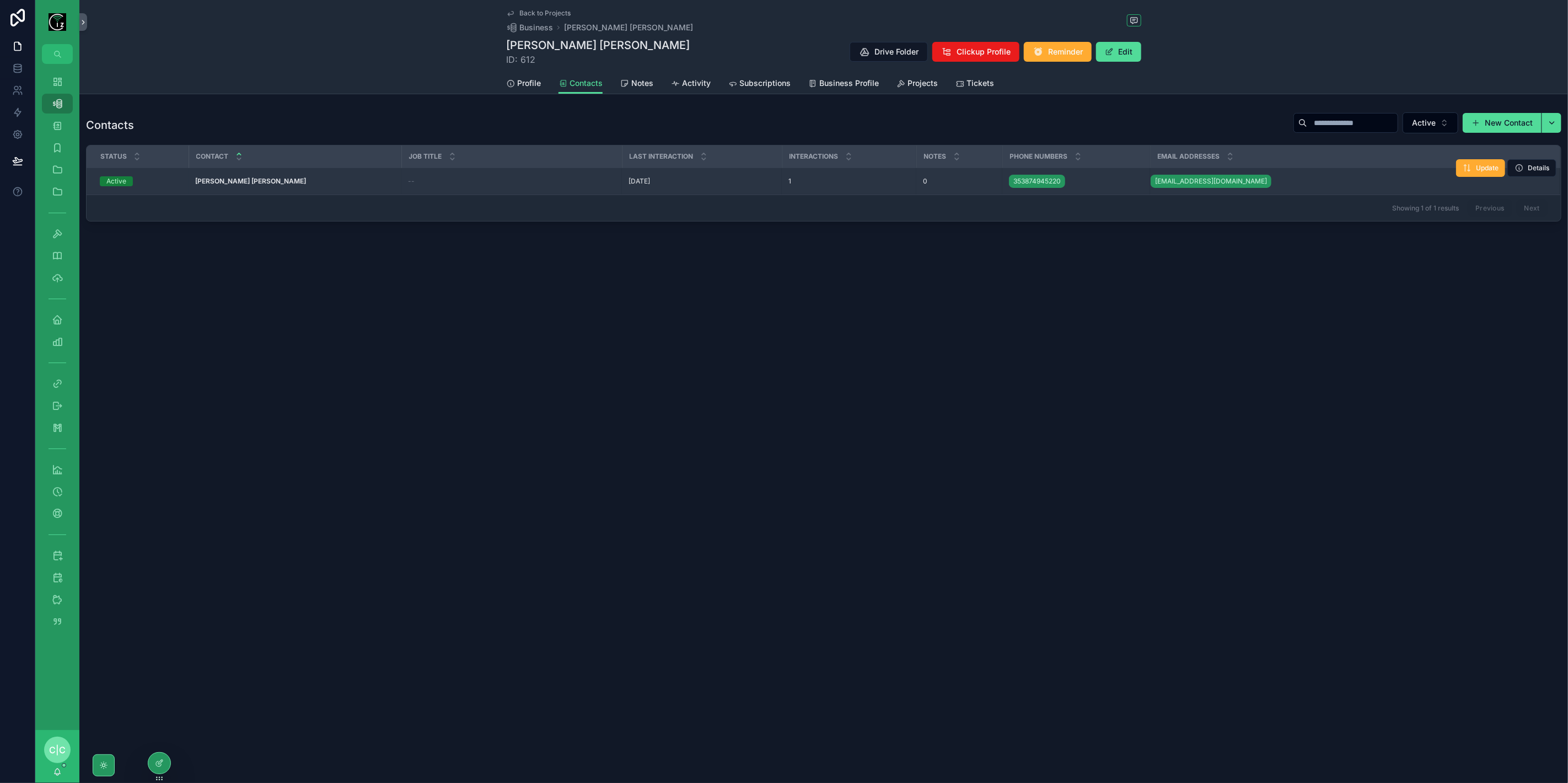
click at [1079, 183] on div "353874945220" at bounding box center [1076, 181] width 135 height 18
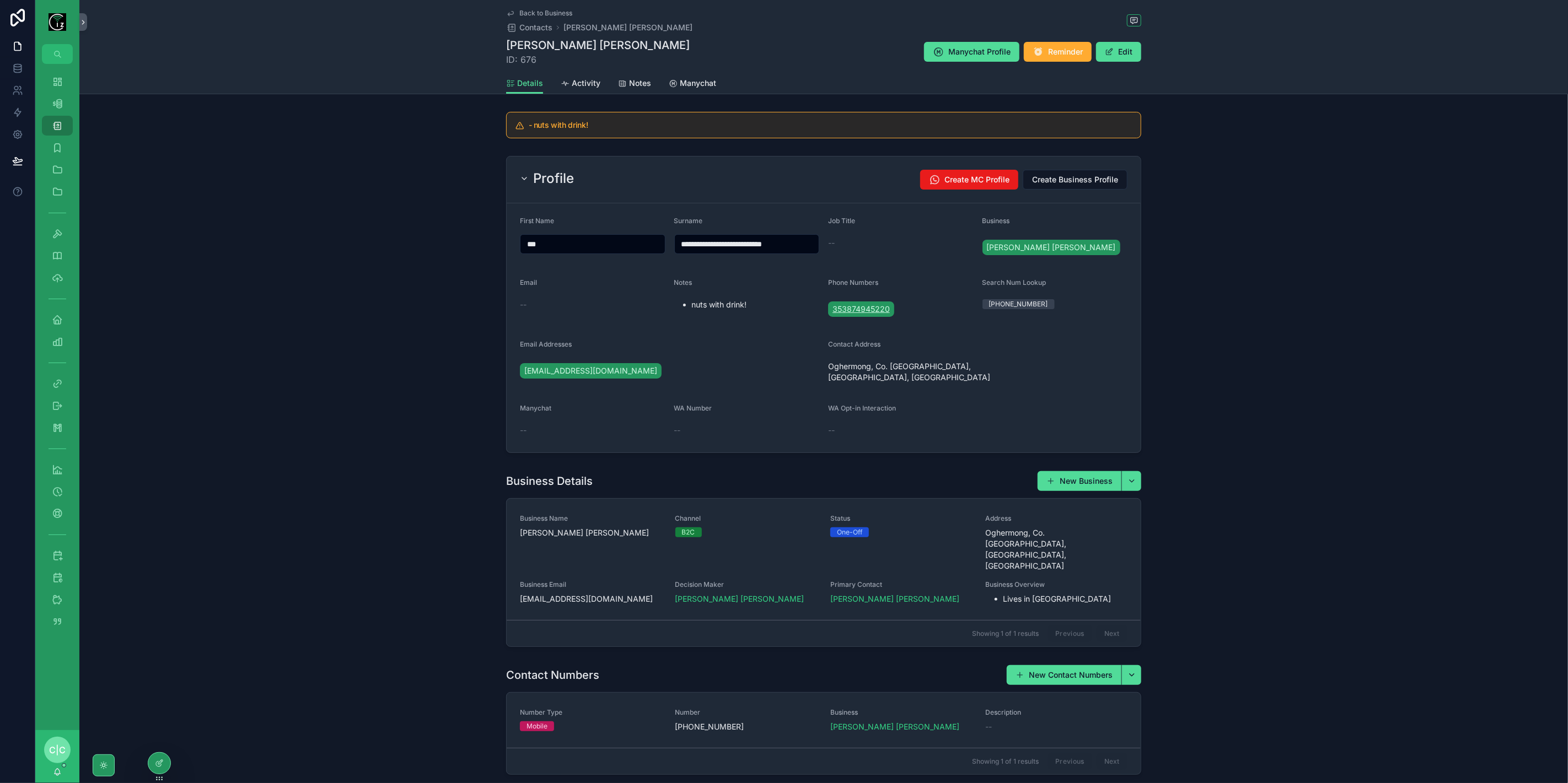
click at [877, 313] on span "353874945220" at bounding box center [861, 309] width 57 height 11
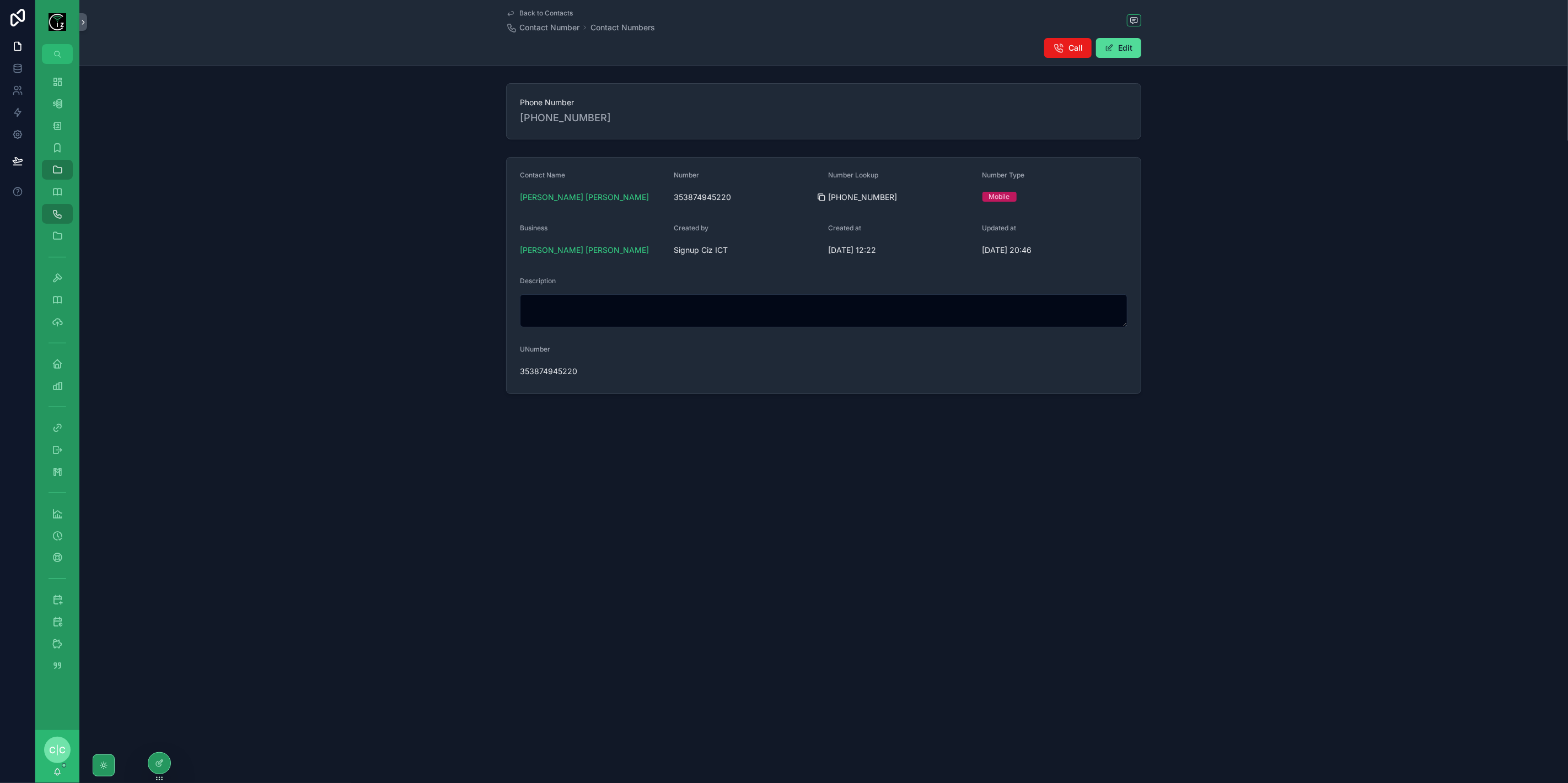
click at [822, 198] on icon "scrollable content" at bounding box center [821, 197] width 9 height 9
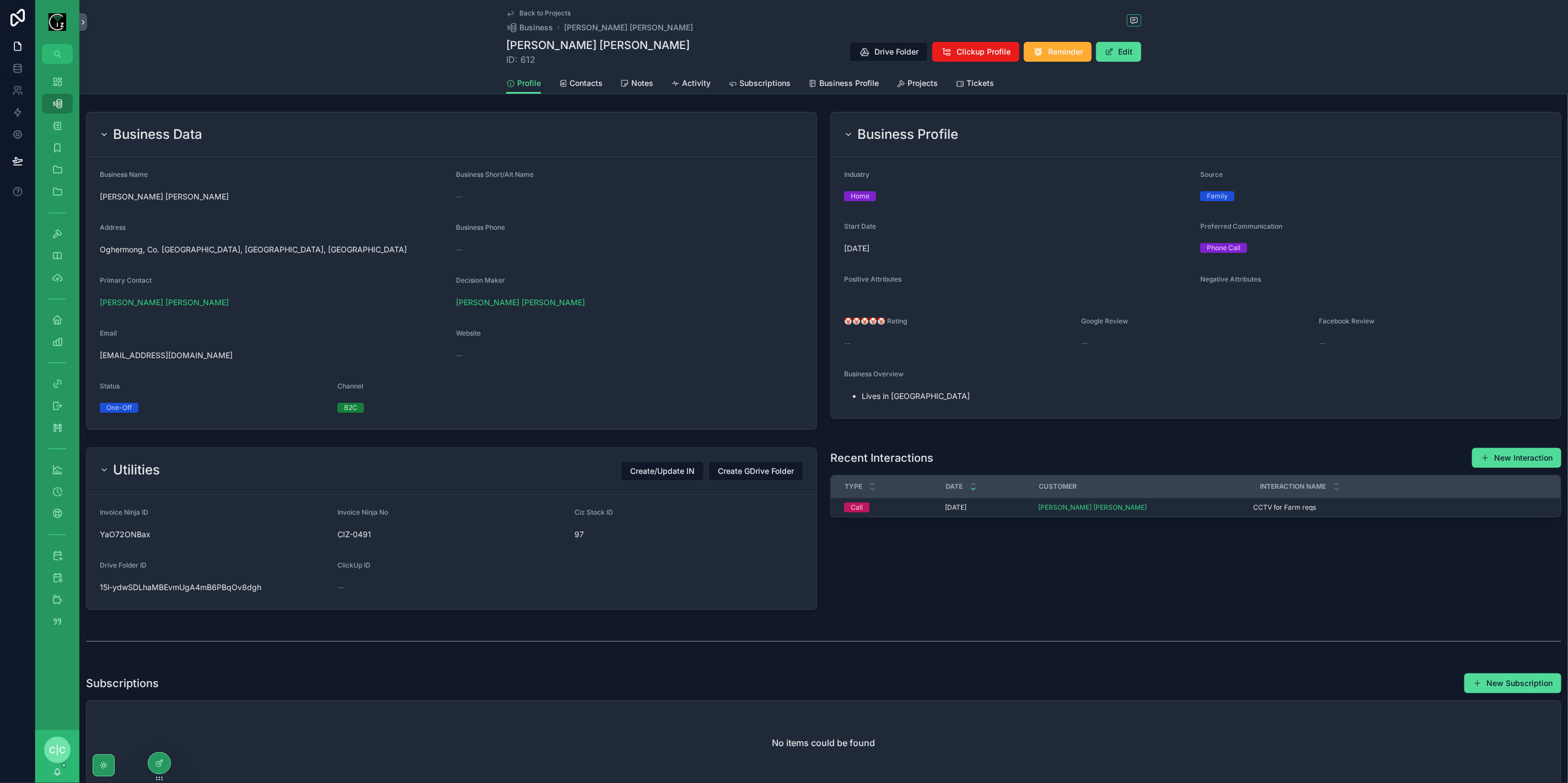
click at [1135, 55] on button "Edit" at bounding box center [1119, 52] width 45 height 20
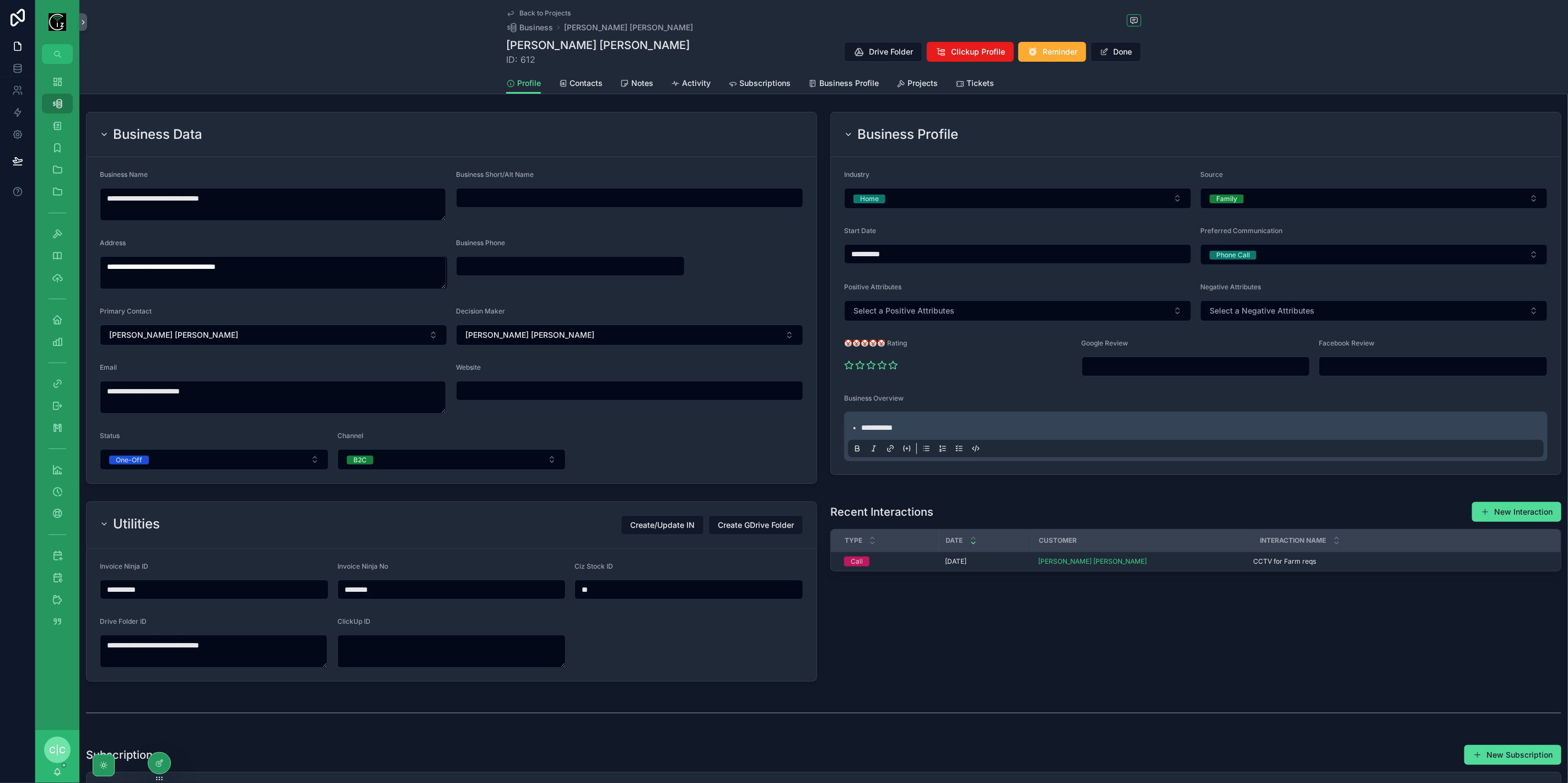
click at [530, 268] on input "scrollable content" at bounding box center [570, 266] width 228 height 15
paste input "**********"
type input "**********"
click at [772, 438] on form "**********" at bounding box center [451, 320] width 730 height 326
